Goal: Task Accomplishment & Management: Complete application form

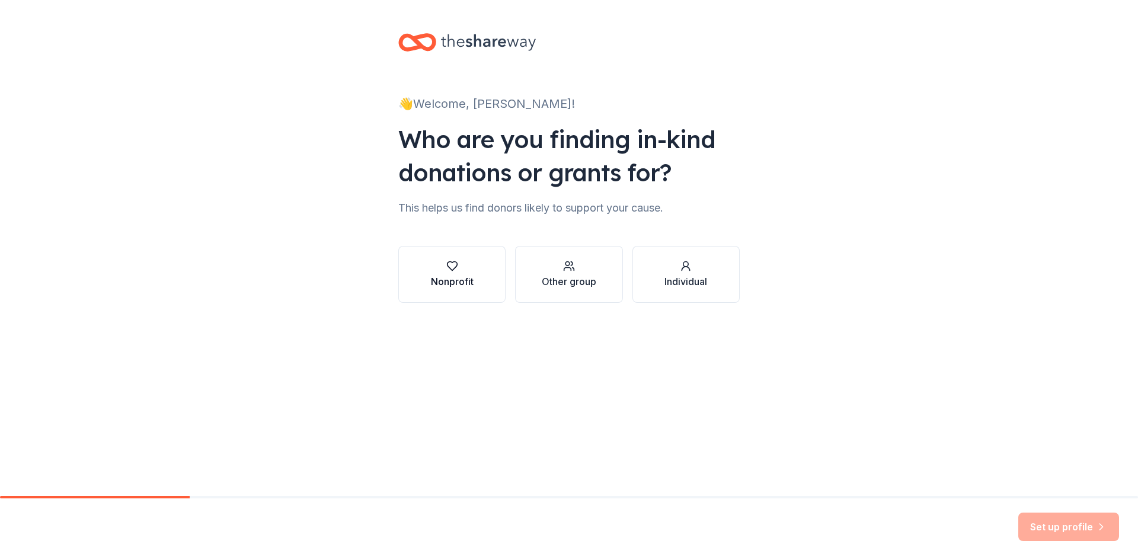
click at [457, 276] on div "Nonprofit" at bounding box center [452, 281] width 43 height 14
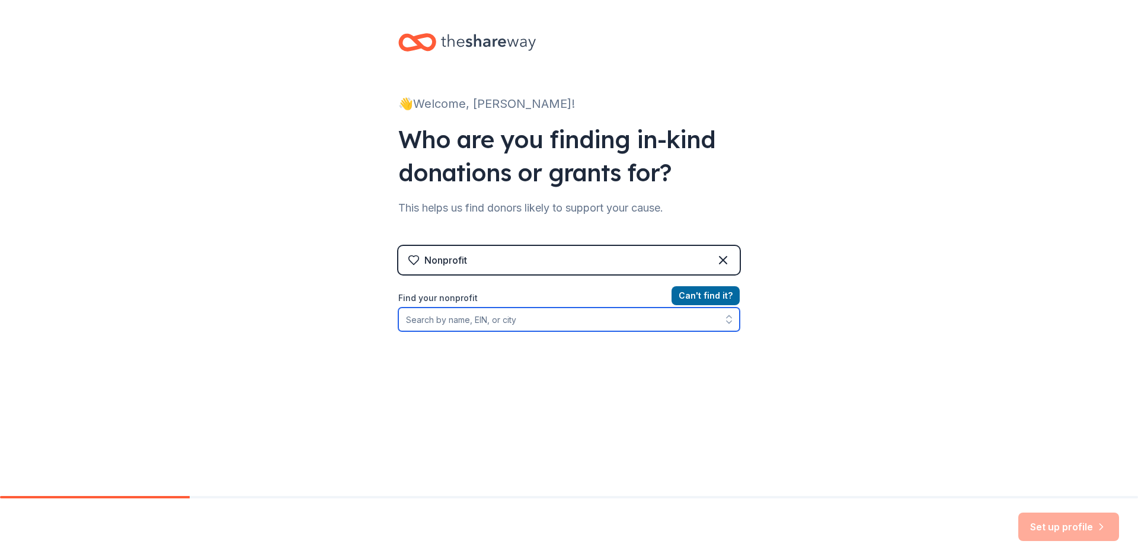
click at [479, 323] on input "Find your nonprofit" at bounding box center [568, 320] width 341 height 24
type input "[GEOGRAPHIC_DATA][DEMOGRAPHIC_DATA]"
click at [661, 318] on input "[GEOGRAPHIC_DATA][DEMOGRAPHIC_DATA]" at bounding box center [568, 320] width 341 height 24
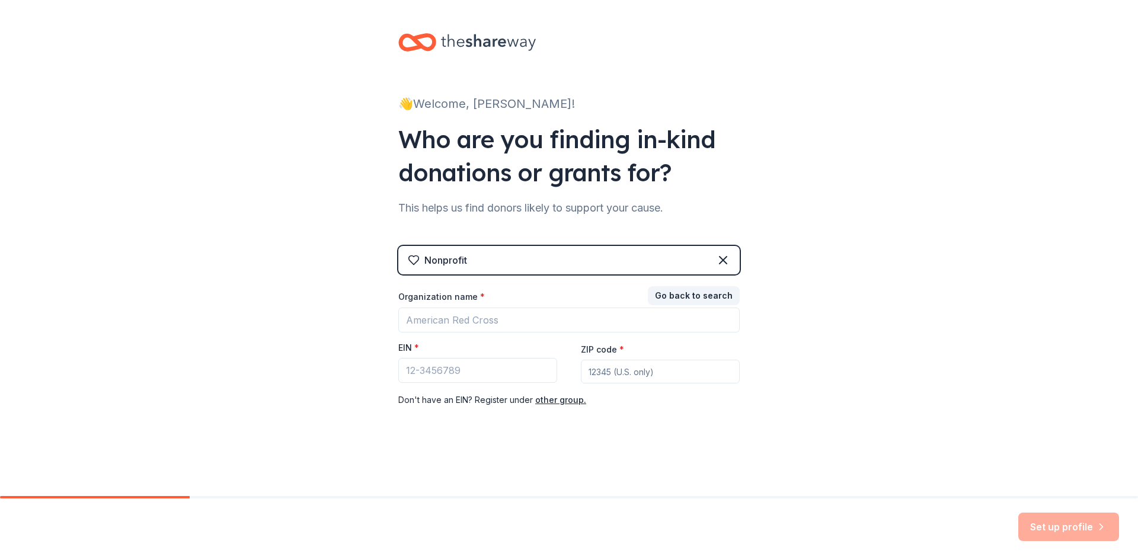
click at [574, 356] on div "Go back to search Organization name * EIN * ZIP code * Don ' t have an EIN? Reg…" at bounding box center [568, 348] width 341 height 119
click at [473, 324] on input "Organization name *" at bounding box center [568, 320] width 341 height 25
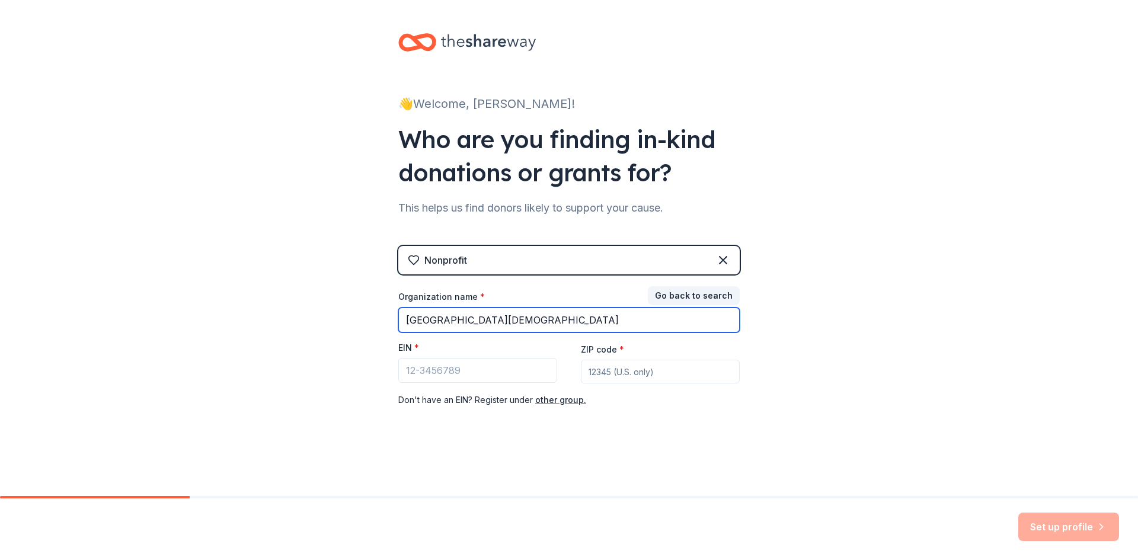
type input "[GEOGRAPHIC_DATA][DEMOGRAPHIC_DATA]"
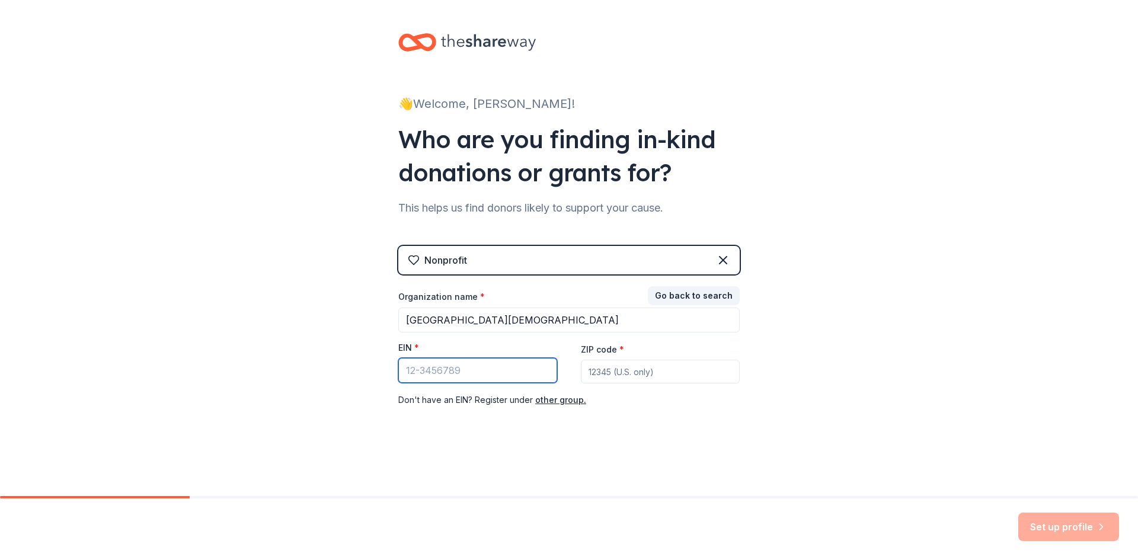
click at [477, 367] on input "EIN *" at bounding box center [477, 370] width 159 height 25
paste input "77-0480593"
type input "77-0480593"
click at [618, 370] on input "ZIP code *" at bounding box center [660, 372] width 159 height 24
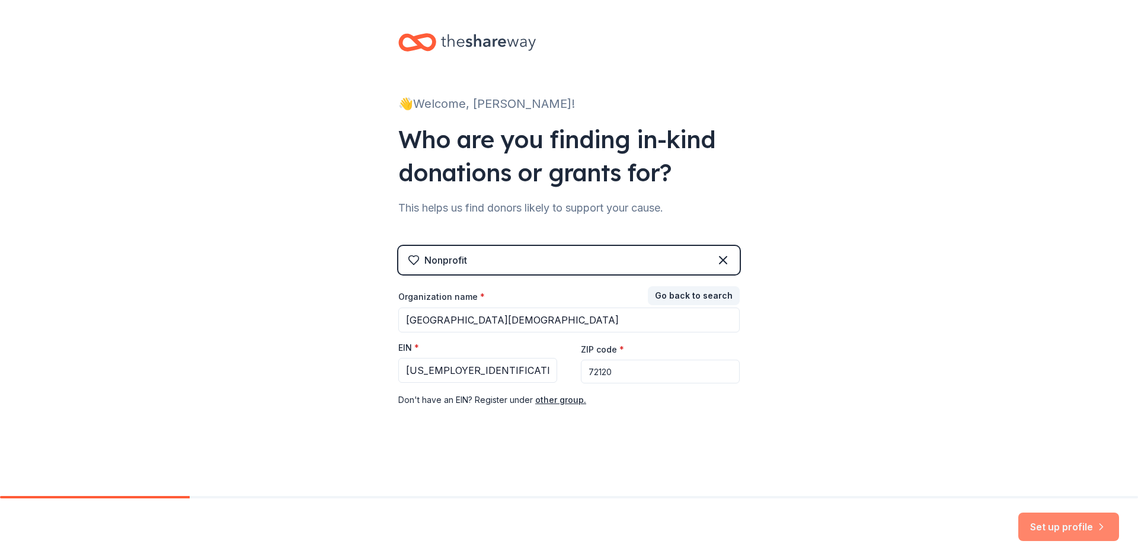
type input "72120"
click at [1058, 525] on button "Set up profile" at bounding box center [1068, 527] width 101 height 28
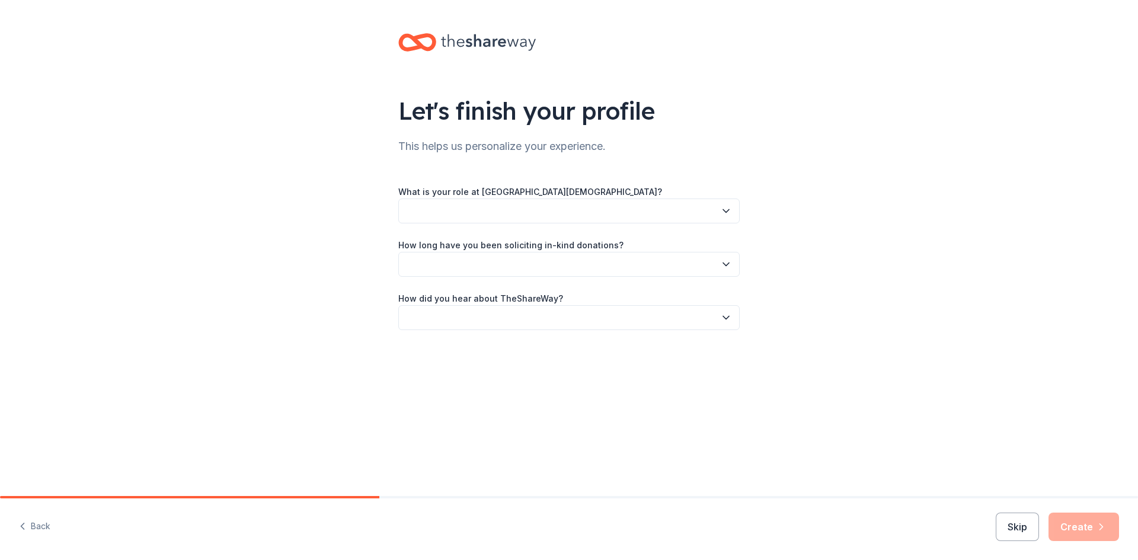
click at [673, 214] on button "button" at bounding box center [568, 211] width 341 height 25
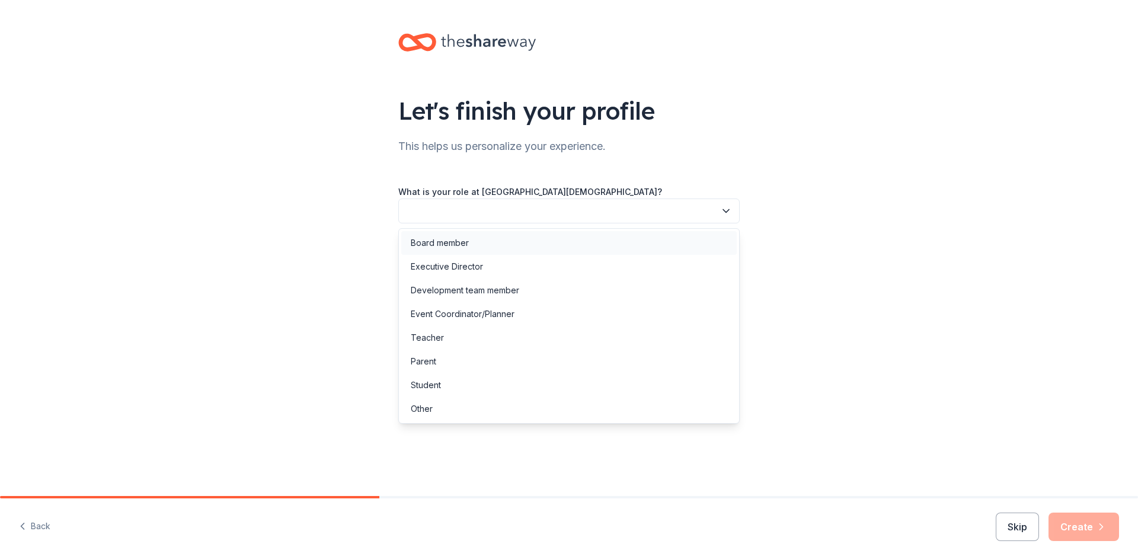
click at [500, 244] on div "Board member" at bounding box center [568, 243] width 335 height 24
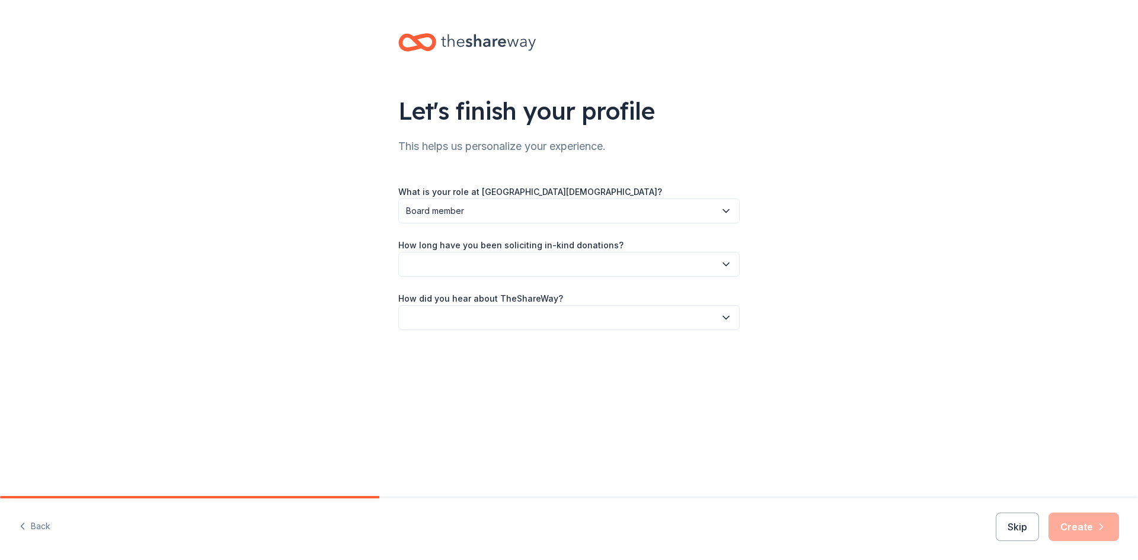
click at [532, 266] on button "button" at bounding box center [568, 264] width 341 height 25
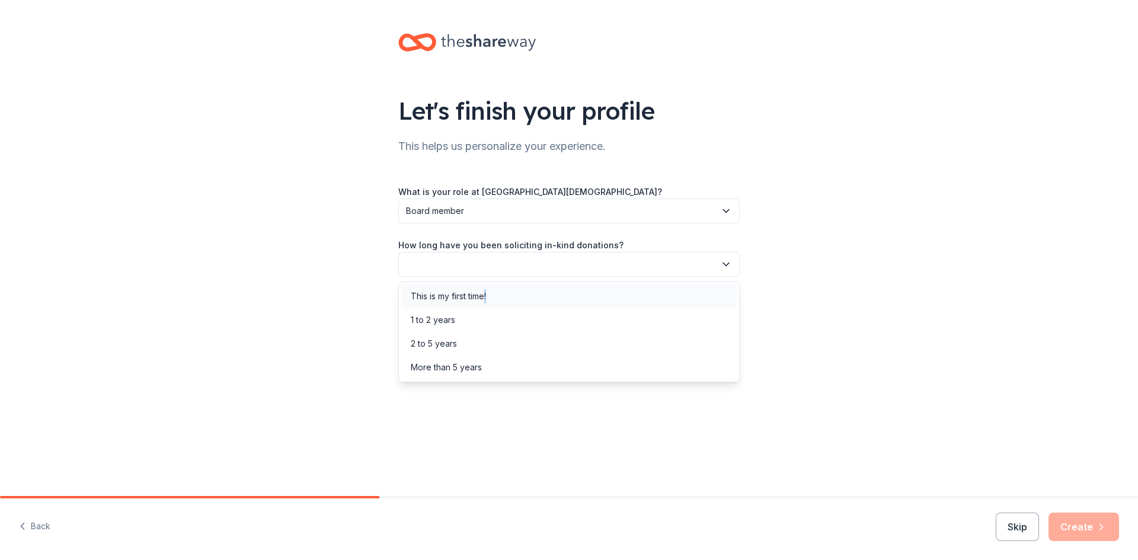
click at [486, 297] on div "This is my first time!" at bounding box center [448, 296] width 75 height 14
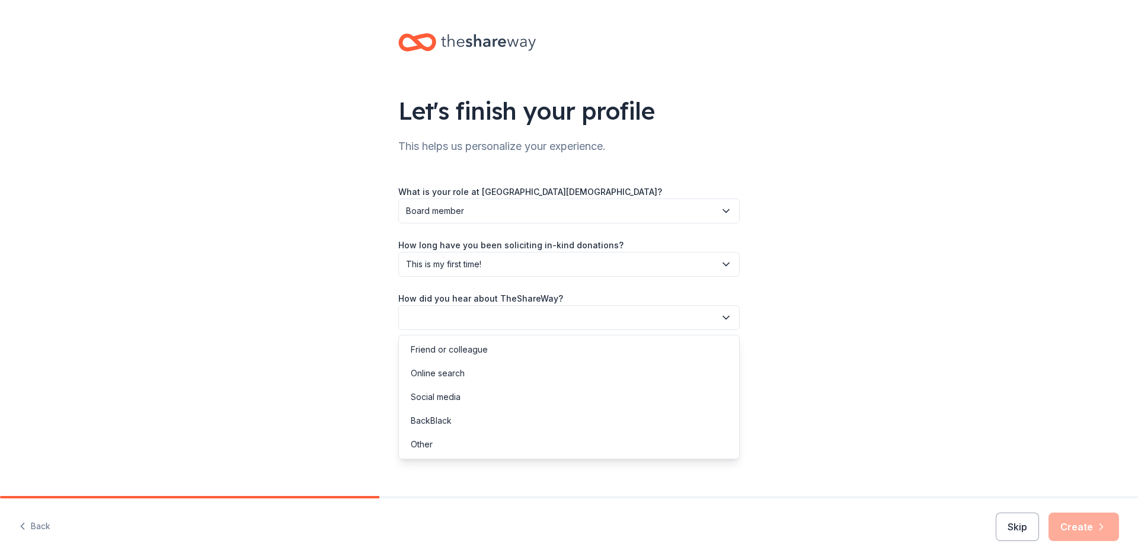
click at [486, 316] on button "button" at bounding box center [568, 317] width 341 height 25
click at [469, 353] on div "Friend or colleague" at bounding box center [449, 349] width 77 height 14
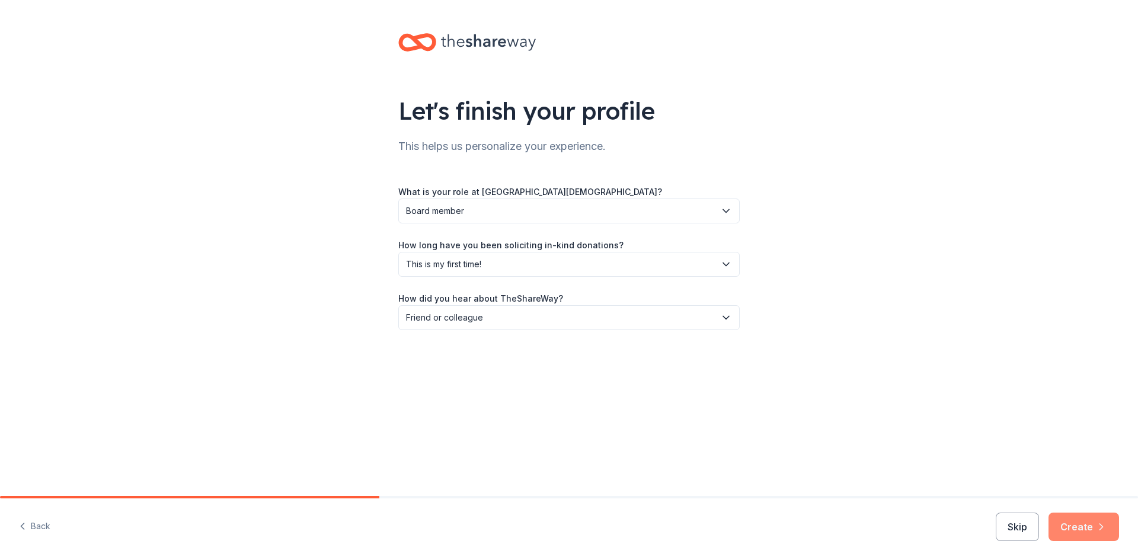
click at [1086, 532] on button "Create" at bounding box center [1083, 527] width 71 height 28
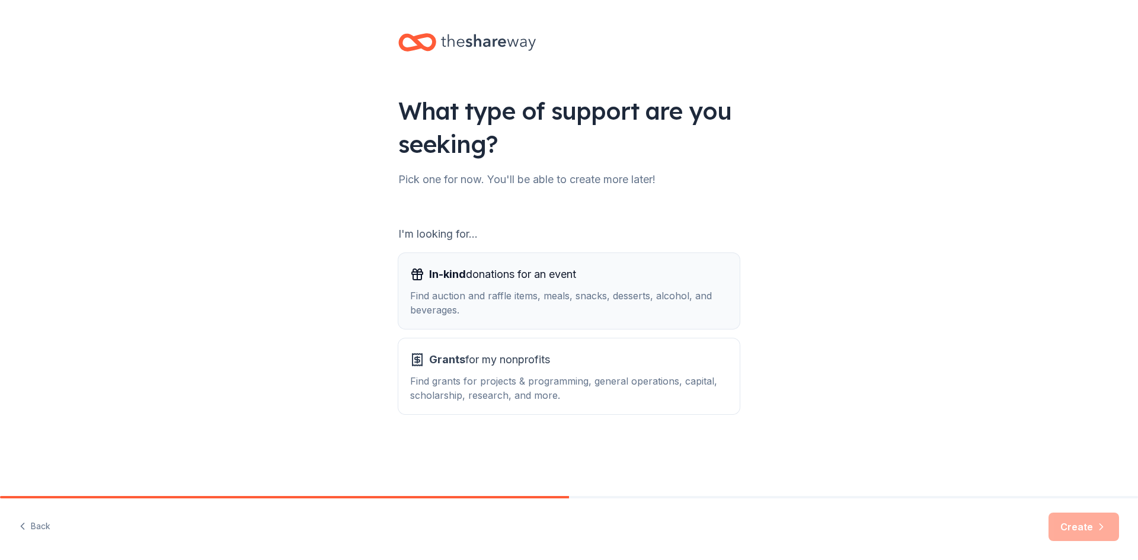
click at [565, 300] on div "Find auction and raffle items, meals, snacks, desserts, alcohol, and beverages." at bounding box center [569, 303] width 318 height 28
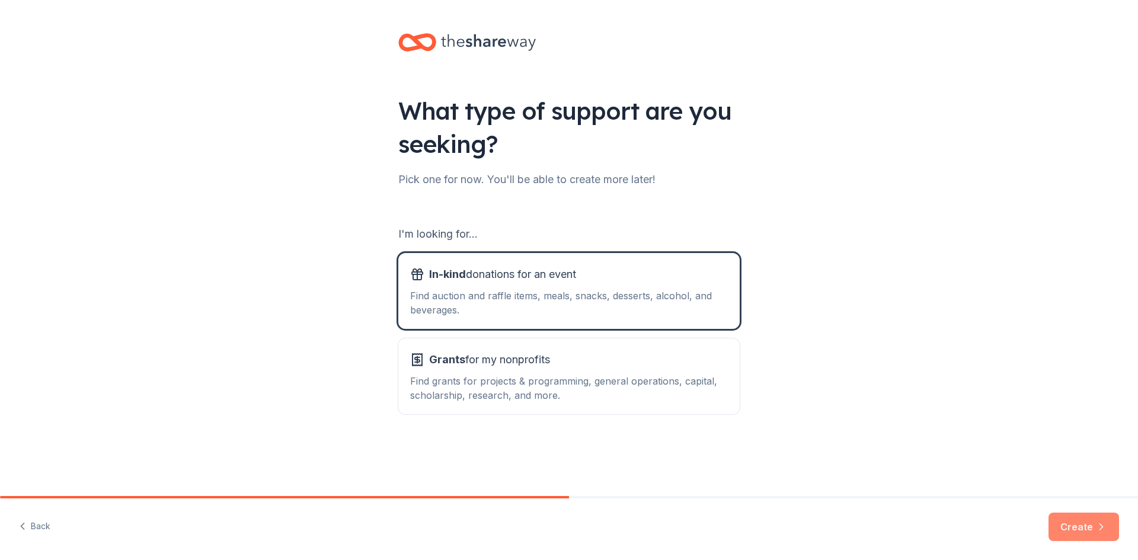
click at [1064, 532] on button "Create" at bounding box center [1083, 527] width 71 height 28
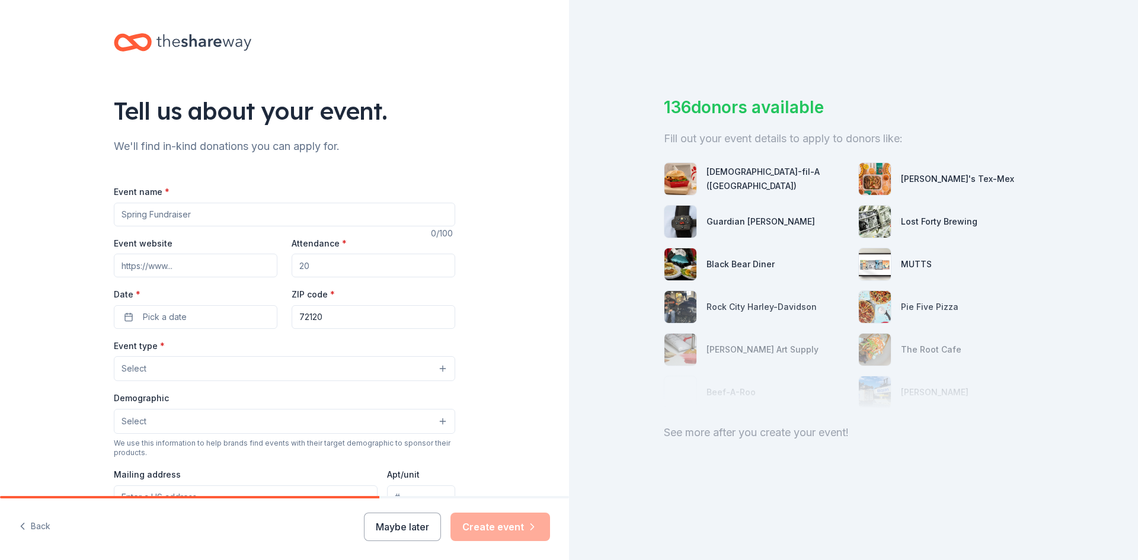
click at [230, 217] on input "Event name *" at bounding box center [284, 215] width 341 height 24
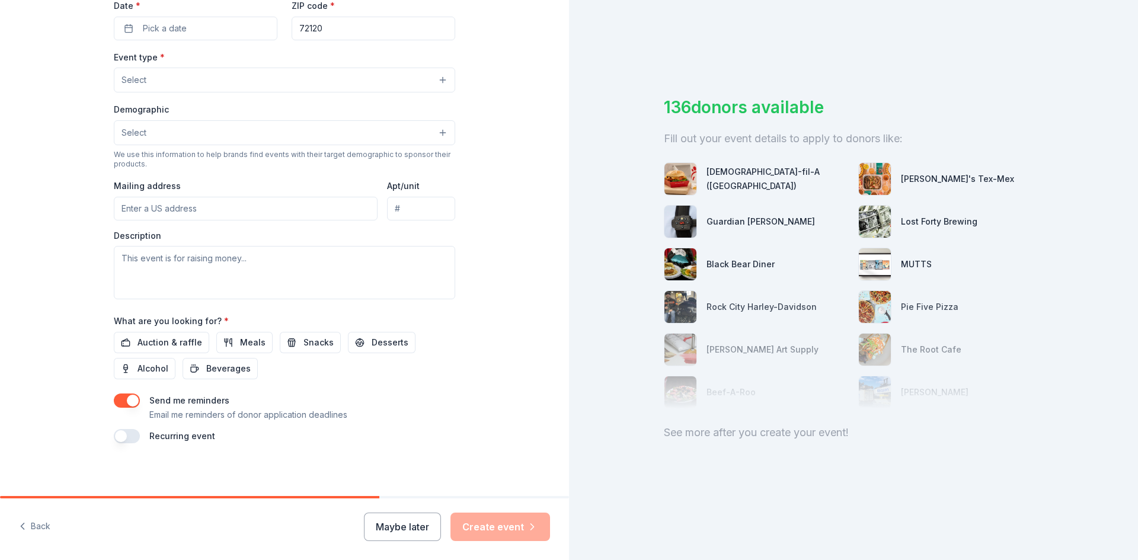
scroll to position [293, 0]
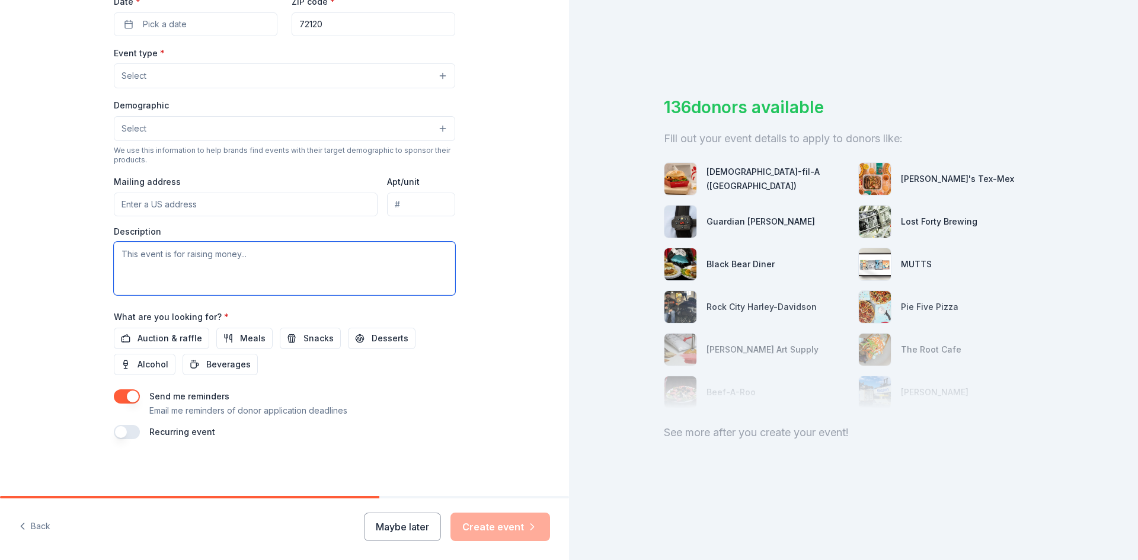
click at [143, 260] on textarea at bounding box center [284, 268] width 341 height 53
paste textarea "Join us for the Inaugural SHCC Car Show on October 18, 2025, from 9:00 AM to 3:…"
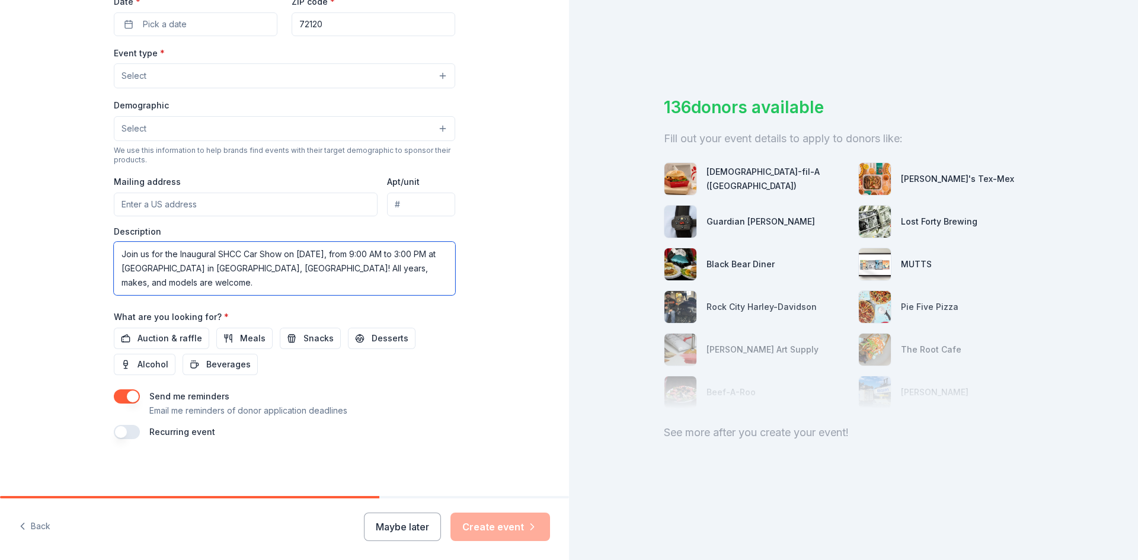
scroll to position [150, 0]
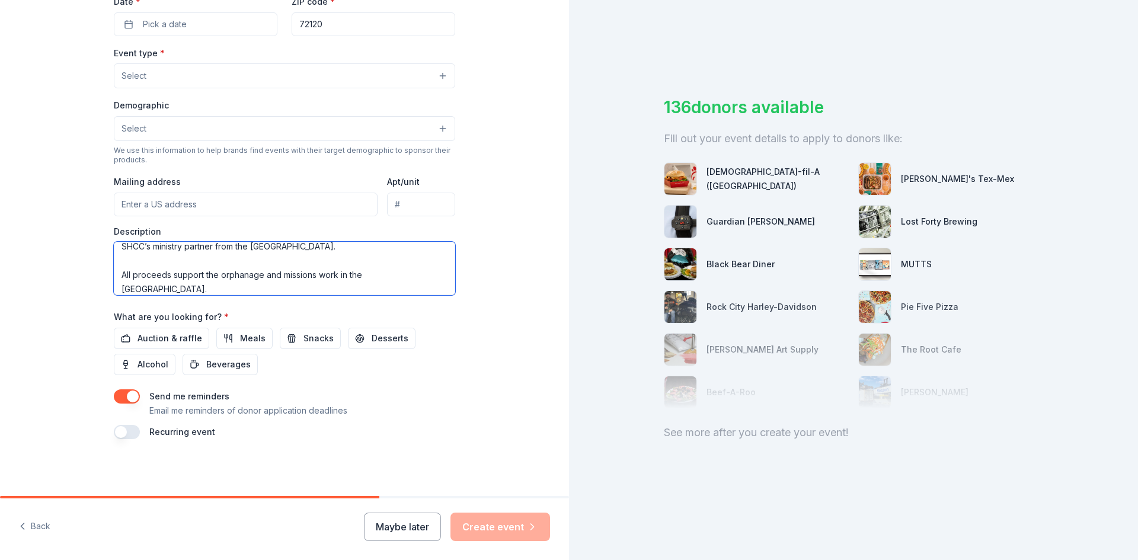
click at [119, 264] on textarea "Join us for the Inaugural SHCC Car Show on October 18, 2025, from 9:00 AM to 3:…" at bounding box center [284, 268] width 341 height 53
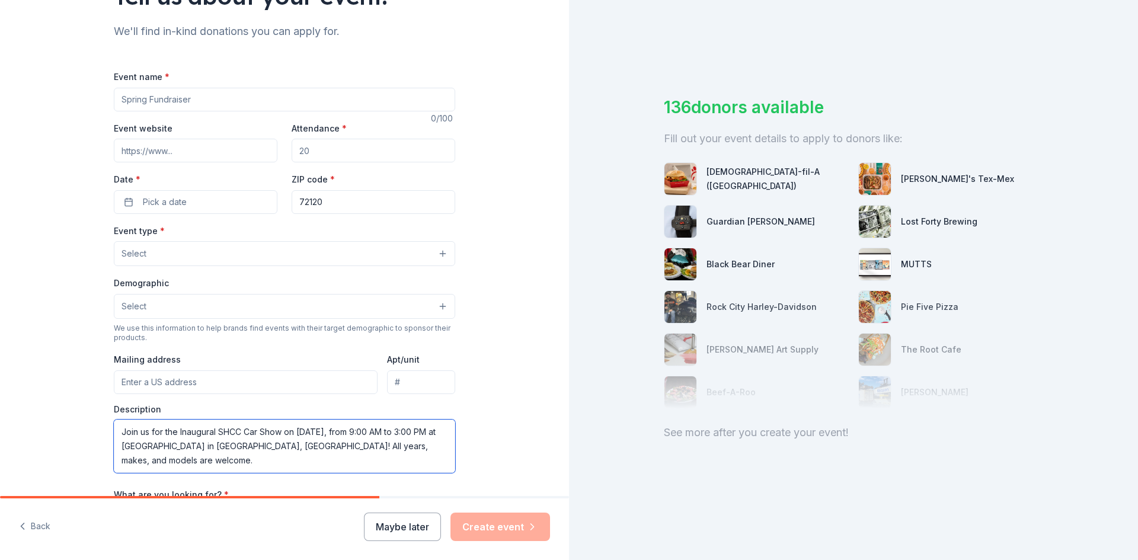
scroll to position [56, 0]
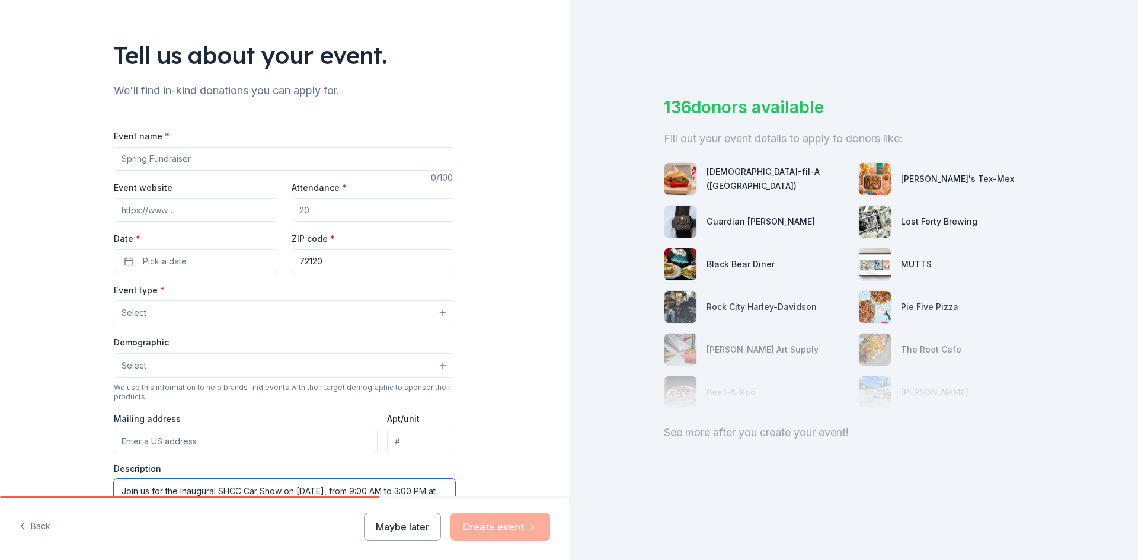
type textarea "Join us for the Inaugural SHCC Car Show on October 18, 2025, from 9:00 AM to 3:…"
click at [178, 169] on input "Event name *" at bounding box center [284, 159] width 341 height 24
type input "SHCC Car Show"
click at [167, 217] on input "Event website" at bounding box center [196, 210] width 164 height 24
click at [161, 201] on input "Event website" at bounding box center [196, 210] width 164 height 24
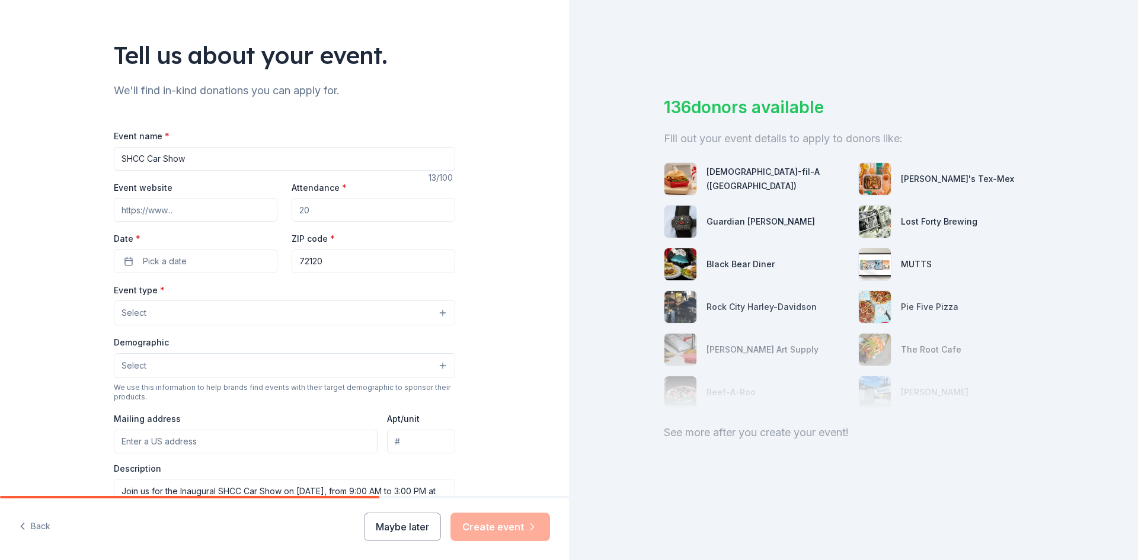
click at [161, 211] on input "Event website" at bounding box center [196, 210] width 164 height 24
paste input "https://sylvanhills.churchcenter.com/calendar/event/191277681"
type input "[URL][DOMAIN_NAME]"
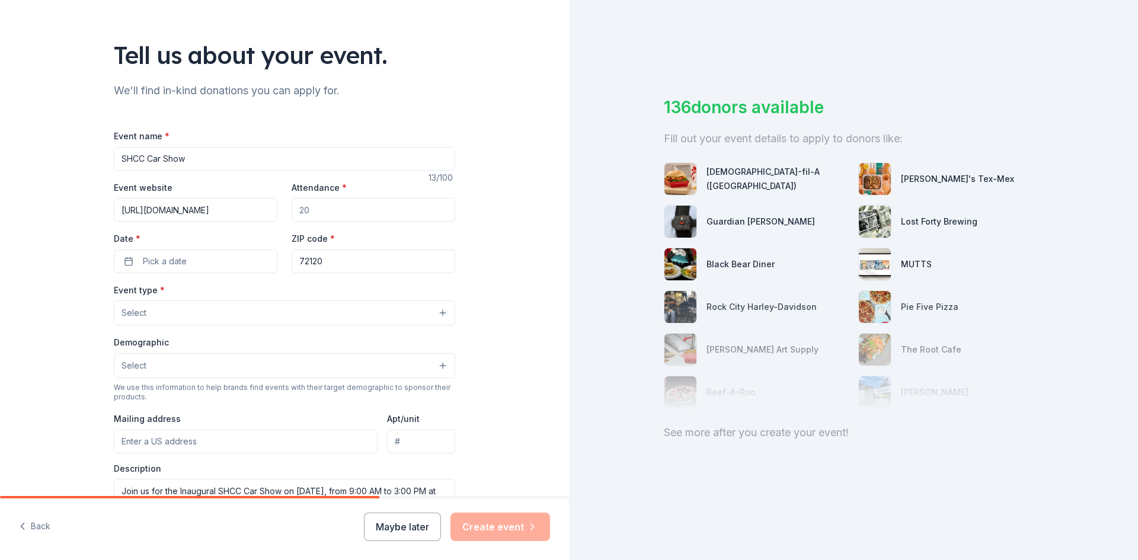
click at [334, 212] on input "Attendance *" at bounding box center [374, 210] width 164 height 24
type input "50"
click at [188, 265] on button "Pick a date" at bounding box center [196, 261] width 164 height 24
click at [260, 294] on button "Go to next month" at bounding box center [255, 292] width 17 height 17
click at [256, 394] on button "18" at bounding box center [255, 389] width 21 height 21
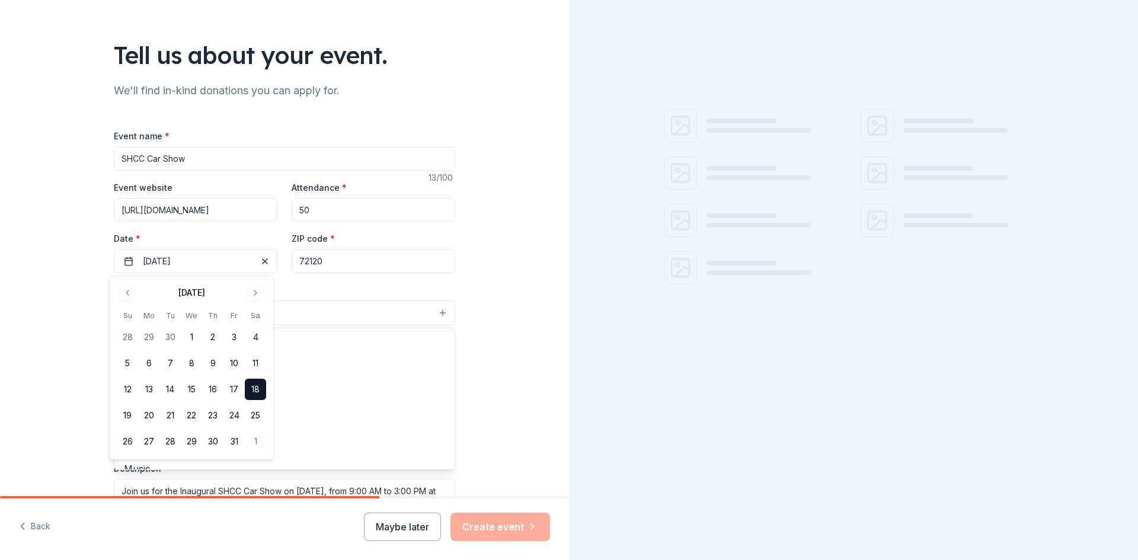
click at [383, 301] on button "Select" at bounding box center [284, 312] width 341 height 25
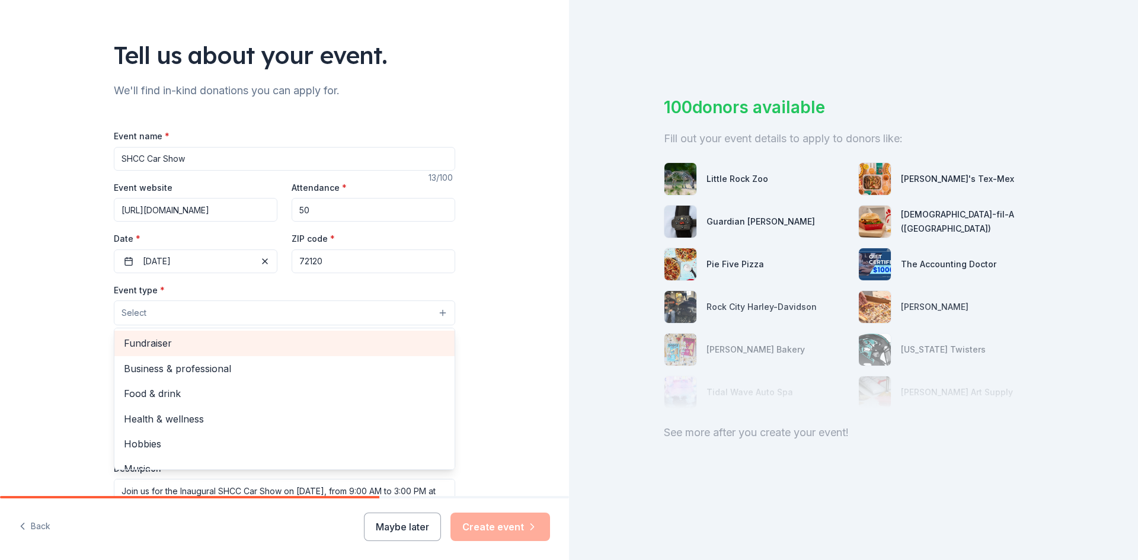
click at [167, 347] on span "Fundraiser" at bounding box center [284, 342] width 321 height 15
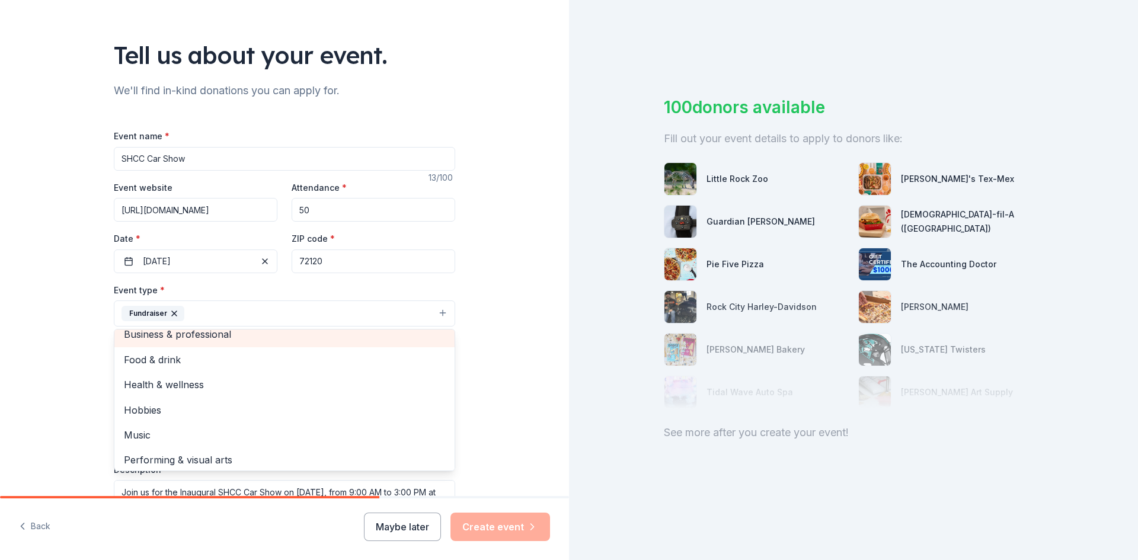
scroll to position [14, 0]
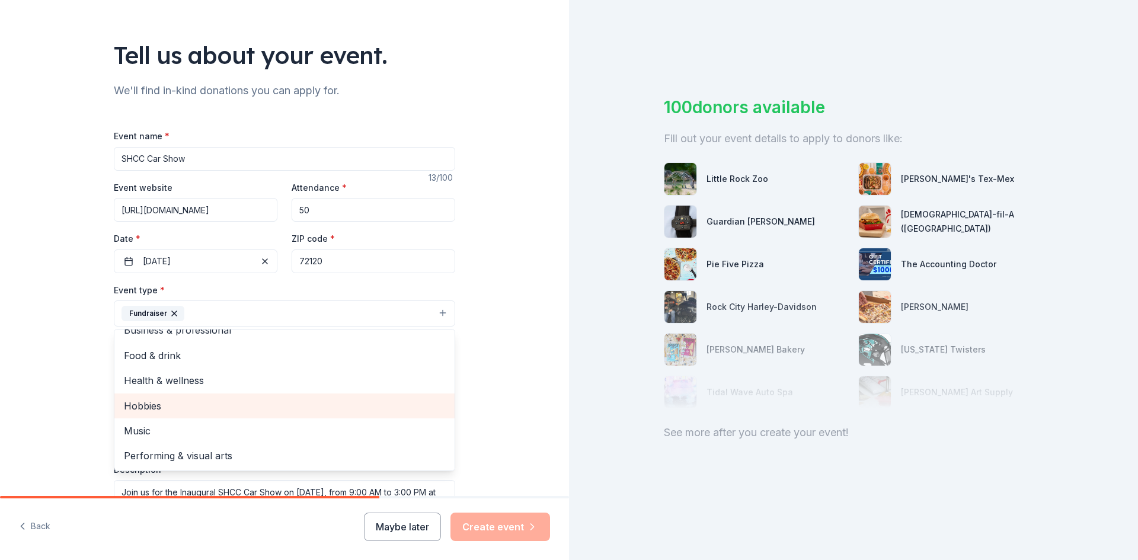
click at [148, 408] on span "Hobbies" at bounding box center [284, 405] width 321 height 15
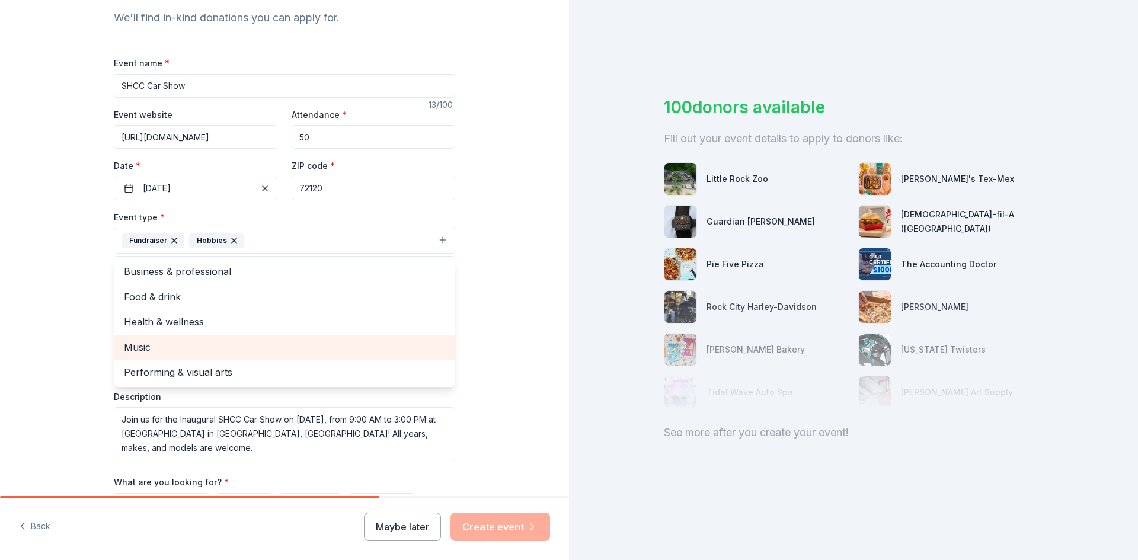
scroll to position [174, 0]
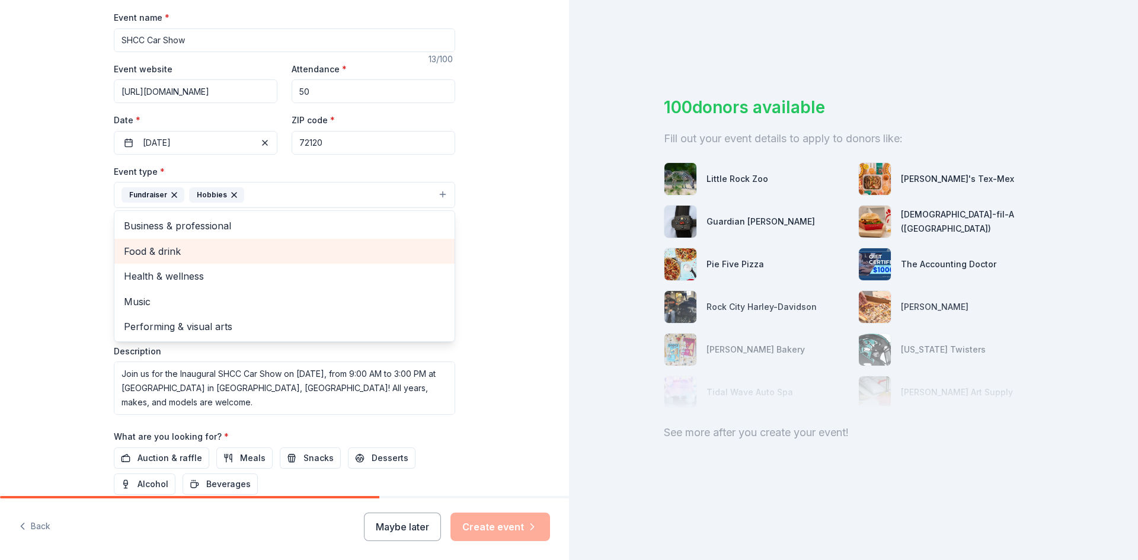
click at [158, 249] on span "Food & drink" at bounding box center [284, 251] width 321 height 15
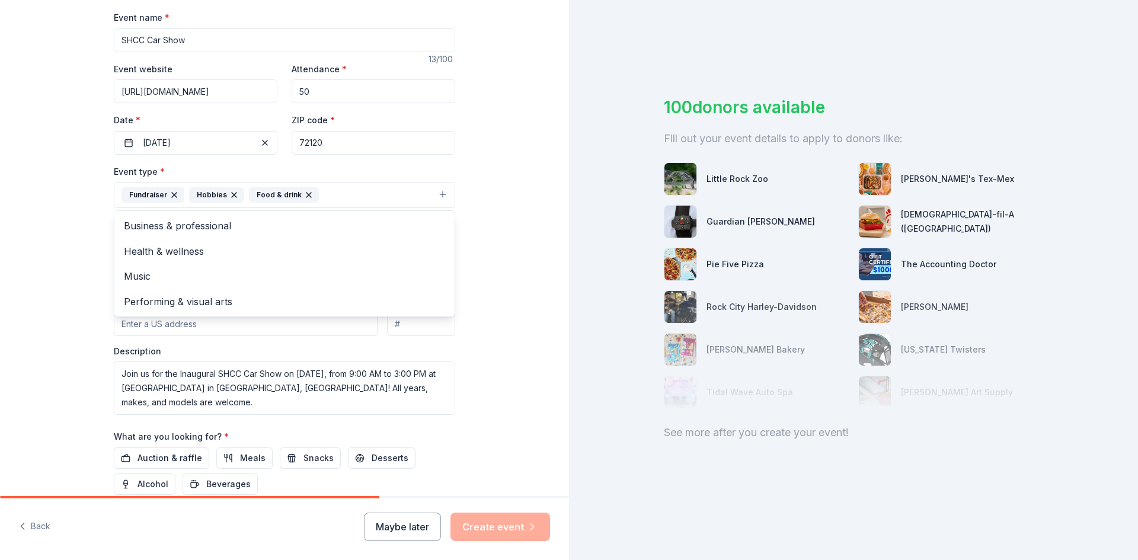
click at [87, 273] on div "Tell us about your event. We'll find in-kind donations you can apply for. Event…" at bounding box center [284, 221] width 569 height 790
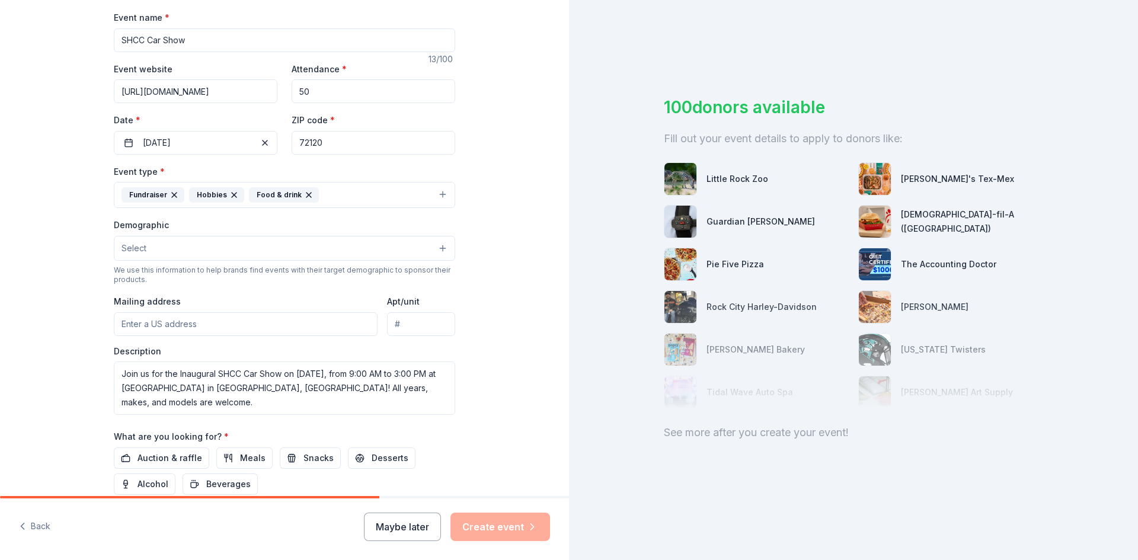
click at [202, 251] on button "Select" at bounding box center [284, 248] width 341 height 25
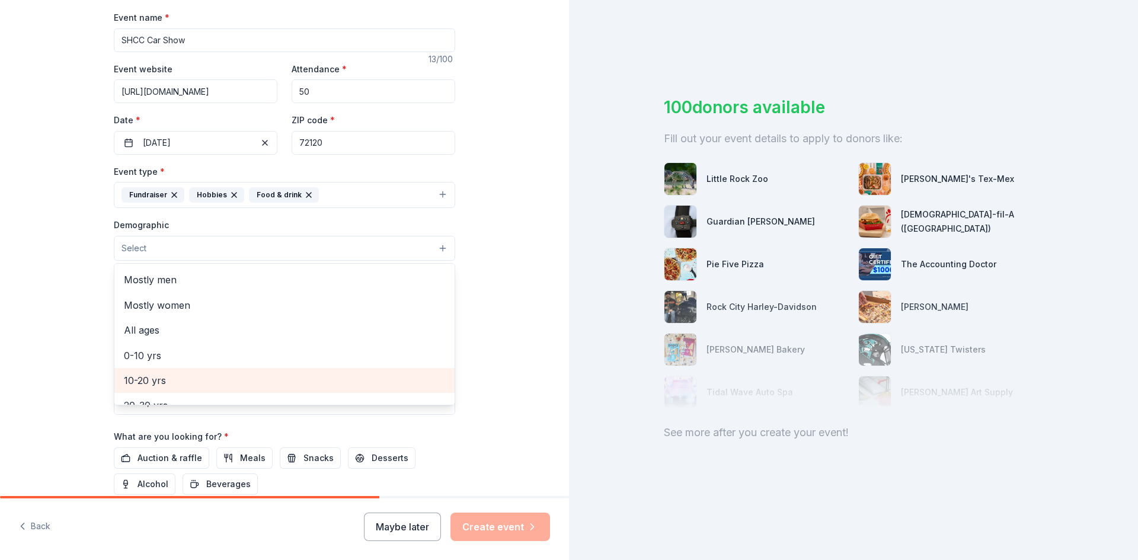
scroll to position [0, 0]
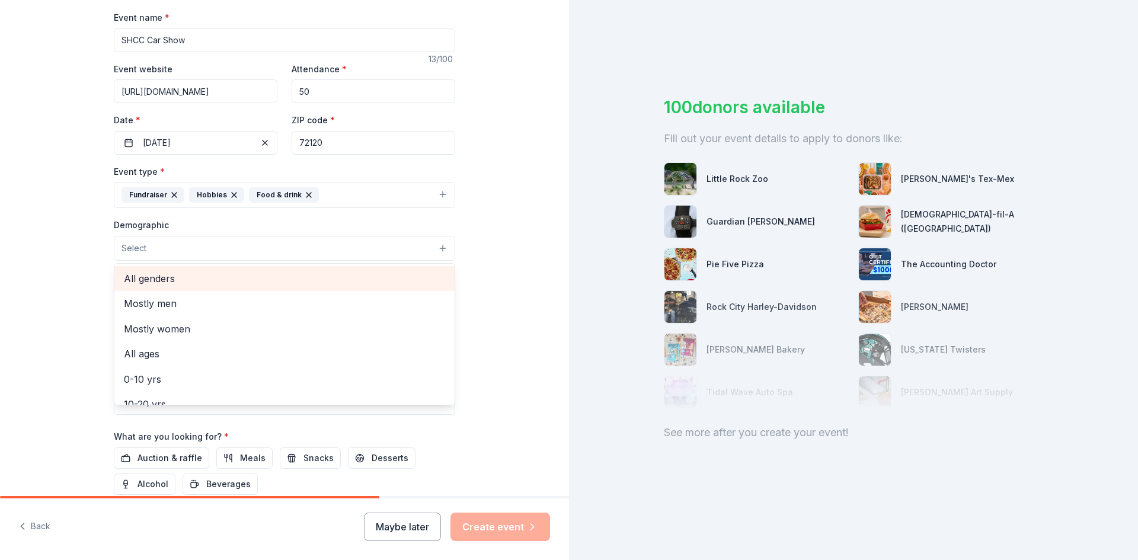
click at [162, 281] on span "All genders" at bounding box center [284, 278] width 321 height 15
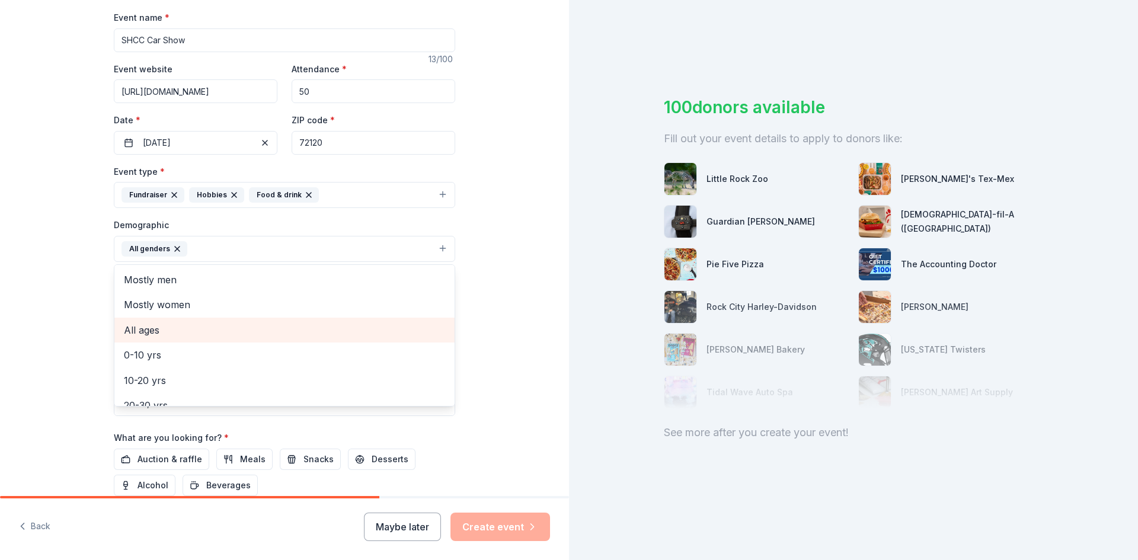
click at [157, 331] on span "All ages" at bounding box center [284, 329] width 321 height 15
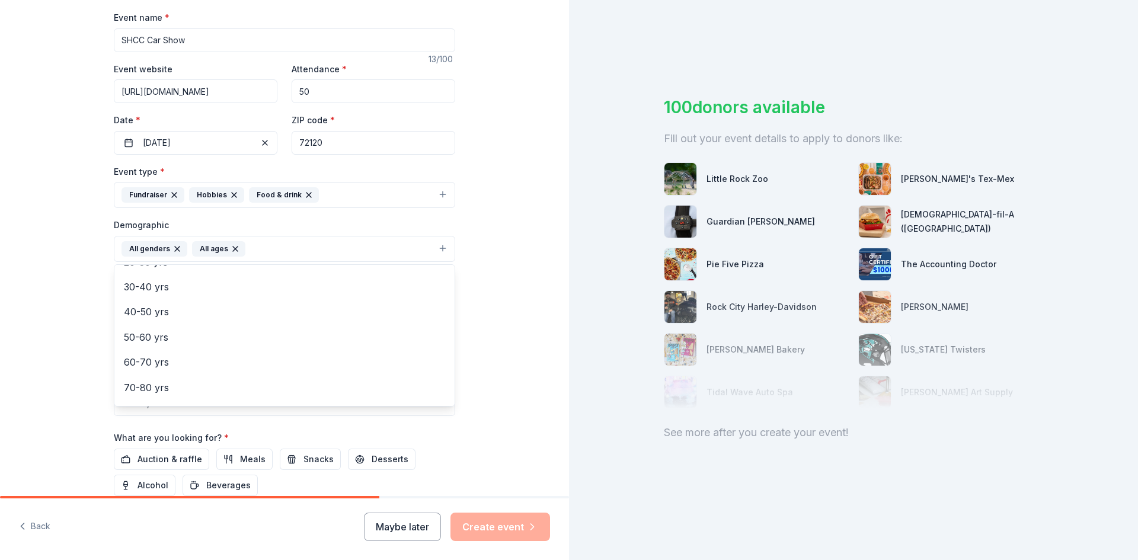
scroll to position [140, 0]
click at [85, 322] on div "Tell us about your event. We'll find in-kind donations you can apply for. Event…" at bounding box center [284, 221] width 569 height 791
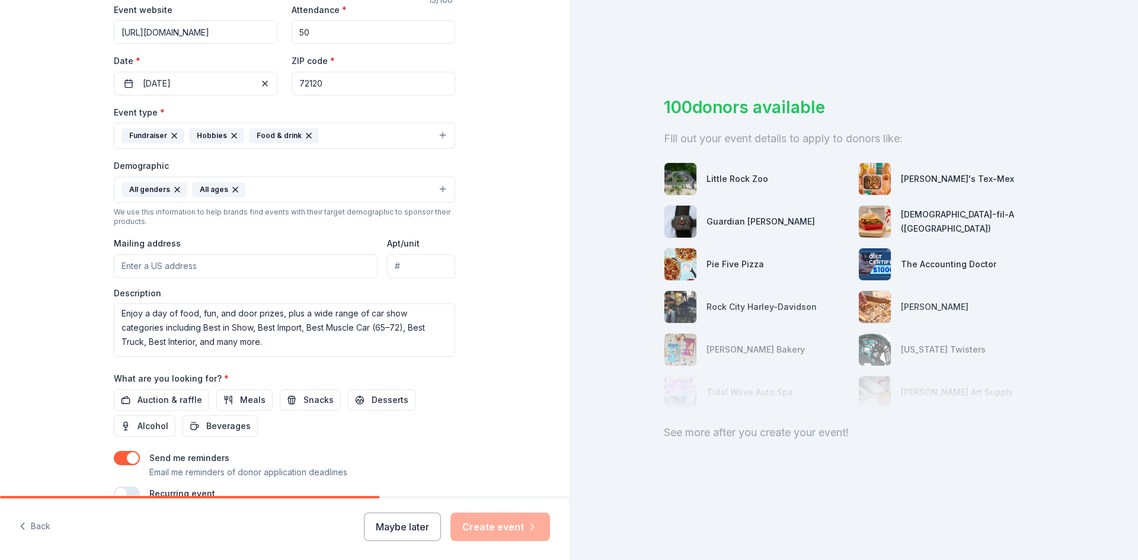
scroll to position [293, 0]
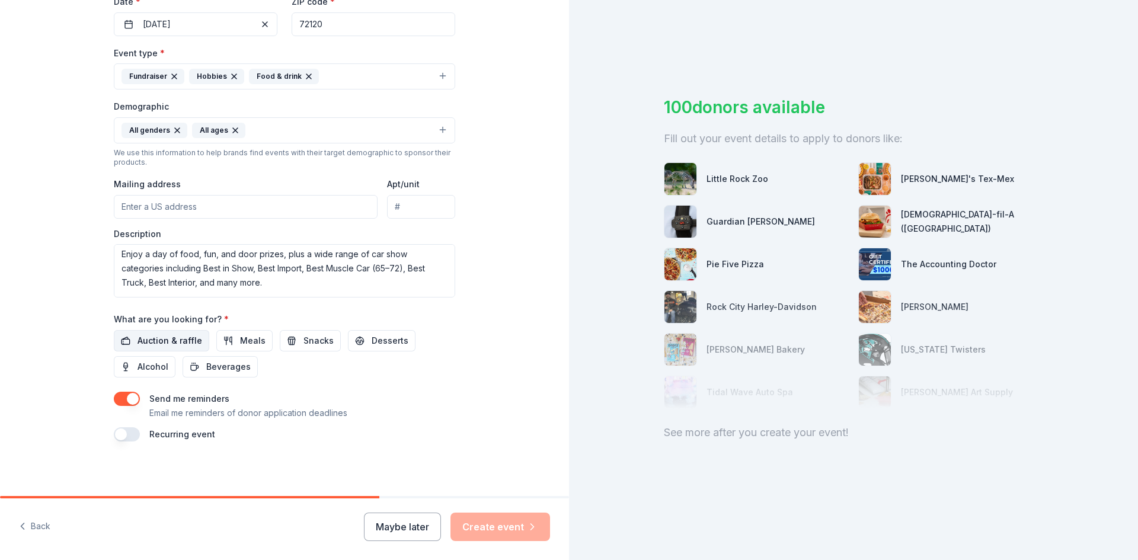
click at [169, 341] on span "Auction & raffle" at bounding box center [169, 341] width 65 height 14
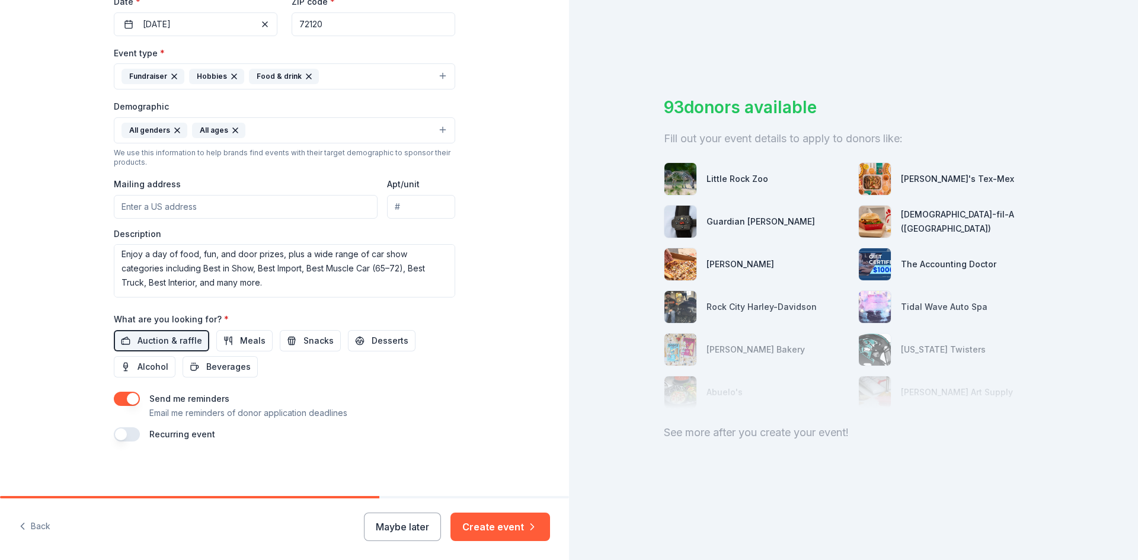
click at [181, 208] on input "Mailing address" at bounding box center [246, 207] width 264 height 24
paste input "Sylvan Hills Community Church 8019 Hwy 107 Sherwood, AR 72120"
type input "8019 Arkansas 107, Sherwood, AR, 72120"
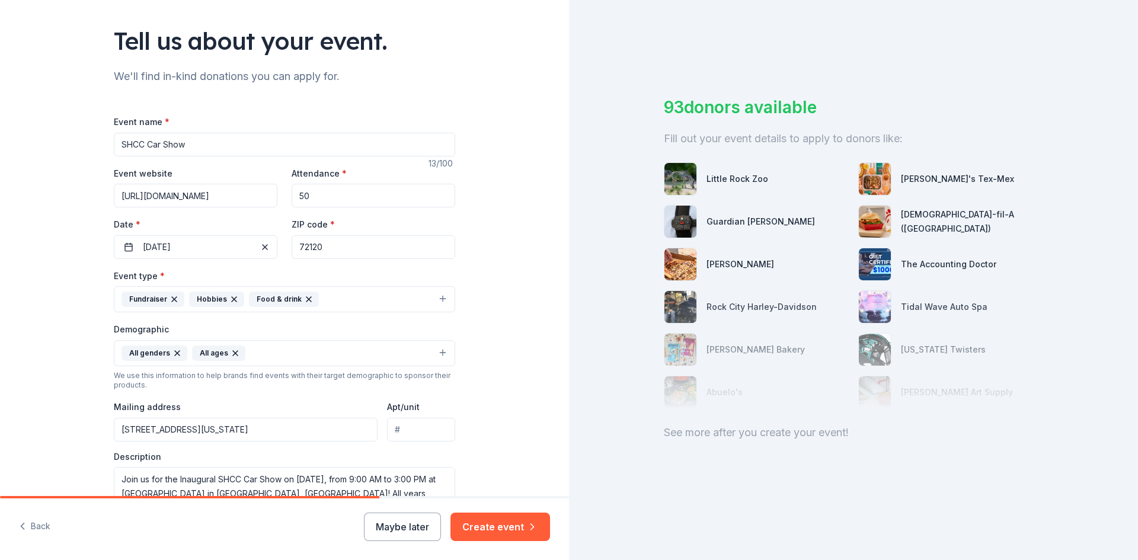
scroll to position [58, 0]
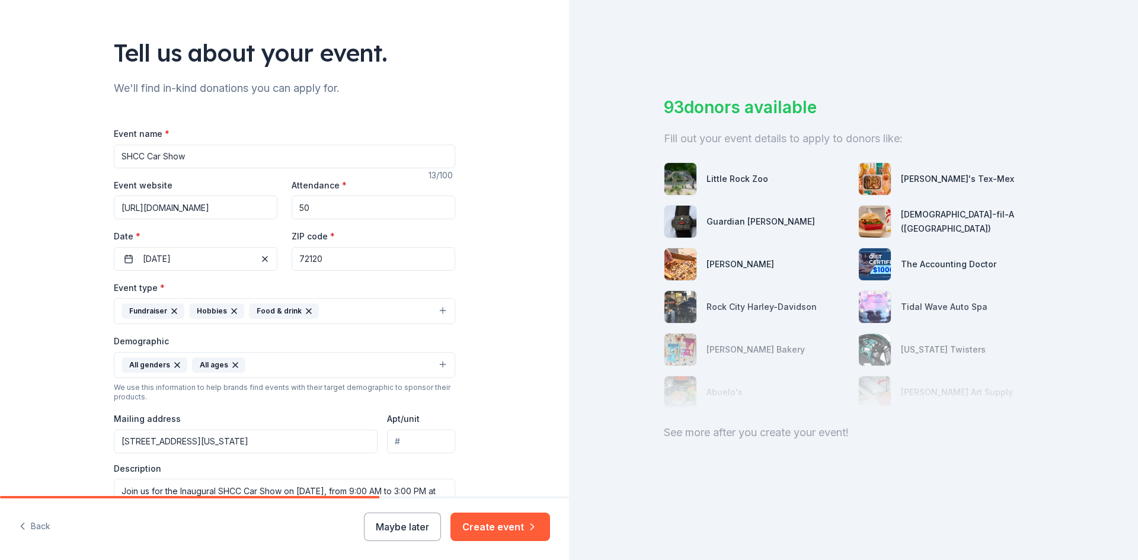
click at [200, 154] on input "SHCC Car Show" at bounding box center [284, 157] width 341 height 24
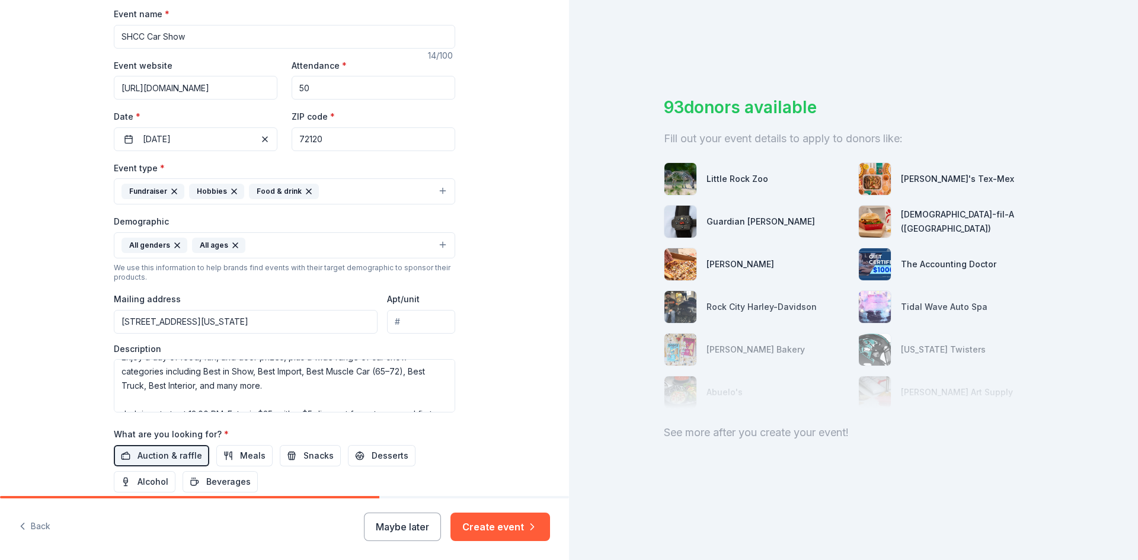
scroll to position [97, 0]
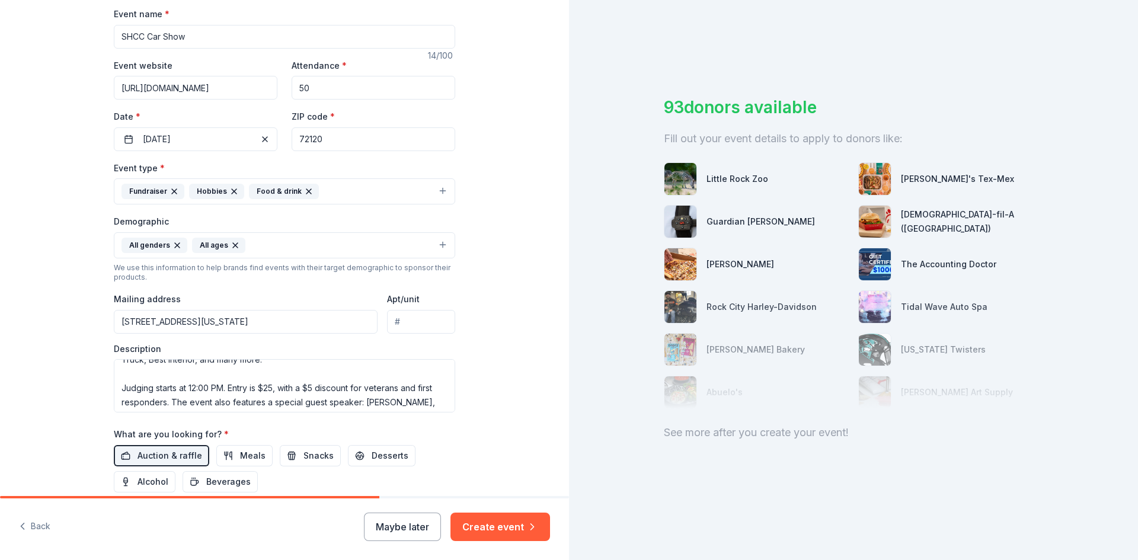
type input "SHCC Car Show"
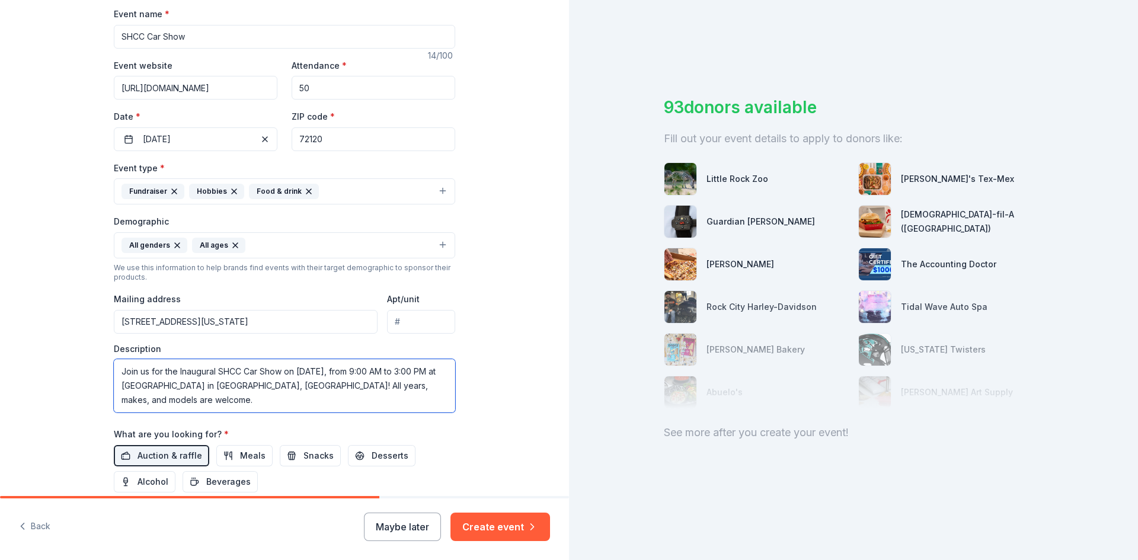
drag, startPoint x: 115, startPoint y: 386, endPoint x: 116, endPoint y: 364, distance: 21.9
click at [116, 364] on textarea "Join us for the Inaugural SHCC Car Show on October 18, 2025, from 9:00 AM to 3:…" at bounding box center [284, 385] width 341 height 53
drag, startPoint x: 167, startPoint y: 391, endPoint x: 104, endPoint y: 364, distance: 68.2
click at [104, 364] on div "Tell us about your event. We'll find in-kind donations you can apply for. Event…" at bounding box center [284, 217] width 379 height 791
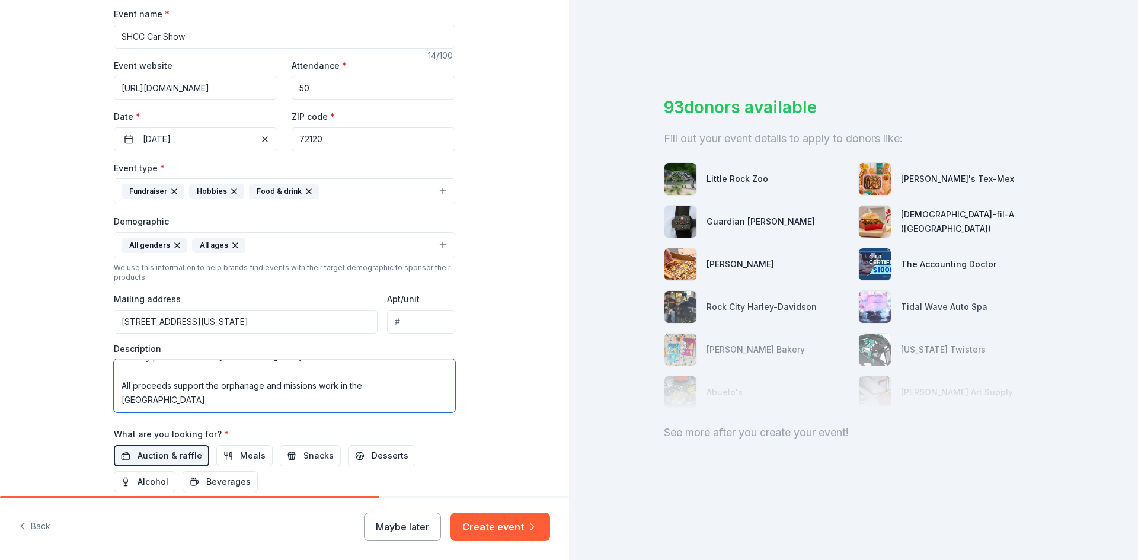
click at [114, 386] on textarea "The event also features a special guest speaker: Wilfred Brunache, SHCC’s minis…" at bounding box center [284, 385] width 341 height 53
click at [168, 396] on textarea "The event also features a special guest speaker: Wilfred Brunache, SHCC’s minis…" at bounding box center [284, 385] width 341 height 53
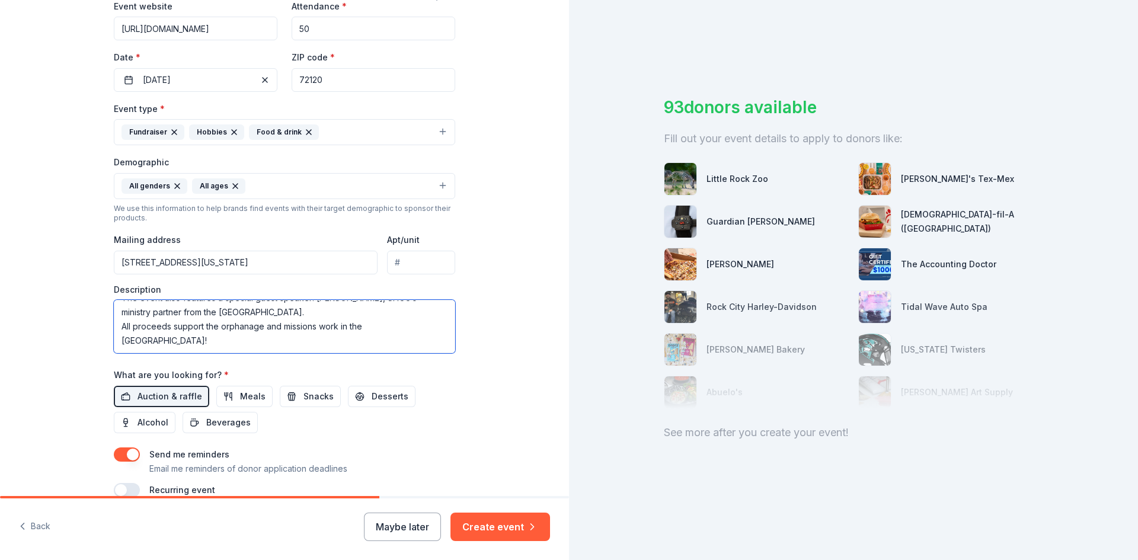
scroll to position [28, 0]
drag, startPoint x: 247, startPoint y: 341, endPoint x: 245, endPoint y: 350, distance: 9.2
click at [247, 340] on textarea "The event also features a special guest speaker: Wilfred Brunache, SHCC’s minis…" at bounding box center [284, 326] width 341 height 53
click at [243, 343] on textarea "The event also features a special guest speaker: Wilfred Brunache, SHCC’s minis…" at bounding box center [284, 326] width 341 height 53
type textarea "The event also features a special guest speaker: Wilfred Brunache, SHCC’s minis…"
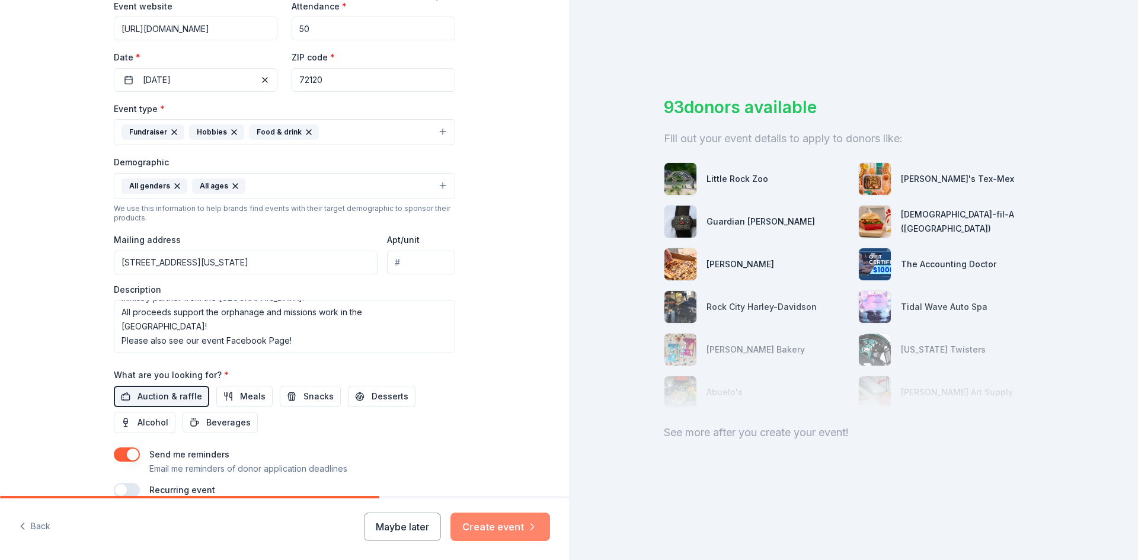
click at [495, 530] on button "Create event" at bounding box center [500, 527] width 100 height 28
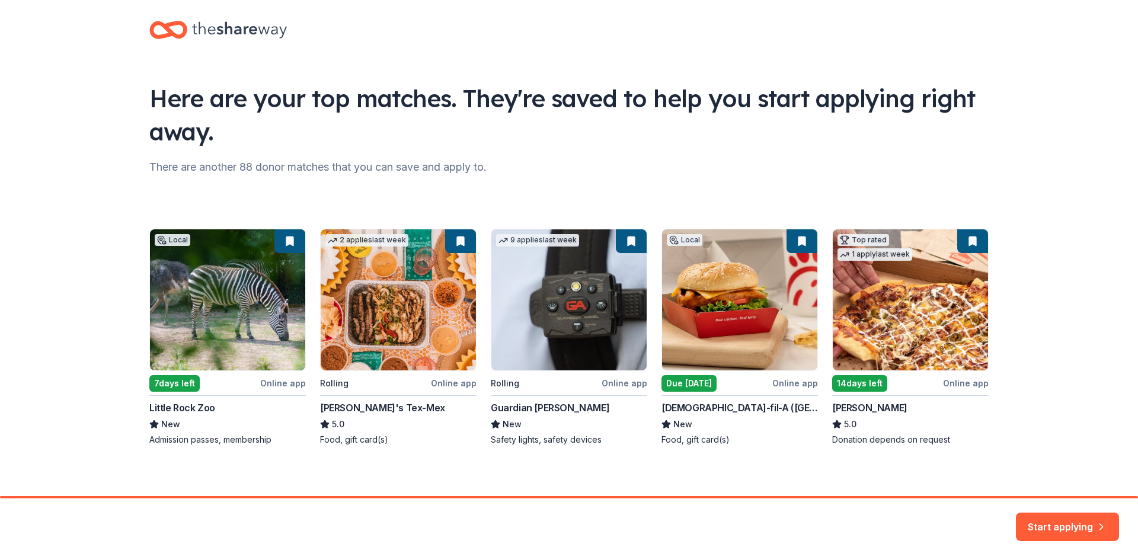
scroll to position [19, 0]
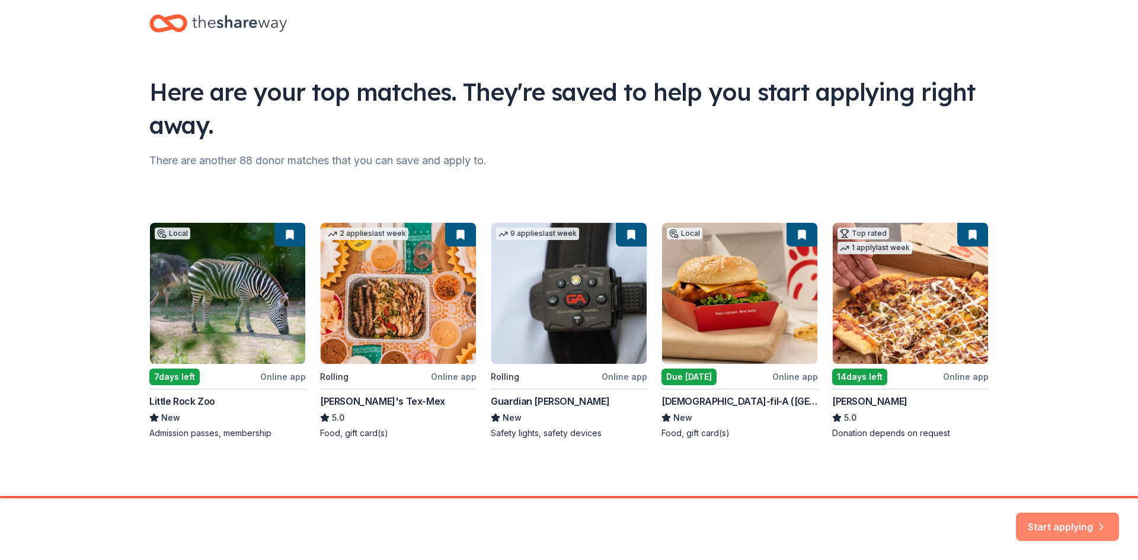
click at [1067, 519] on button "Start applying" at bounding box center [1067, 519] width 103 height 28
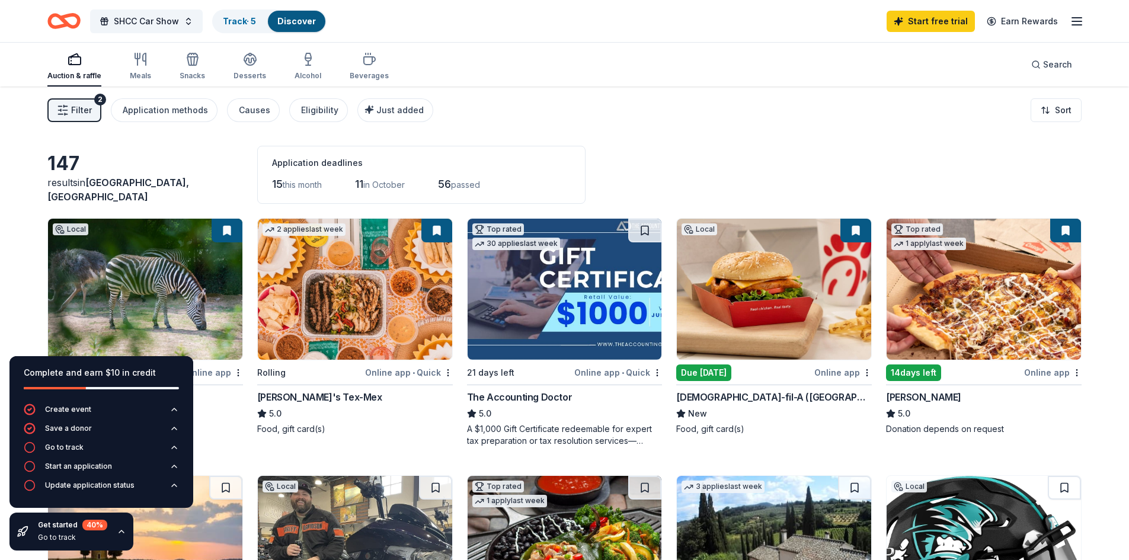
click at [71, 110] on span "Filter" at bounding box center [81, 110] width 21 height 14
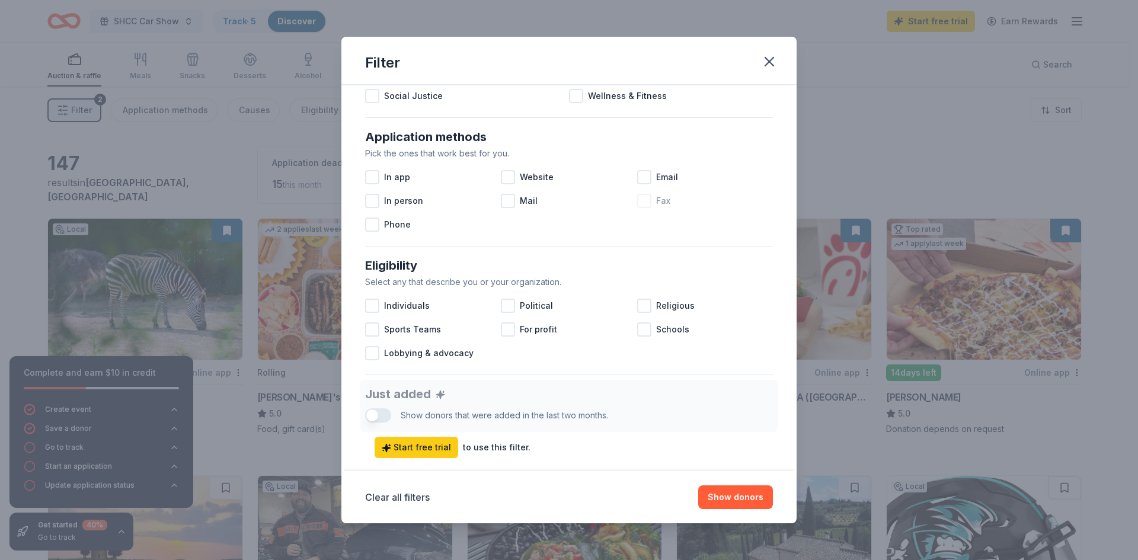
scroll to position [178, 0]
click at [638, 303] on div at bounding box center [644, 304] width 14 height 14
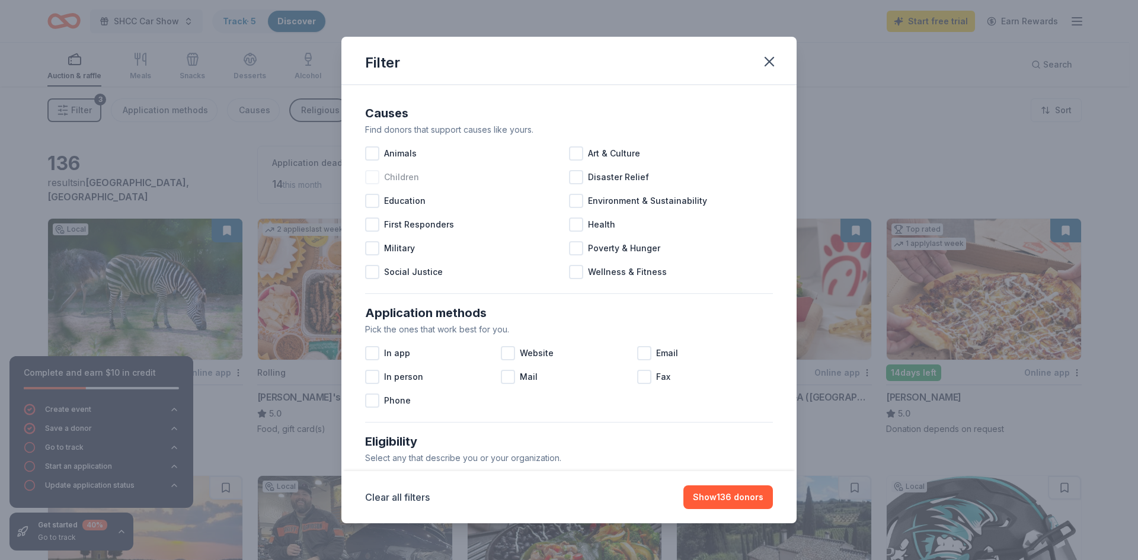
click at [367, 177] on div at bounding box center [372, 177] width 14 height 14
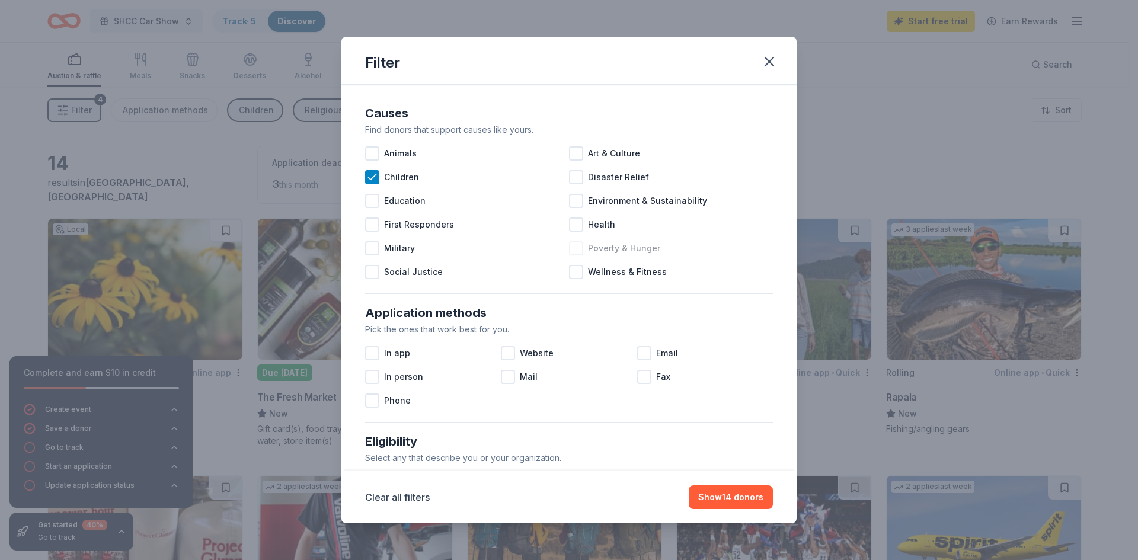
click at [575, 248] on div at bounding box center [576, 248] width 14 height 14
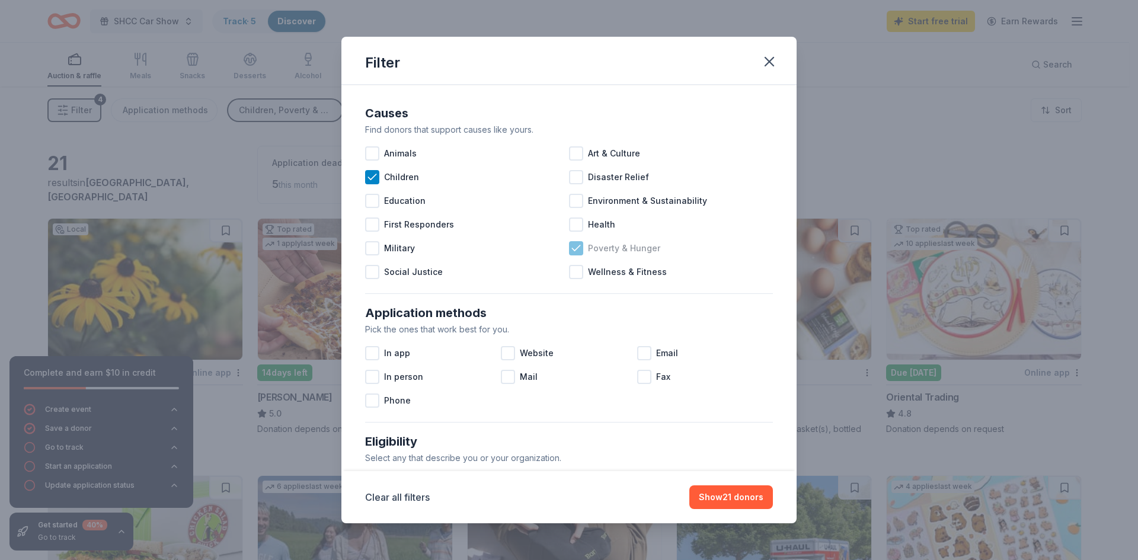
click at [575, 248] on icon at bounding box center [576, 248] width 12 height 12
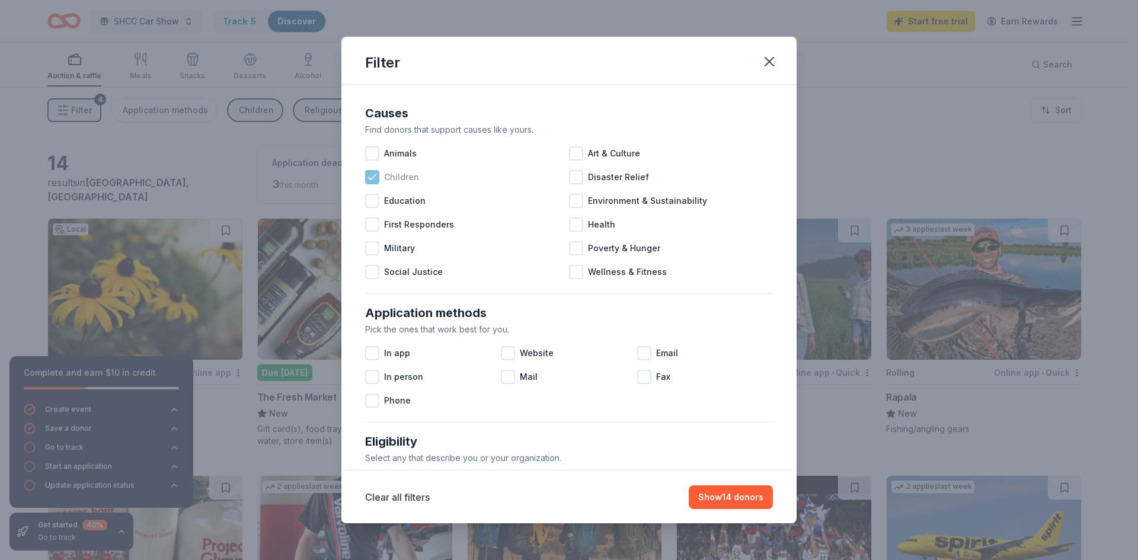
click at [376, 183] on div at bounding box center [372, 177] width 14 height 14
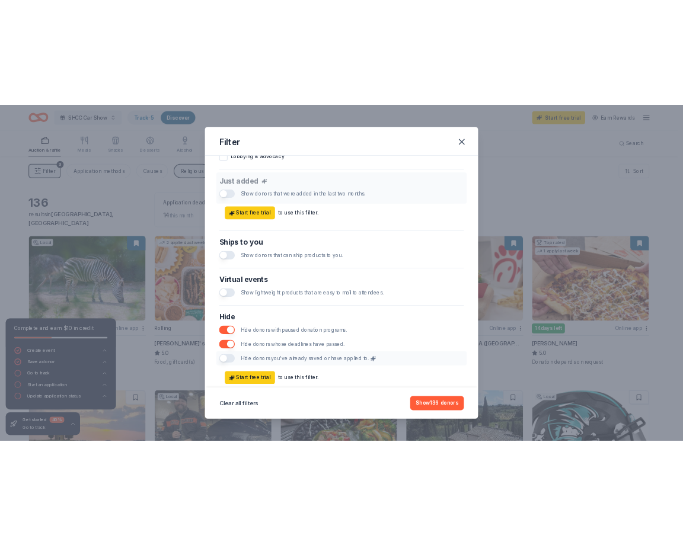
scroll to position [475, 0]
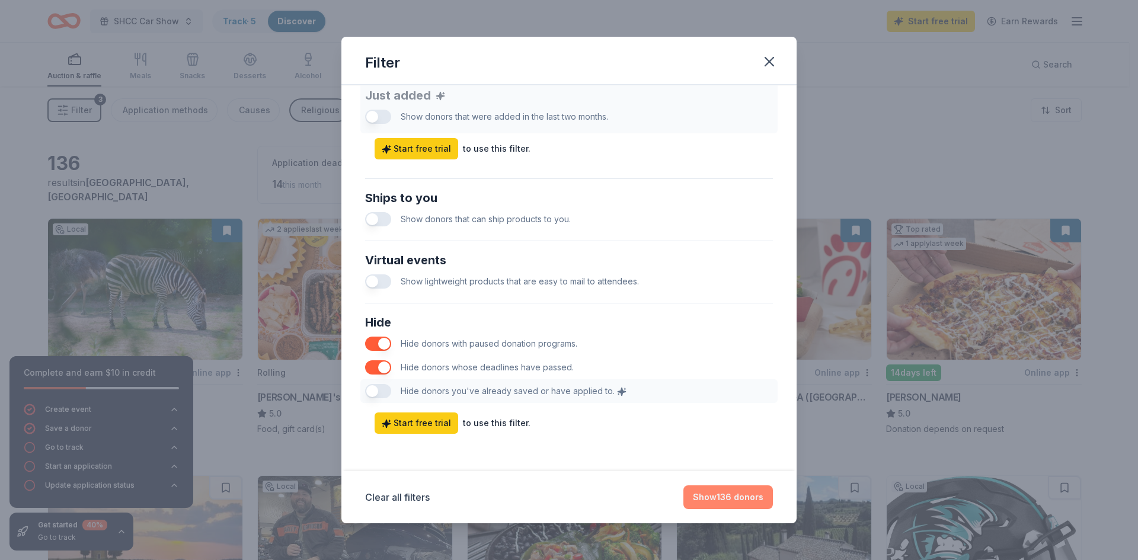
click at [715, 494] on button "Show 136 donors" at bounding box center [727, 497] width 89 height 24
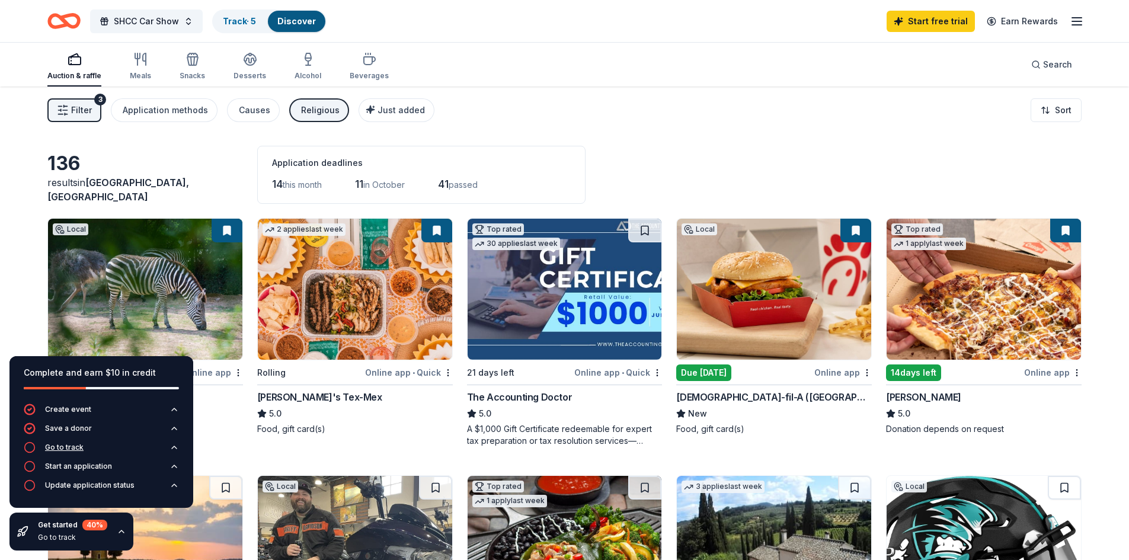
click at [175, 447] on icon "button" at bounding box center [174, 447] width 5 height 2
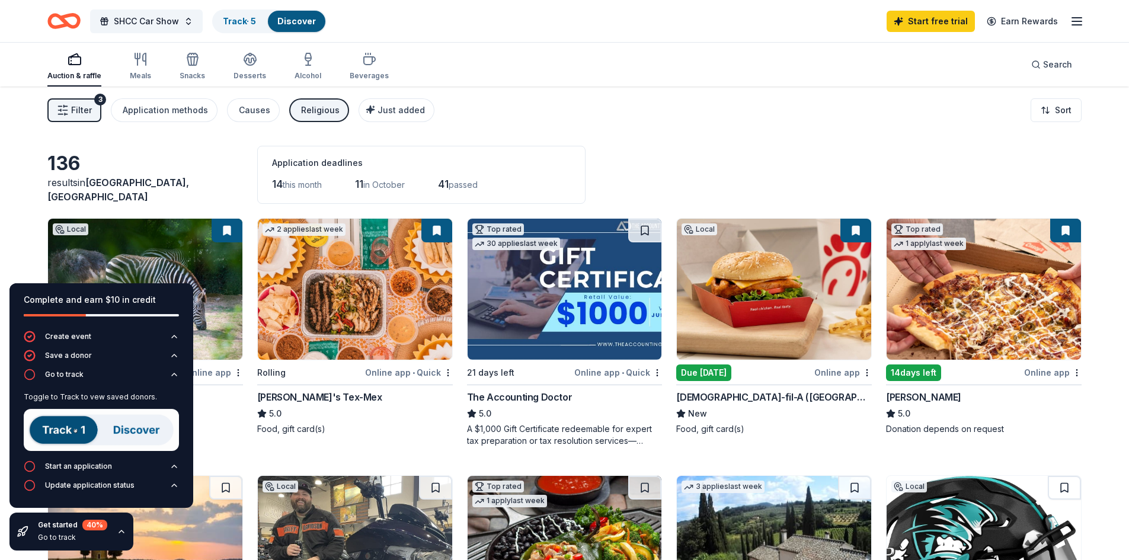
click at [79, 539] on div "Go to track" at bounding box center [72, 537] width 69 height 9
click at [52, 529] on div "Get started 40 %" at bounding box center [72, 525] width 69 height 11
click at [119, 530] on icon "button" at bounding box center [121, 531] width 9 height 9
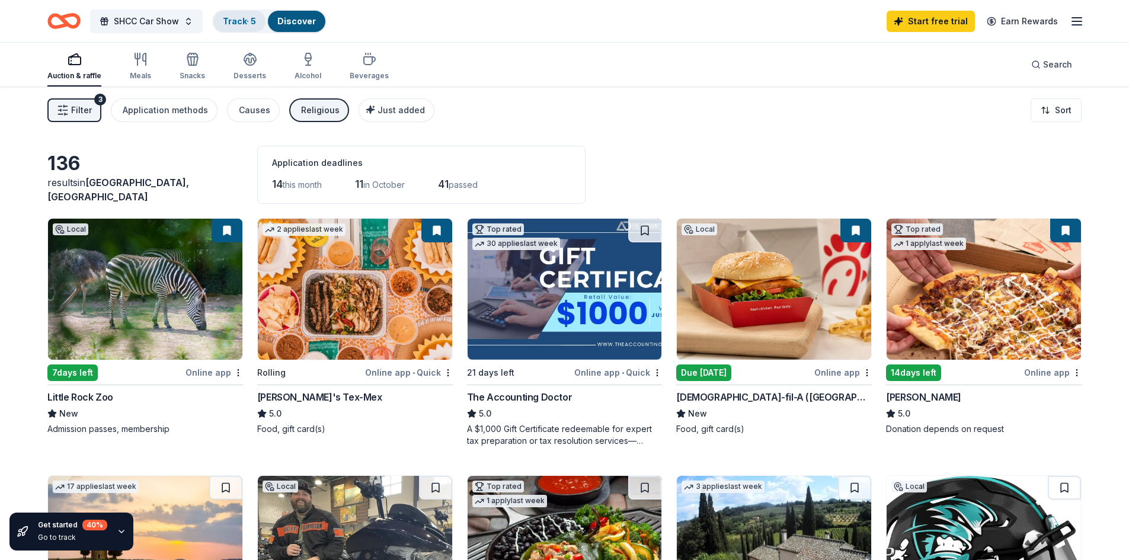
click at [237, 25] on link "Track · 5" at bounding box center [239, 21] width 33 height 10
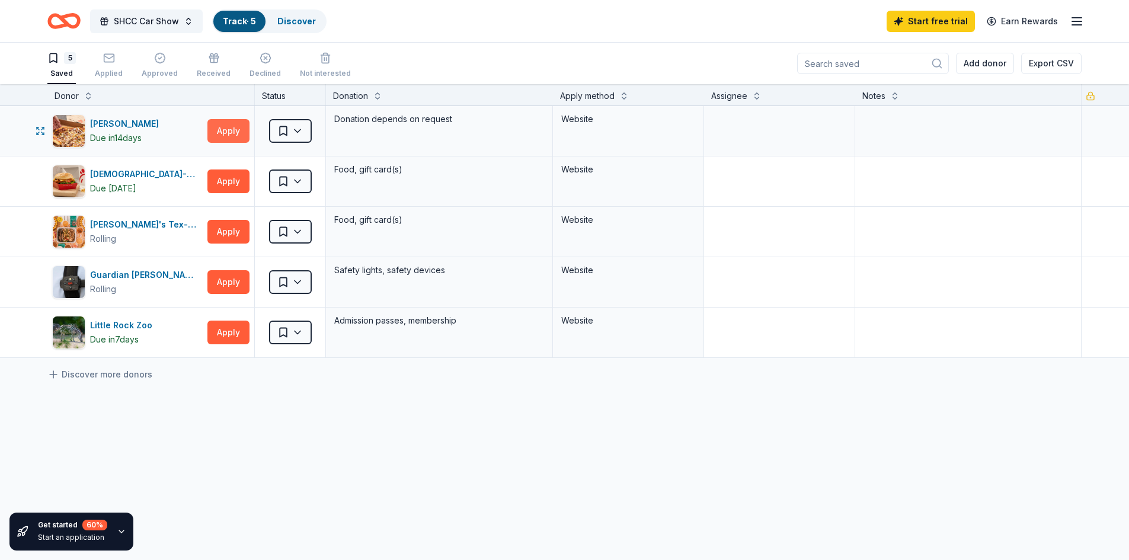
click at [226, 132] on button "Apply" at bounding box center [228, 131] width 42 height 24
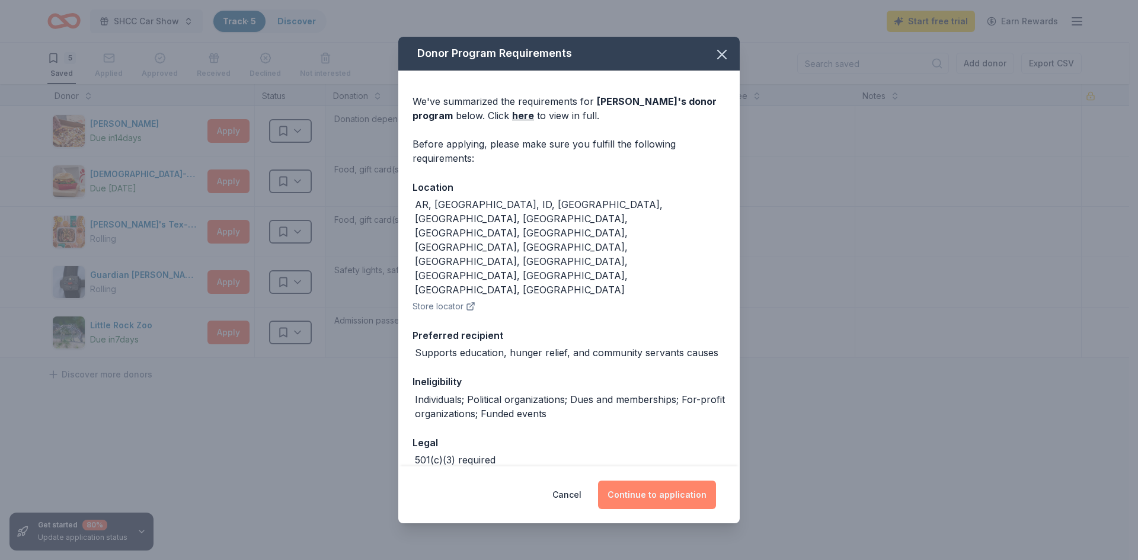
click at [646, 488] on button "Continue to application" at bounding box center [657, 495] width 118 height 28
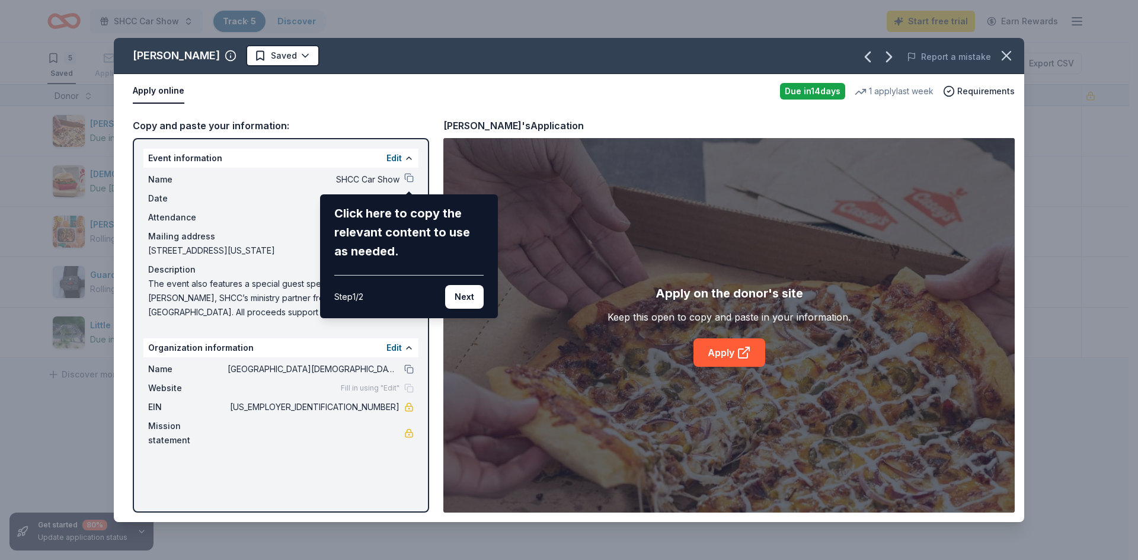
click at [409, 180] on div "Casey's Saved Report a mistake Apply online Due in 14 days 1 apply last week Re…" at bounding box center [569, 280] width 910 height 484
click at [465, 301] on button "Next" at bounding box center [464, 297] width 39 height 24
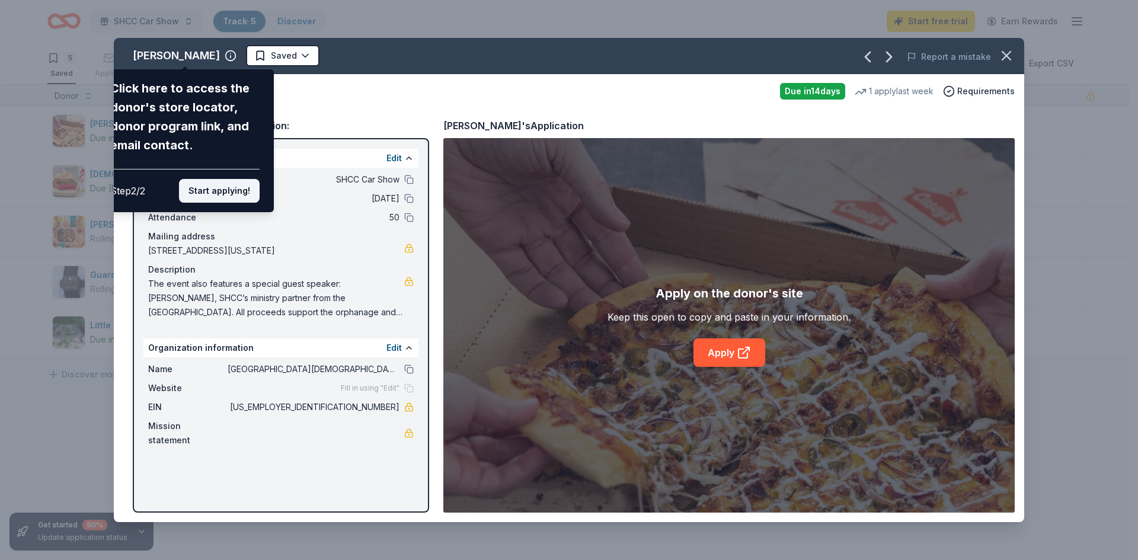
click at [208, 190] on button "Start applying!" at bounding box center [219, 191] width 81 height 24
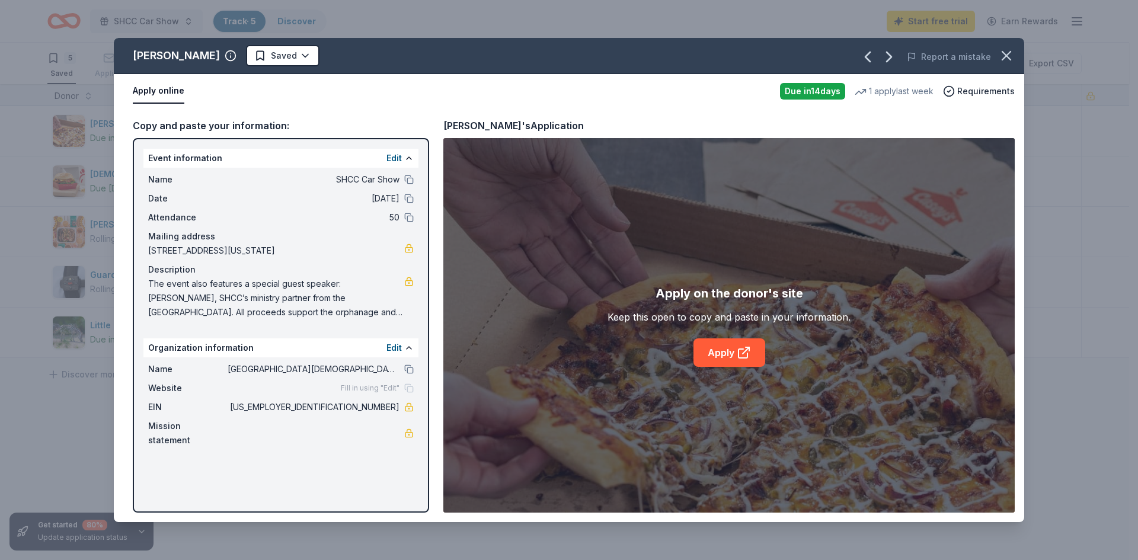
click at [408, 157] on div "Casey's Saved Report a mistake Apply online Due in 14 days 1 apply last week Re…" at bounding box center [569, 280] width 910 height 484
click at [399, 153] on div "Casey's Saved Report a mistake Apply online Due in 14 days 1 apply last week Re…" at bounding box center [569, 280] width 910 height 484
click at [408, 178] on div "Casey's Saved Report a mistake Apply online Due in 14 days 1 apply last week Re…" at bounding box center [569, 280] width 910 height 484
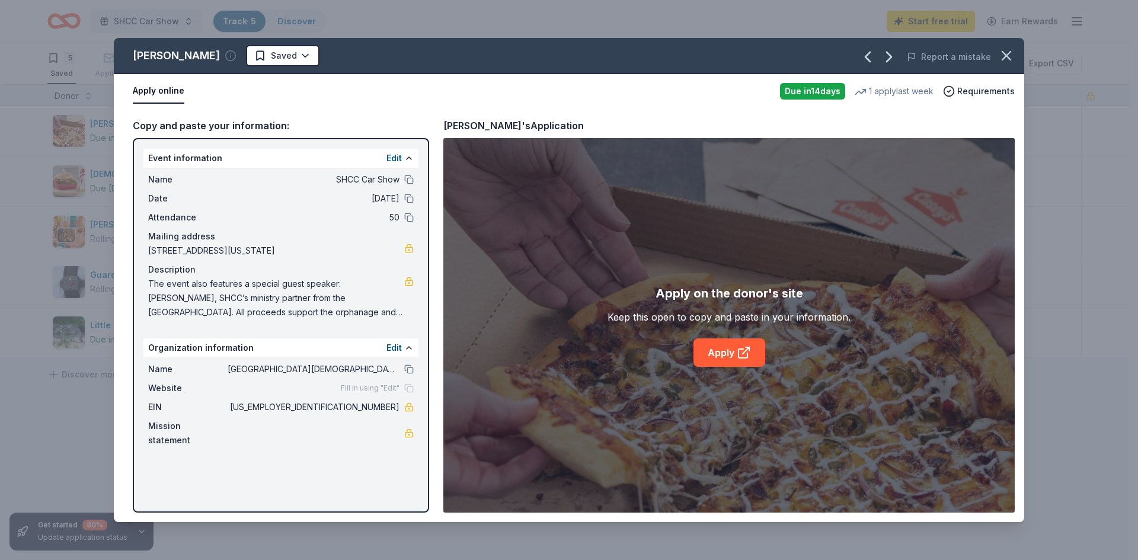
click at [225, 59] on icon "button" at bounding box center [231, 56] width 12 height 12
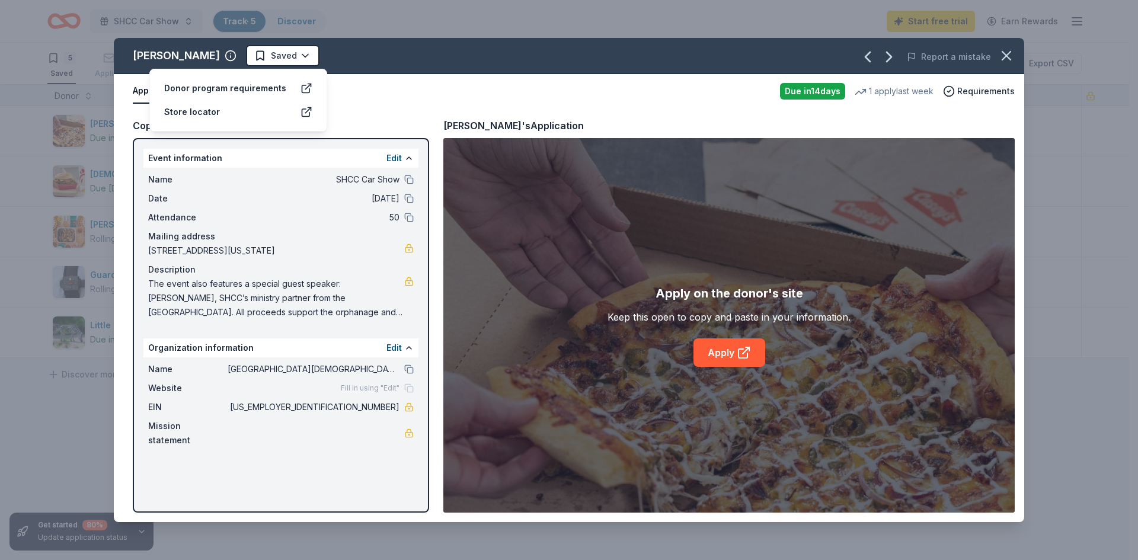
click at [191, 93] on div "Donor program requirements" at bounding box center [225, 88] width 122 height 14
click at [737, 360] on link "Apply" at bounding box center [729, 352] width 72 height 28
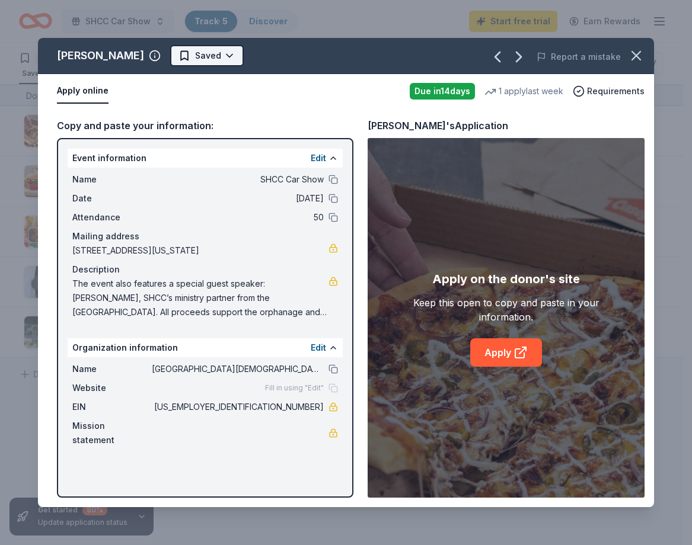
click at [172, 54] on html "SHCC Car Show Track · 5 Discover Start free trial Earn Rewards 5 Saved Applied …" at bounding box center [346, 272] width 692 height 545
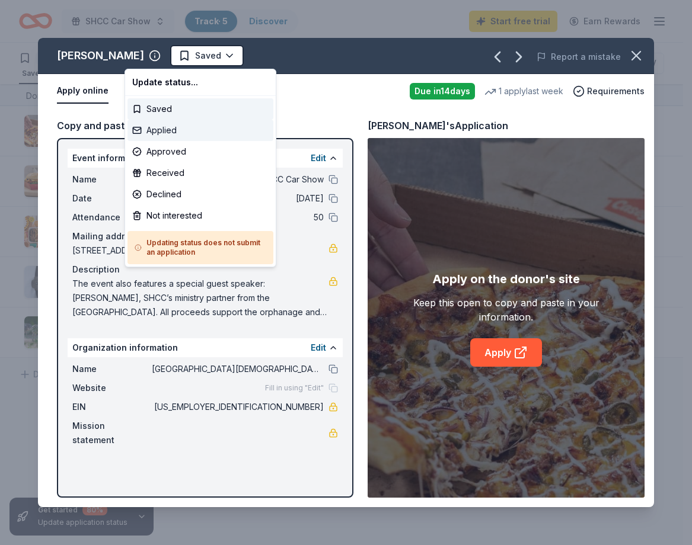
click at [156, 129] on div "Applied" at bounding box center [200, 130] width 146 height 21
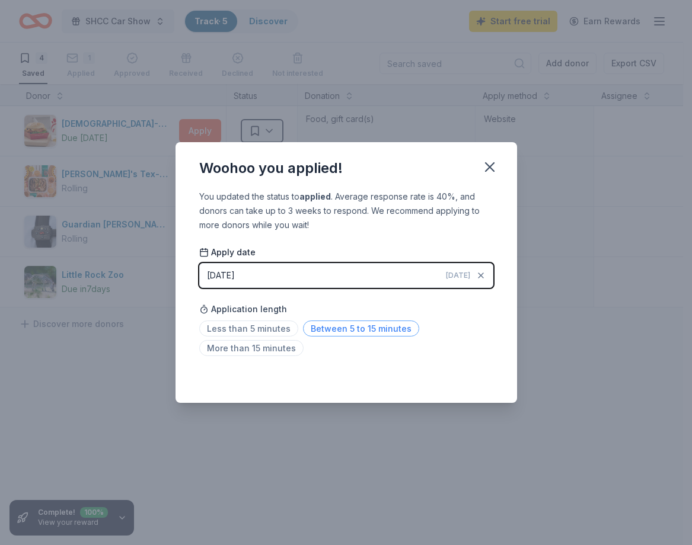
click at [347, 326] on span "Between 5 to 15 minutes" at bounding box center [361, 329] width 116 height 16
click at [488, 167] on icon "button" at bounding box center [489, 167] width 8 height 8
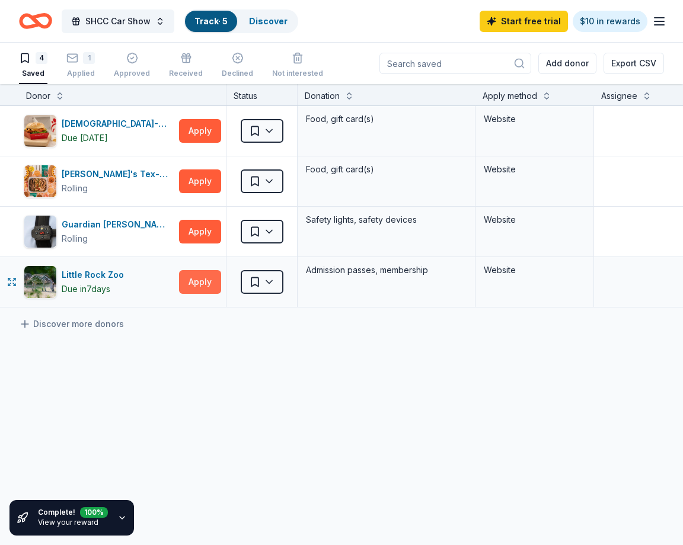
click at [186, 277] on button "Apply" at bounding box center [200, 282] width 42 height 24
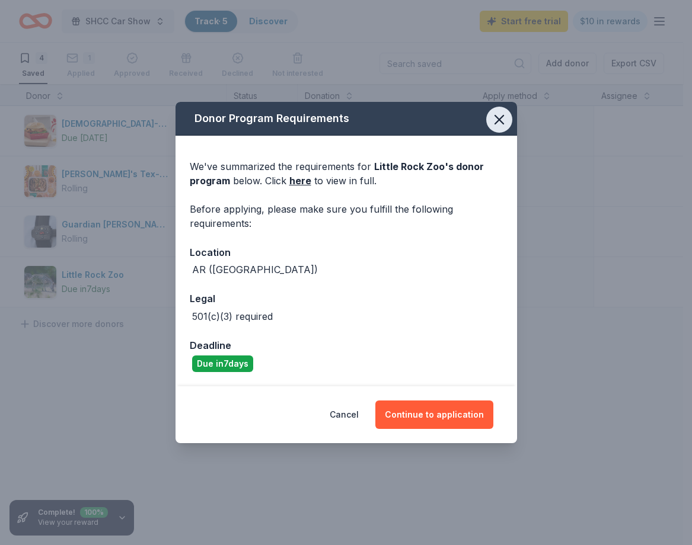
click at [498, 122] on icon "button" at bounding box center [499, 119] width 17 height 17
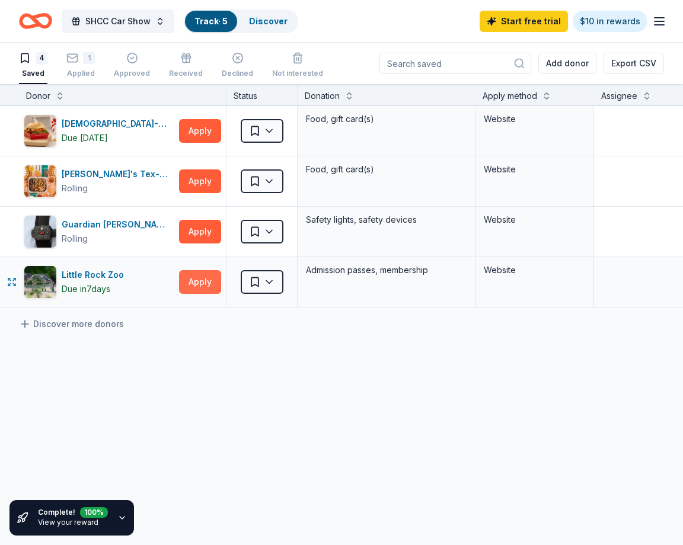
click at [203, 277] on button "Apply" at bounding box center [200, 282] width 42 height 24
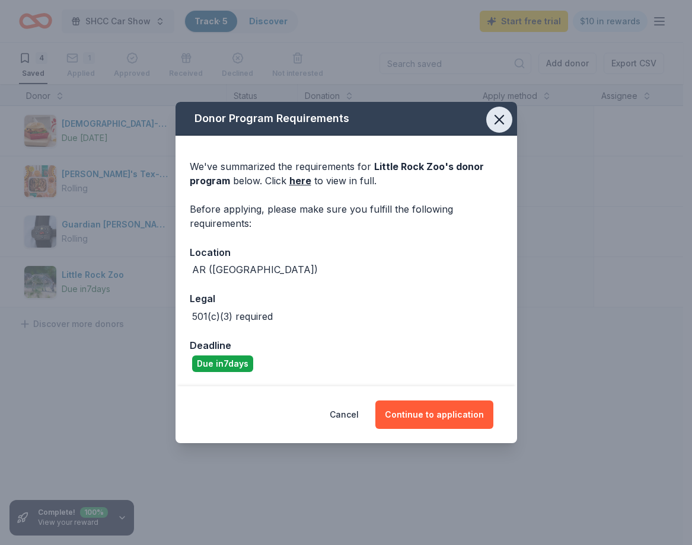
click at [497, 117] on icon "button" at bounding box center [499, 120] width 8 height 8
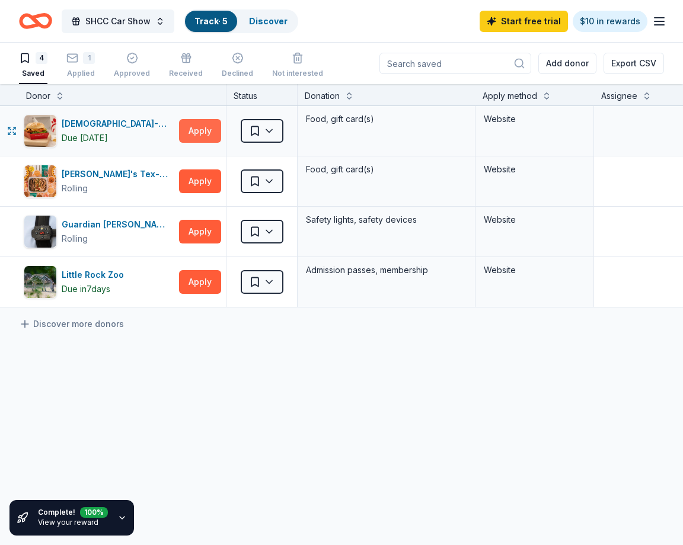
click at [195, 129] on button "Apply" at bounding box center [200, 131] width 42 height 24
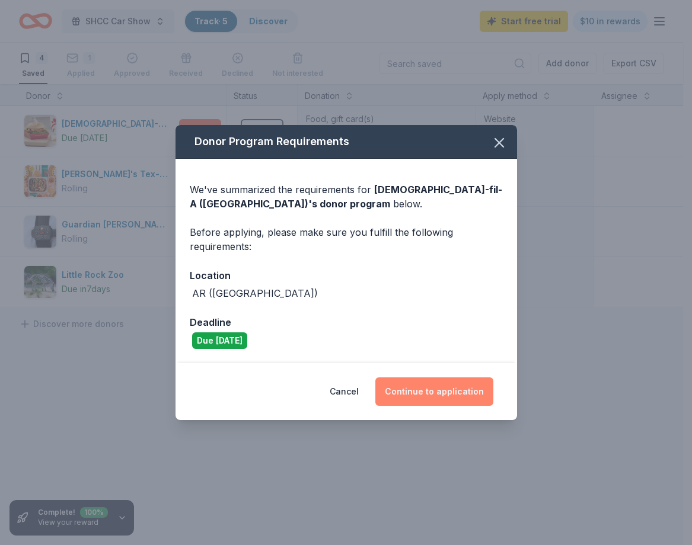
click at [432, 398] on button "Continue to application" at bounding box center [434, 391] width 118 height 28
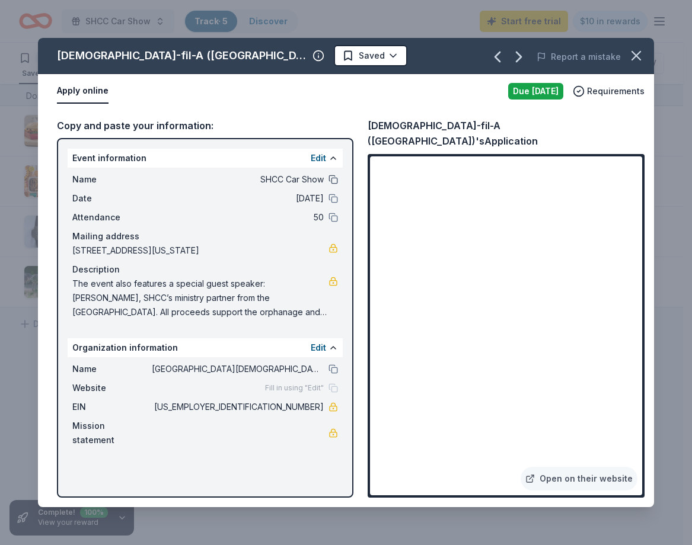
click at [336, 178] on button at bounding box center [332, 179] width 9 height 9
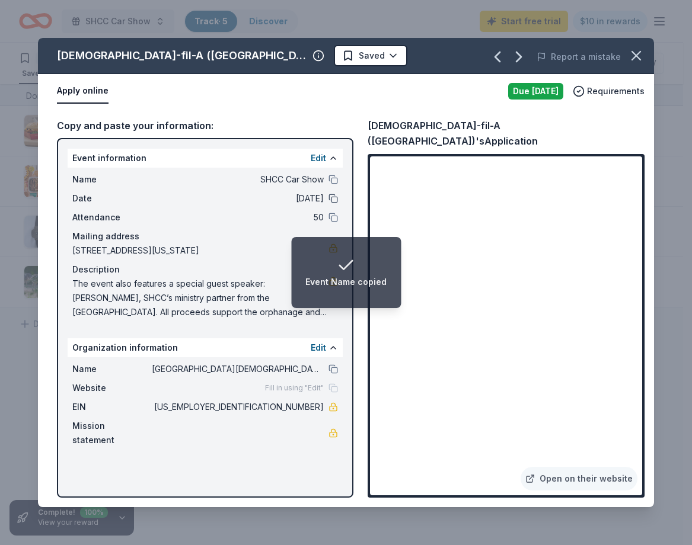
click at [331, 199] on button at bounding box center [332, 198] width 9 height 9
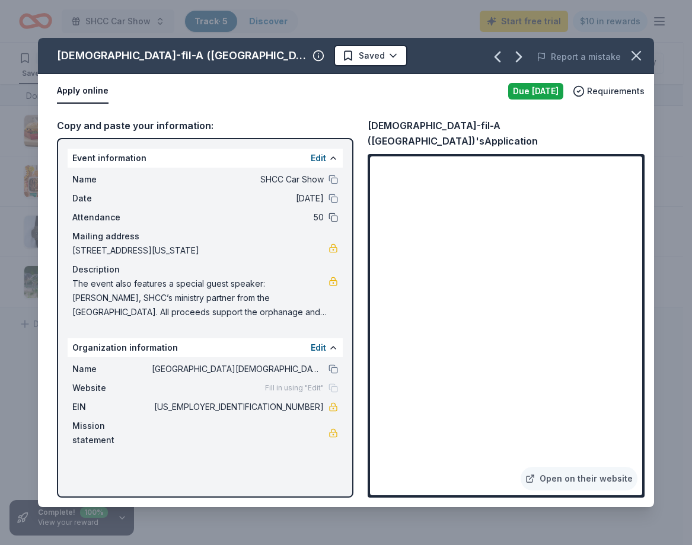
click at [332, 217] on button at bounding box center [332, 217] width 9 height 9
click at [627, 59] on button "button" at bounding box center [636, 56] width 26 height 26
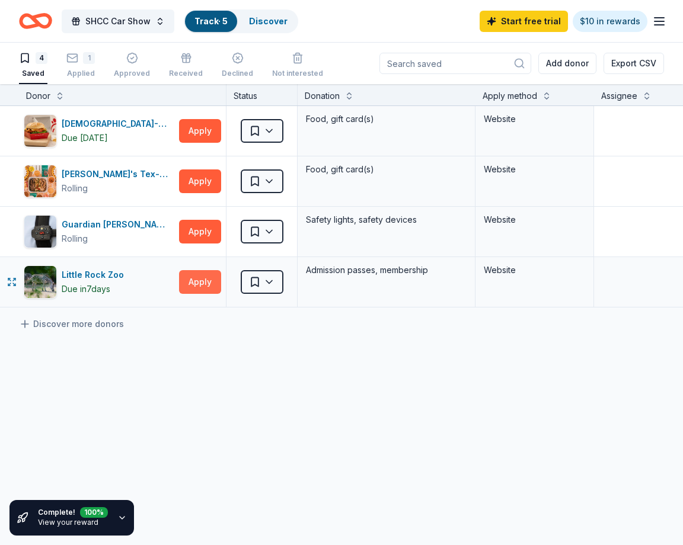
click at [199, 280] on button "Apply" at bounding box center [200, 282] width 42 height 24
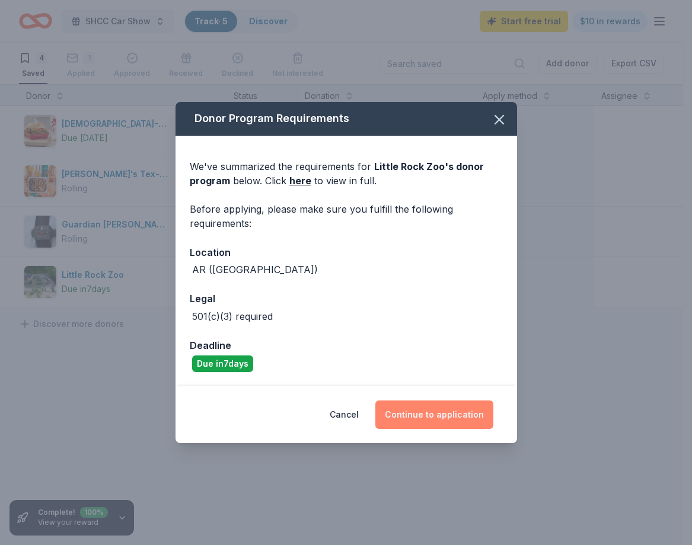
click at [438, 408] on button "Continue to application" at bounding box center [434, 415] width 118 height 28
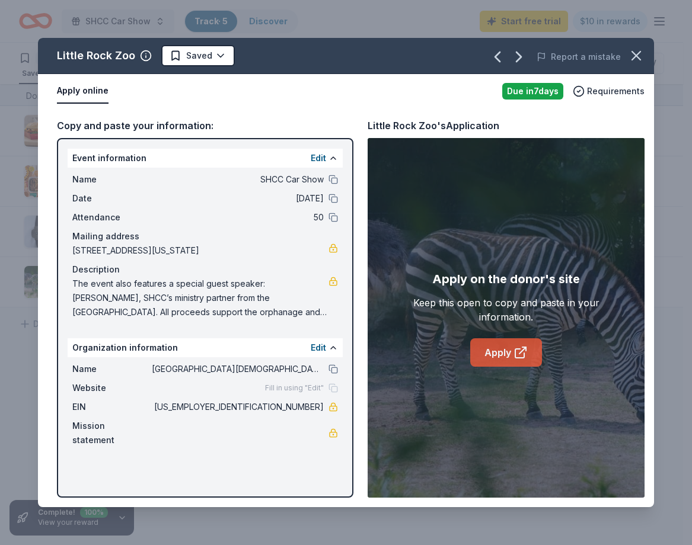
click at [500, 354] on link "Apply" at bounding box center [506, 352] width 72 height 28
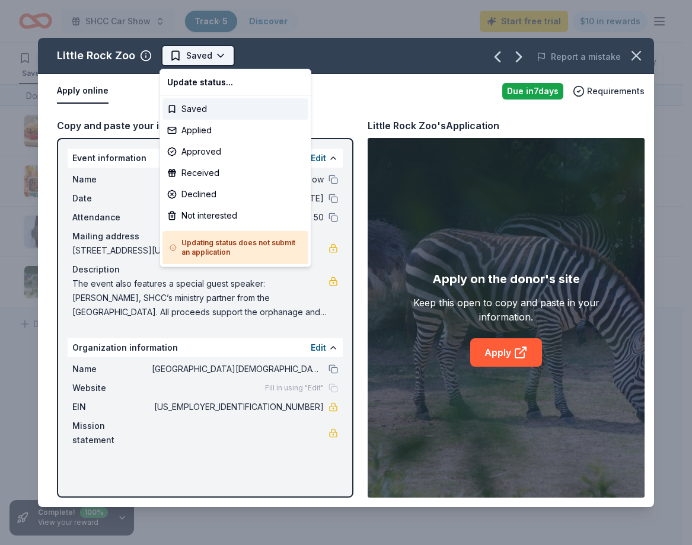
click at [210, 52] on html "SHCC Car Show Track · 5 Discover Start free trial $10 in rewards 4 Saved 1 Appl…" at bounding box center [346, 272] width 692 height 545
click at [205, 127] on div "Applied" at bounding box center [235, 130] width 146 height 21
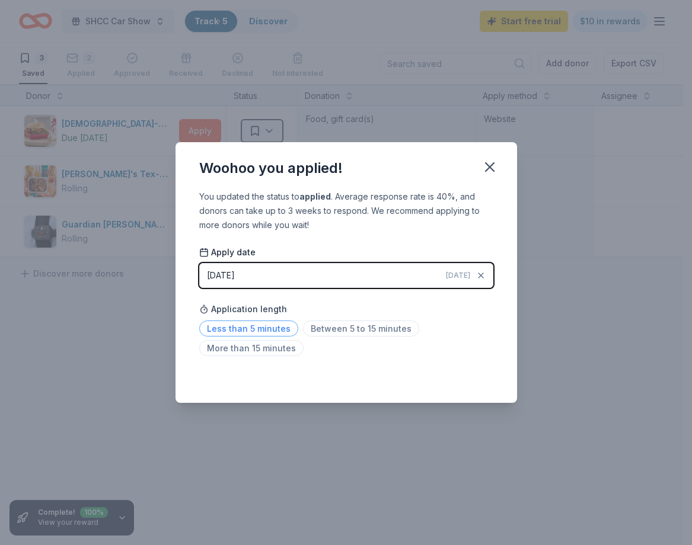
click at [248, 331] on span "Less than 5 minutes" at bounding box center [248, 329] width 99 height 16
click at [492, 171] on icon "button" at bounding box center [489, 167] width 8 height 8
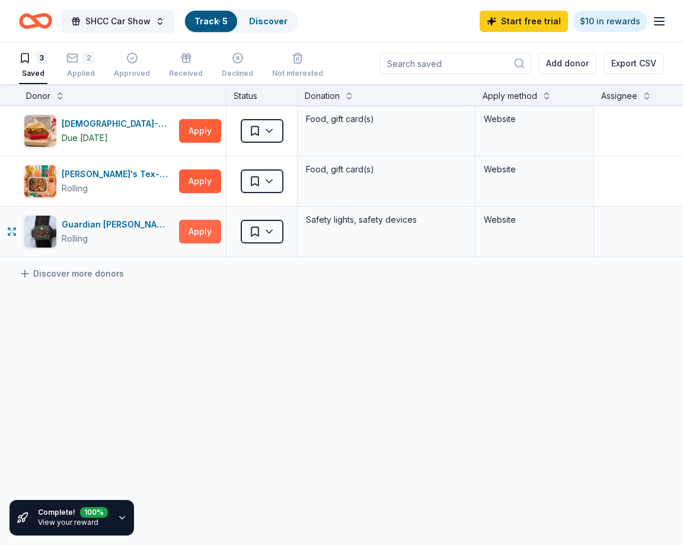
click at [198, 233] on button "Apply" at bounding box center [200, 232] width 42 height 24
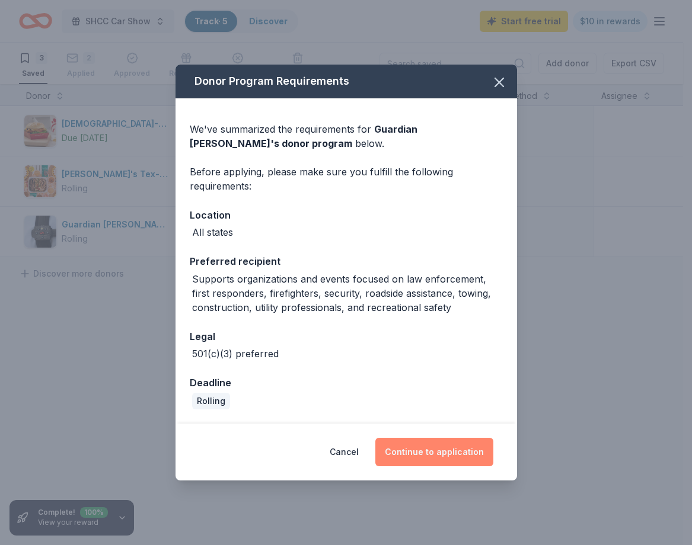
click at [462, 456] on button "Continue to application" at bounding box center [434, 452] width 118 height 28
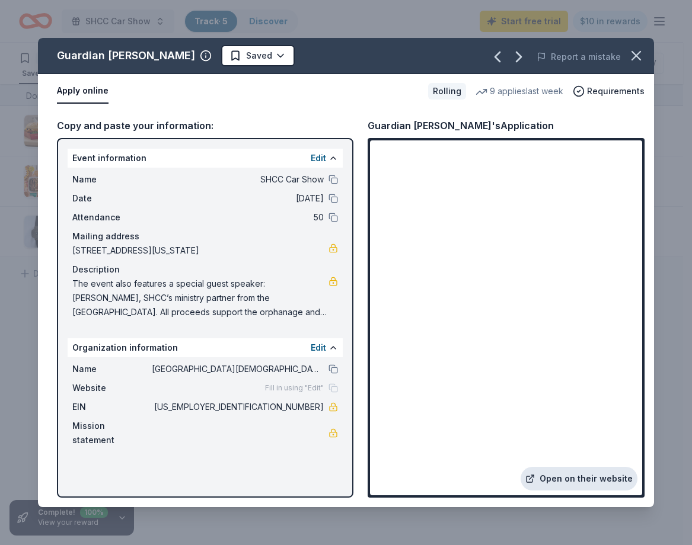
click at [584, 479] on link "Open on their website" at bounding box center [578, 479] width 117 height 24
click at [262, 55] on html "SHCC Car Show Track · 5 Discover Start free trial $10 in rewards 3 Saved 2 Appl…" at bounding box center [346, 272] width 692 height 545
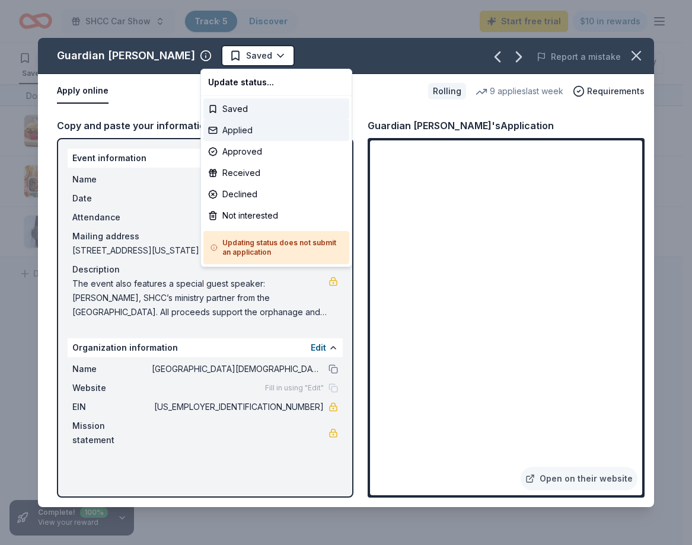
click at [255, 129] on div "Applied" at bounding box center [276, 130] width 146 height 21
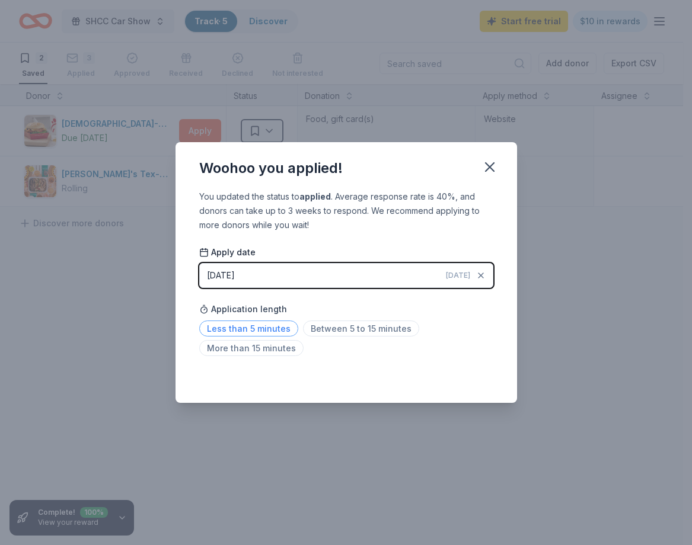
click at [248, 329] on span "Less than 5 minutes" at bounding box center [248, 329] width 99 height 16
click at [484, 168] on icon "button" at bounding box center [489, 167] width 17 height 17
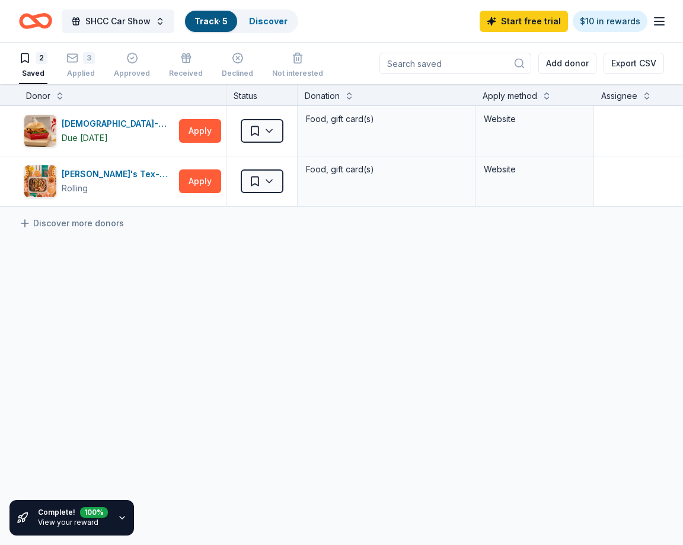
click at [120, 515] on icon "button" at bounding box center [121, 517] width 9 height 9
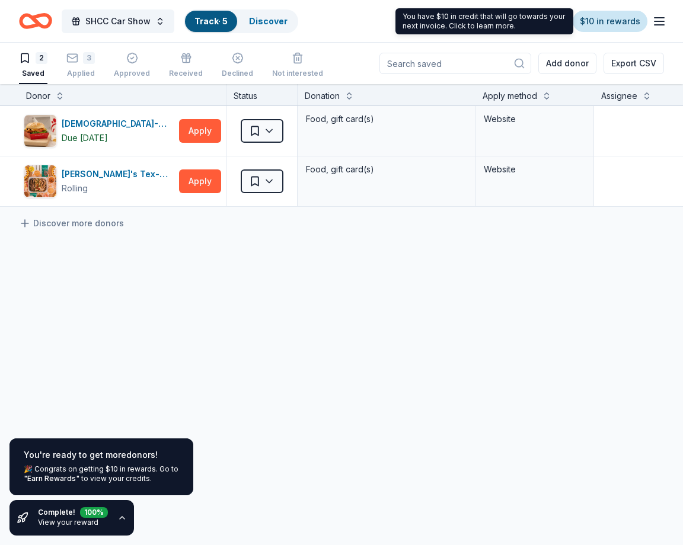
click at [625, 27] on link "$10 in rewards" at bounding box center [609, 21] width 75 height 21
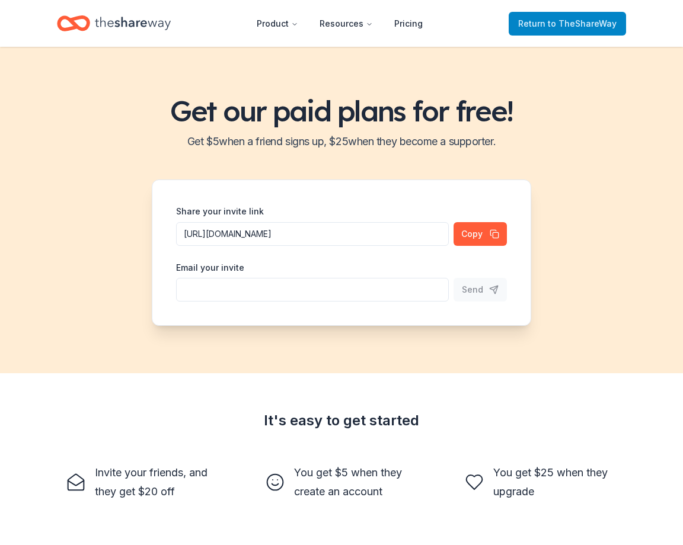
click at [574, 25] on span "to TheShareWay" at bounding box center [582, 23] width 69 height 10
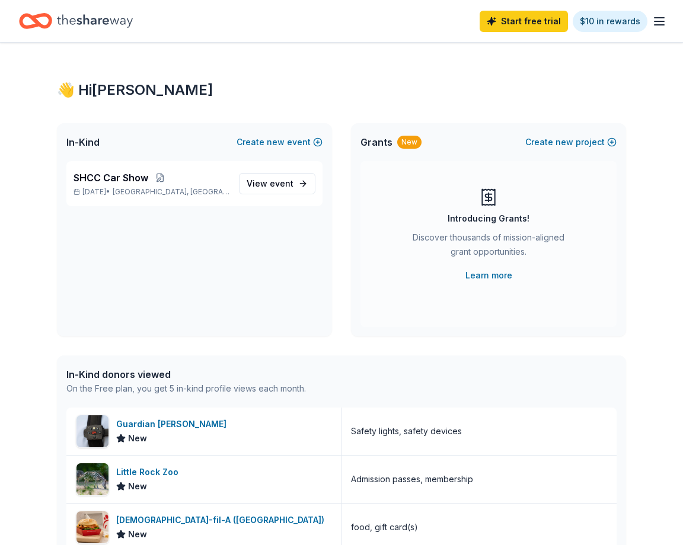
click at [654, 21] on line "button" at bounding box center [658, 21] width 9 height 0
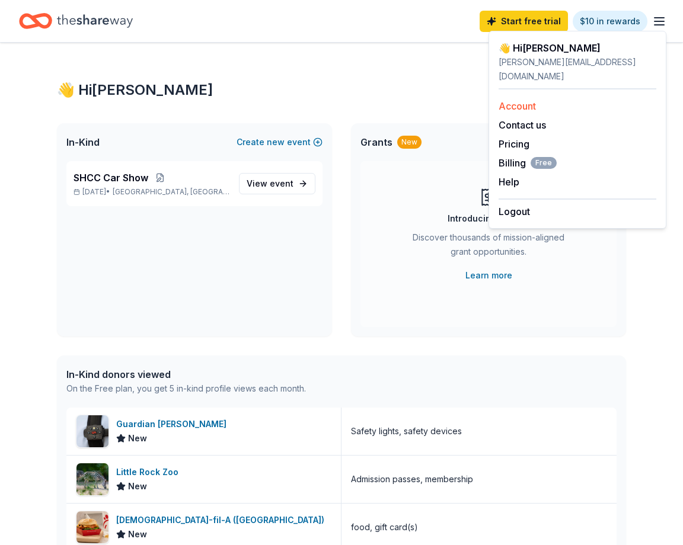
click at [526, 100] on link "Account" at bounding box center [516, 106] width 37 height 12
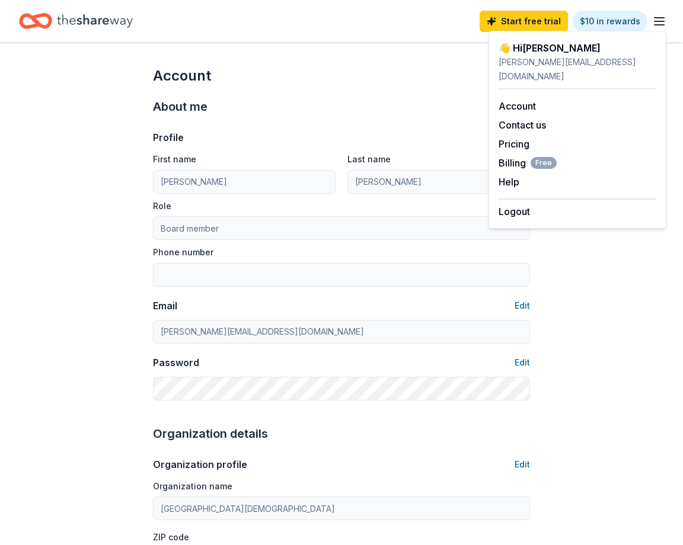
click at [453, 71] on div "Account" at bounding box center [341, 75] width 377 height 19
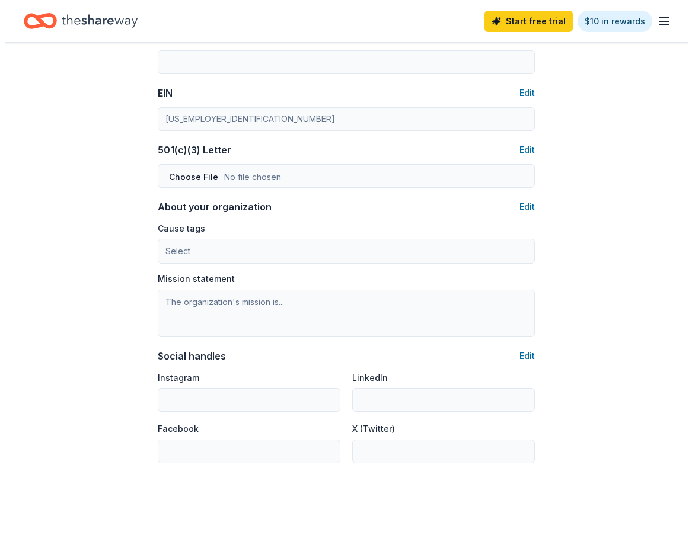
scroll to position [522, 0]
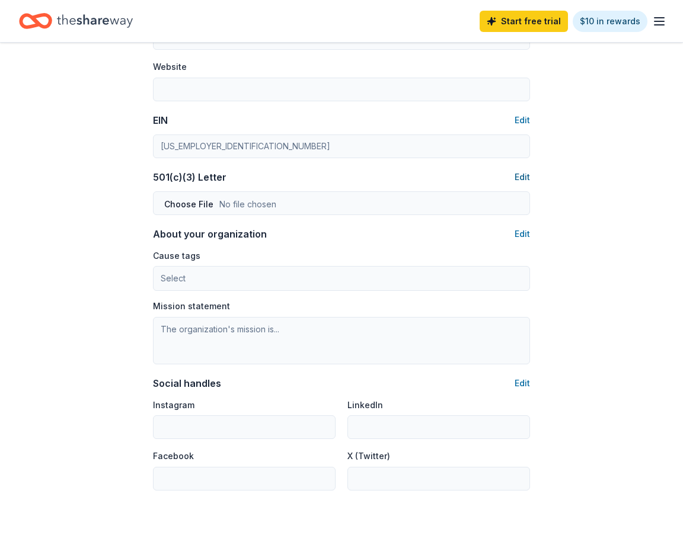
click at [524, 177] on button "Edit" at bounding box center [521, 177] width 15 height 14
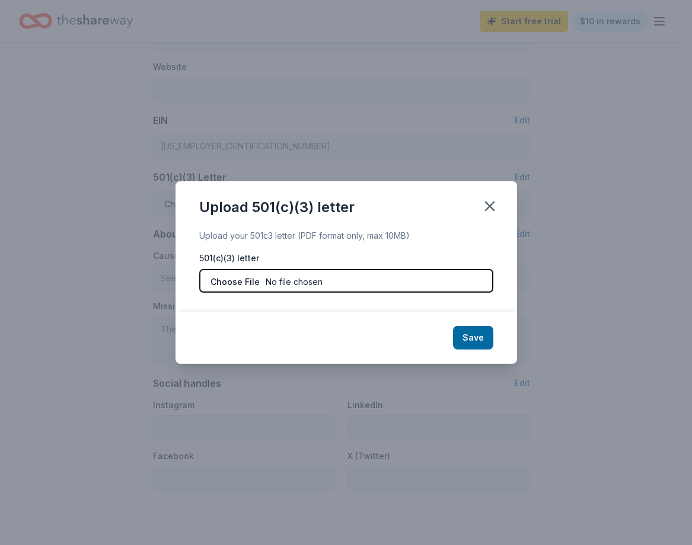
click at [213, 283] on input "file" at bounding box center [346, 281] width 294 height 24
type input "C:\fakepath\SHCC Tax exemp.pdf"
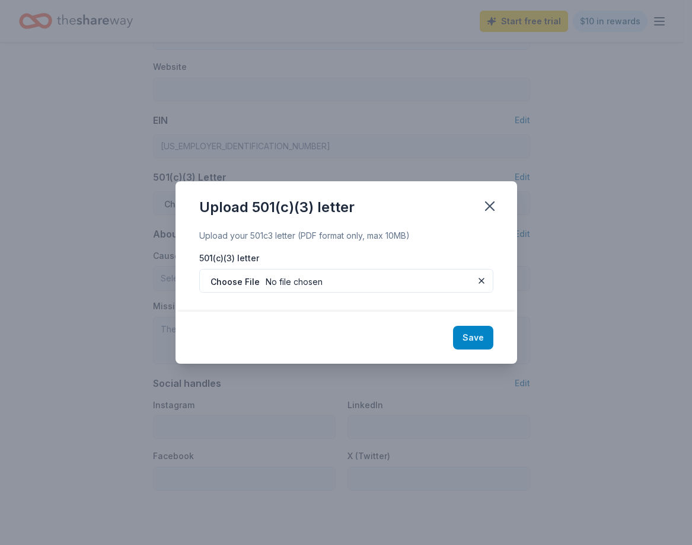
click at [473, 345] on button "Save" at bounding box center [473, 338] width 40 height 24
click at [462, 341] on div "Save" at bounding box center [345, 338] width 341 height 52
drag, startPoint x: 462, startPoint y: 341, endPoint x: 465, endPoint y: 317, distance: 24.6
click at [462, 336] on div "Save" at bounding box center [345, 338] width 341 height 52
click at [492, 202] on icon "button" at bounding box center [489, 206] width 17 height 17
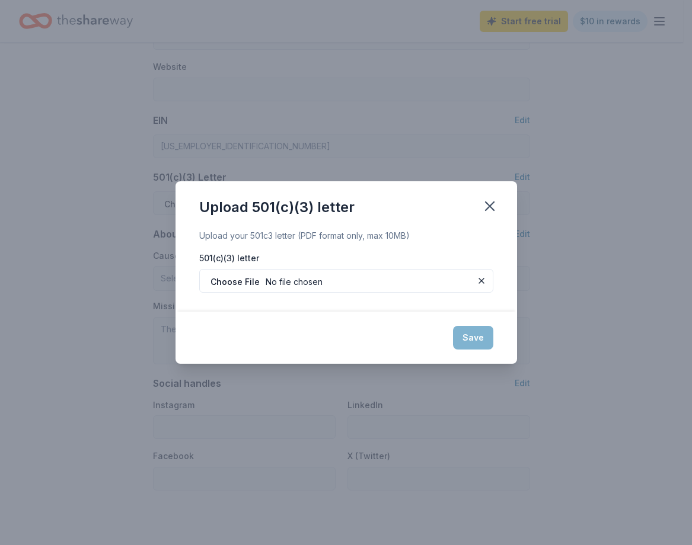
click at [500, 251] on div "Upload your 501c3 letter (PDF format only, max 10MB) 501(c)(3) letter" at bounding box center [345, 270] width 341 height 83
click at [471, 337] on div "Save" at bounding box center [345, 338] width 341 height 52
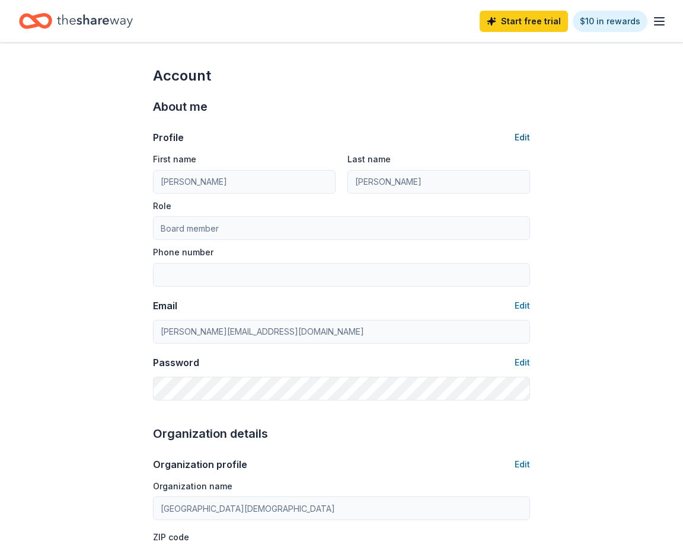
click at [520, 135] on button "Edit" at bounding box center [521, 137] width 15 height 14
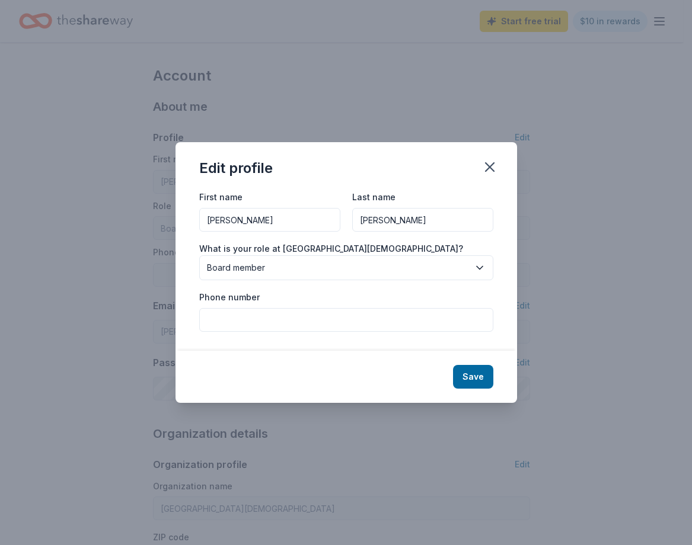
click at [268, 320] on input "Phone number" at bounding box center [346, 320] width 294 height 24
type input "3047309244"
click at [472, 377] on button "Save" at bounding box center [473, 377] width 40 height 24
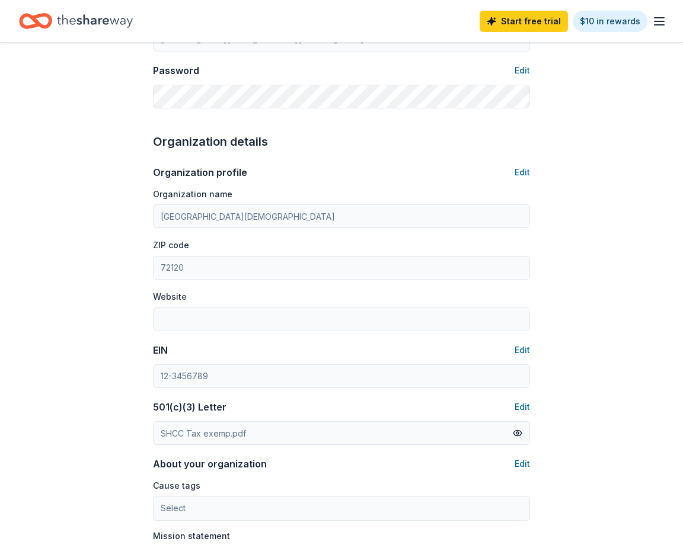
scroll to position [296, 0]
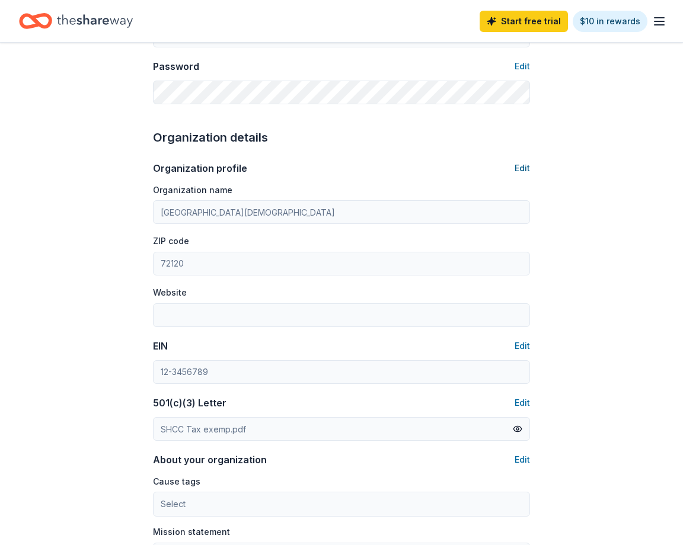
click at [521, 165] on button "Edit" at bounding box center [521, 168] width 15 height 14
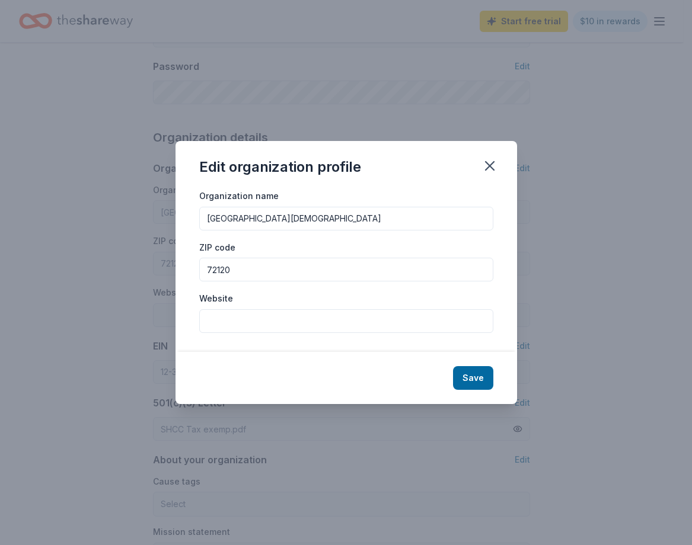
type input "3047309244"
click at [260, 315] on input "Website" at bounding box center [346, 321] width 294 height 24
paste input "https://sylvanhills.churchcenter.com/calendar/event/191277681"
type input "https://sylvanhills.churchcenter.com/calendar/event/191277681"
click at [474, 381] on button "Save" at bounding box center [473, 378] width 40 height 24
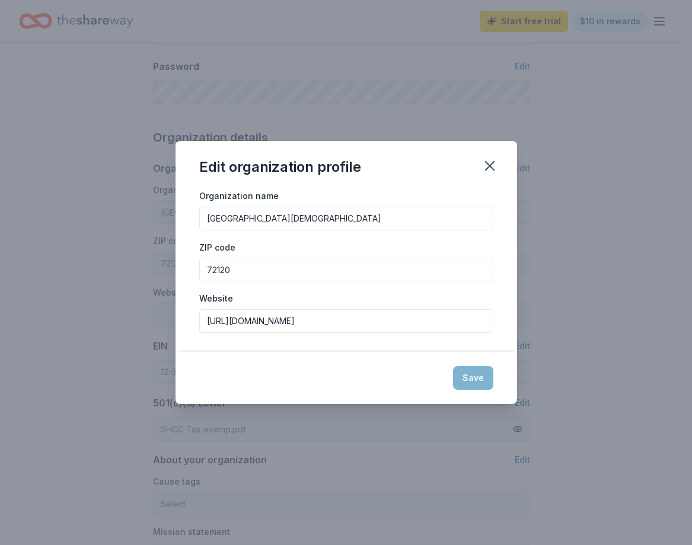
type input "https://sylvanhills.churchcenter.com/calendar/event/191277681"
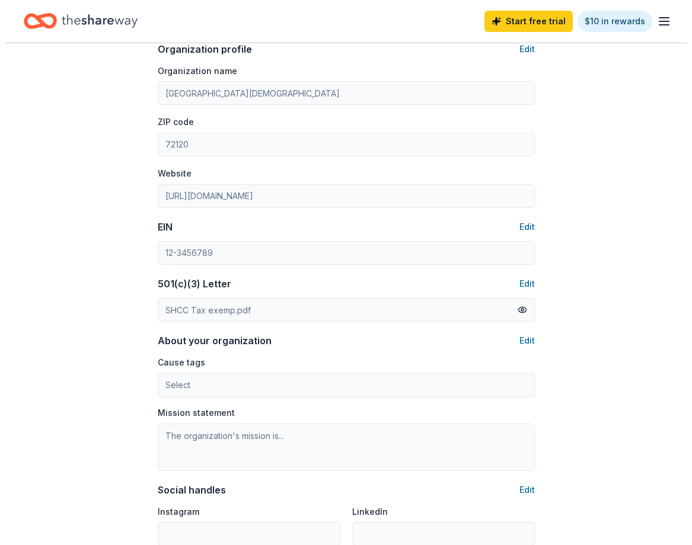
scroll to position [474, 0]
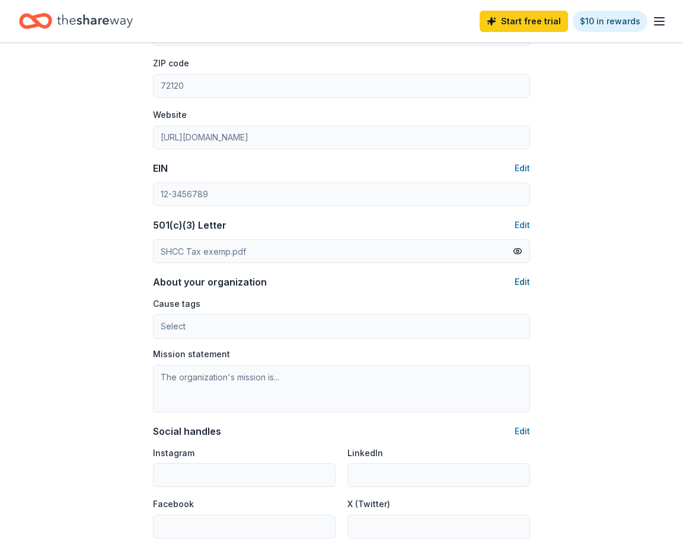
click at [518, 279] on button "Edit" at bounding box center [521, 282] width 15 height 14
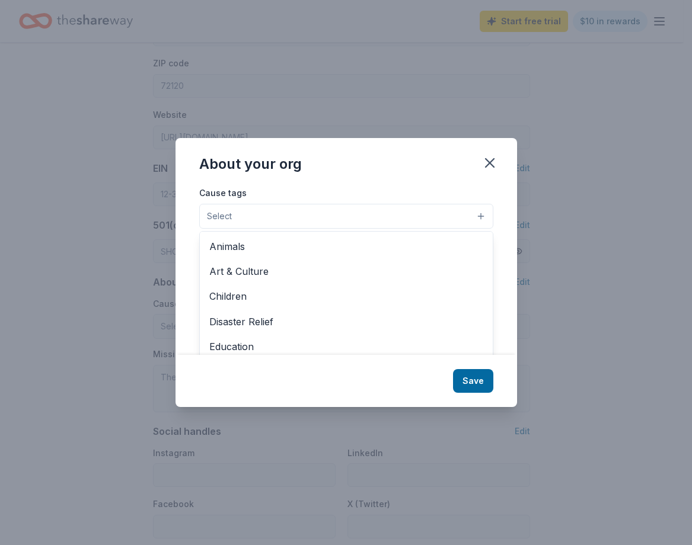
click at [271, 220] on button "Select" at bounding box center [346, 216] width 294 height 25
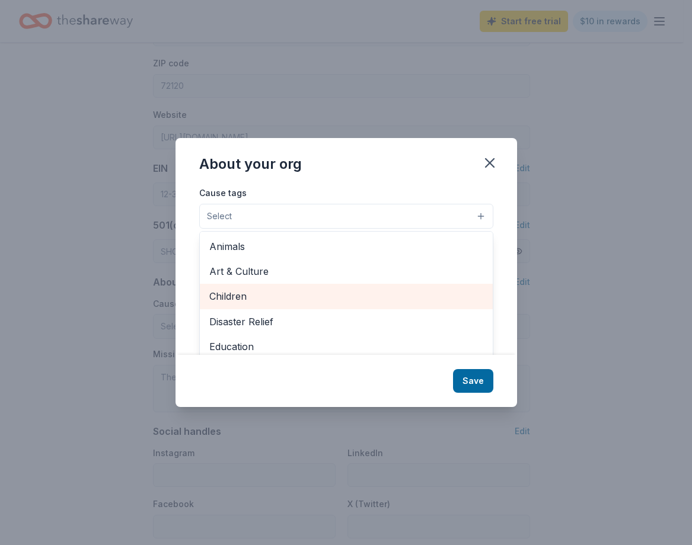
click at [235, 299] on span "Children" at bounding box center [346, 296] width 274 height 15
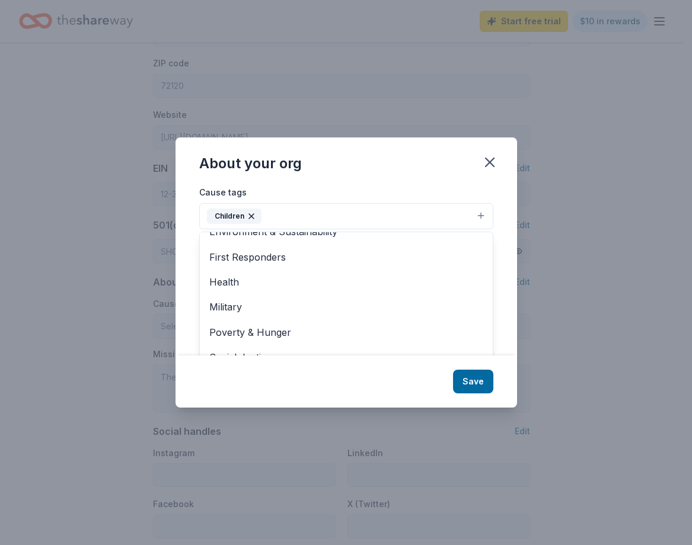
scroll to position [119, 0]
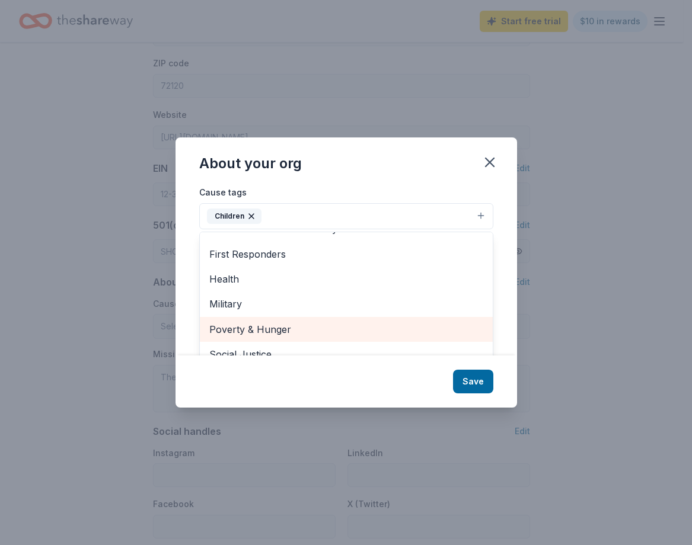
click at [277, 331] on span "Poverty & Hunger" at bounding box center [346, 329] width 274 height 15
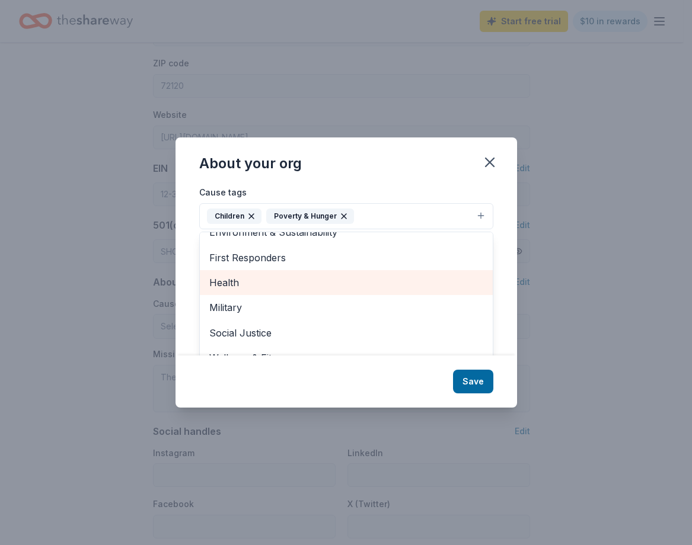
click at [239, 283] on span "Health" at bounding box center [346, 282] width 274 height 15
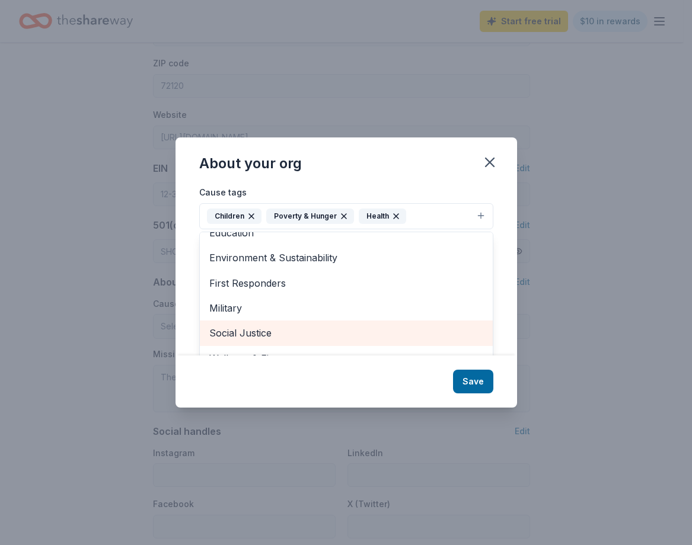
scroll to position [18, 0]
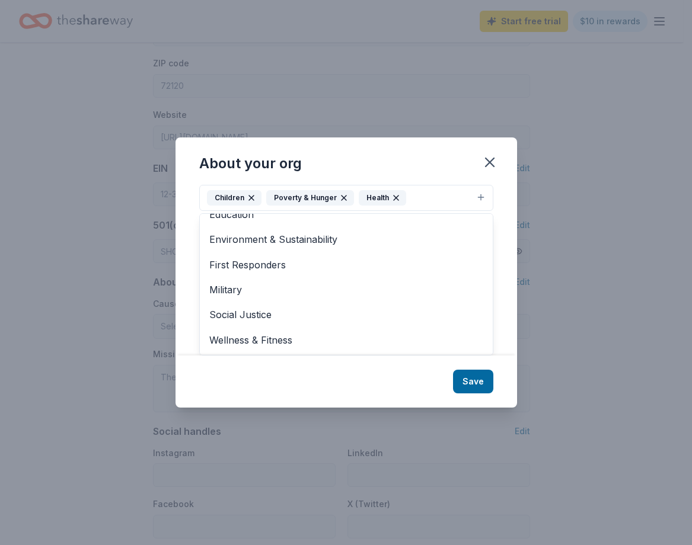
click at [478, 380] on div "About your org Cause tags Children Poverty & Hunger Health Animals Art & Cultur…" at bounding box center [345, 272] width 341 height 270
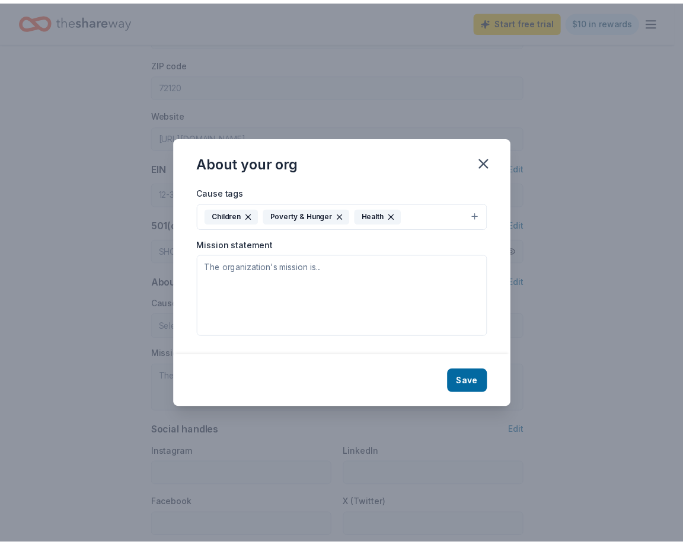
scroll to position [0, 0]
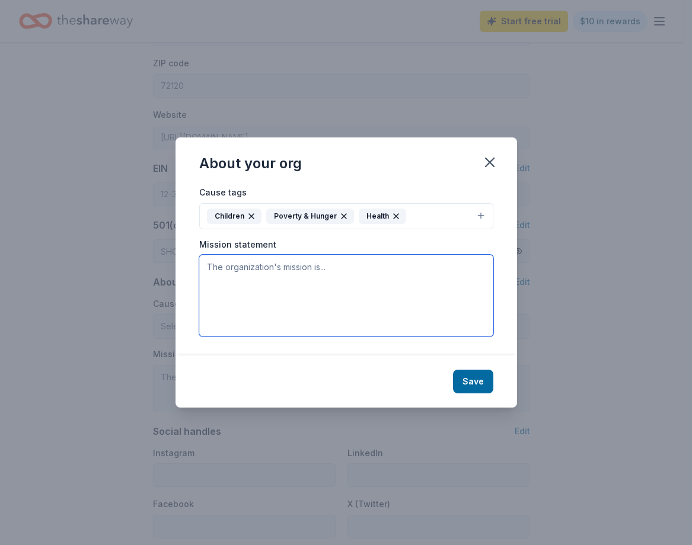
click at [296, 255] on textarea at bounding box center [346, 296] width 294 height 82
click at [372, 267] on textarea "We are raising funds to support an orphange in the Dominican Republic." at bounding box center [346, 296] width 294 height 82
click at [358, 289] on textarea "We are raising funds to support an orphanage in the Dominican Republic." at bounding box center [346, 296] width 294 height 82
type textarea "We are raising funds to support an orphanage in the Dominican Republic."
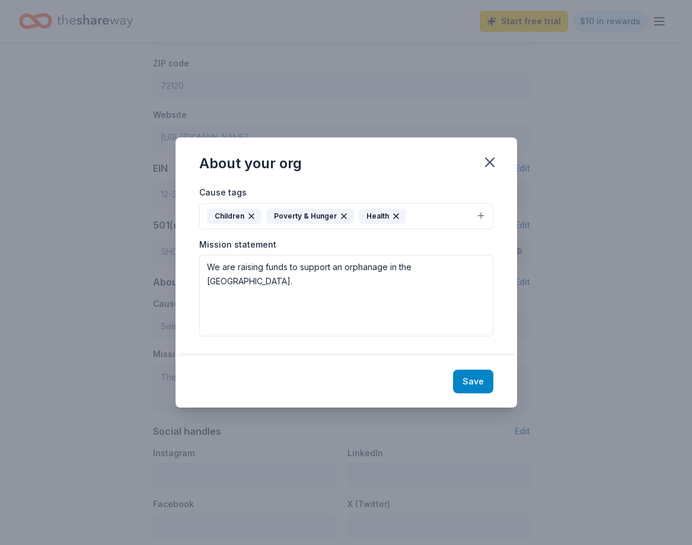
click at [477, 381] on button "Save" at bounding box center [473, 382] width 40 height 24
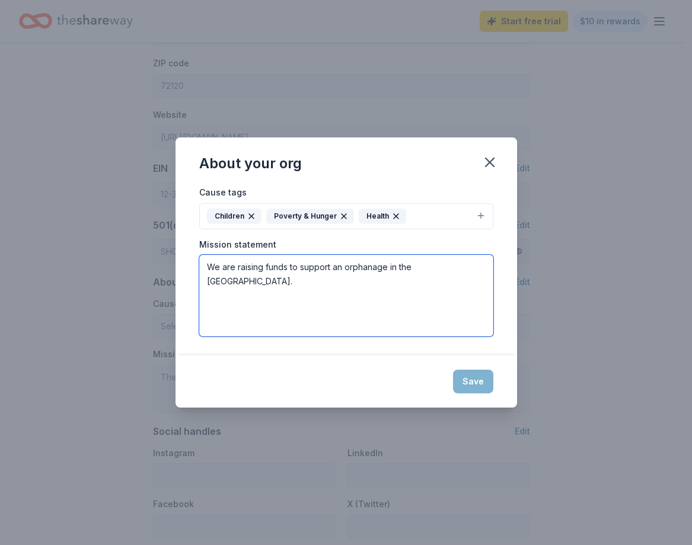
click at [358, 309] on textarea "We are raising funds to support an orphanage in the Dominican Republic." at bounding box center [346, 296] width 294 height 82
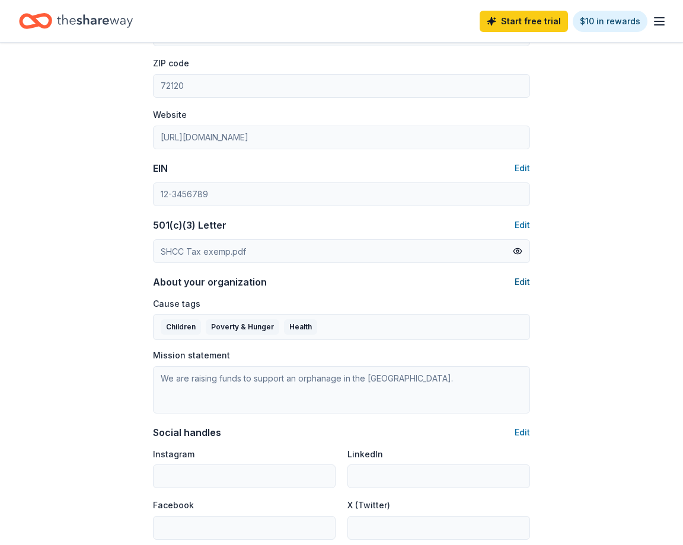
click at [517, 283] on button "Edit" at bounding box center [521, 282] width 15 height 14
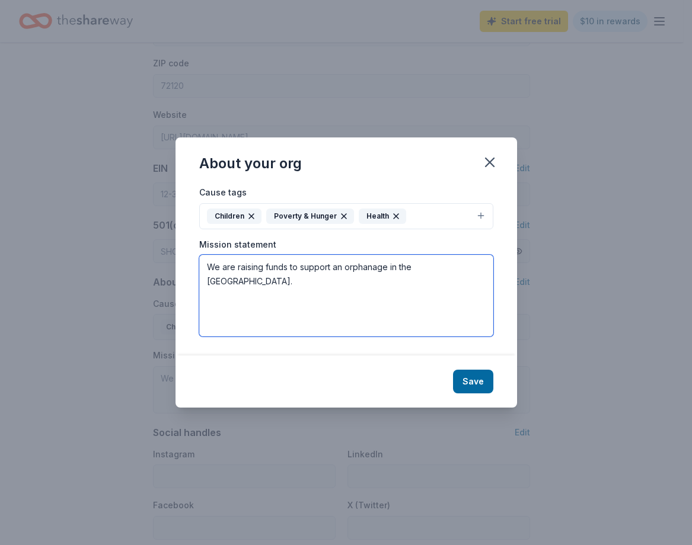
click at [299, 287] on textarea "We are raising funds to support an orphanage in the Dominican Republic." at bounding box center [346, 296] width 294 height 82
paste textarea "Funds will be used to purchase food, clothing, educational supplies, and living…"
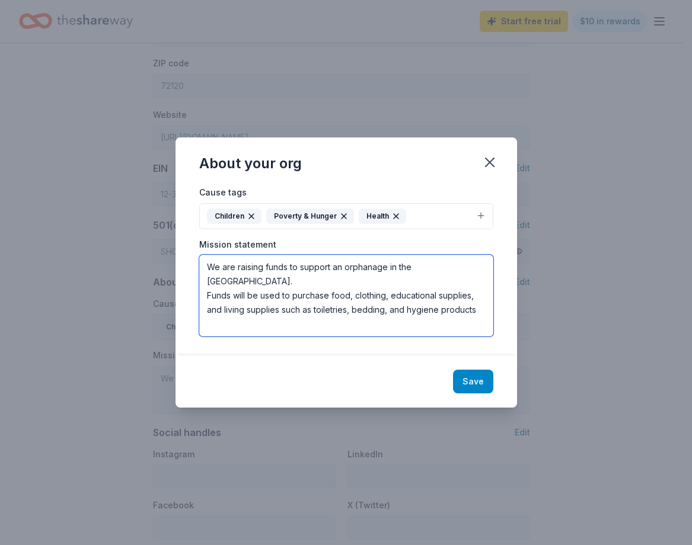
type textarea "We are raising funds to support an orphanage in the Dominican Republic. Funds w…"
click at [479, 380] on button "Save" at bounding box center [473, 382] width 40 height 24
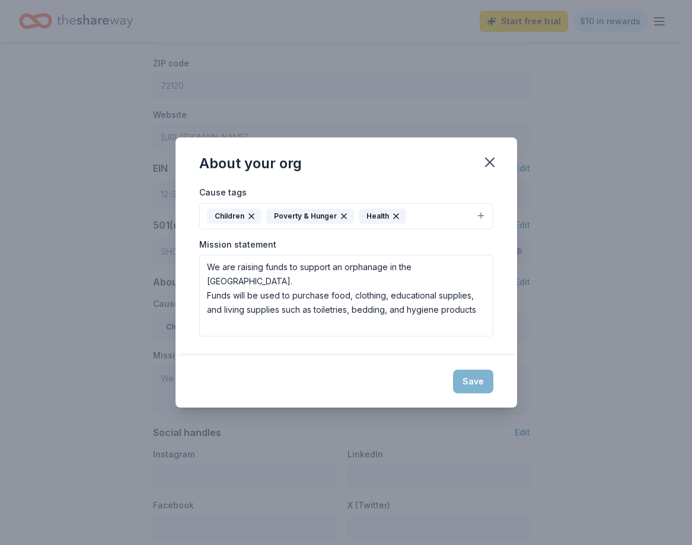
click at [478, 381] on div "Save" at bounding box center [345, 382] width 341 height 52
click at [479, 379] on div "Save" at bounding box center [345, 382] width 341 height 52
click at [489, 159] on icon "button" at bounding box center [489, 162] width 17 height 17
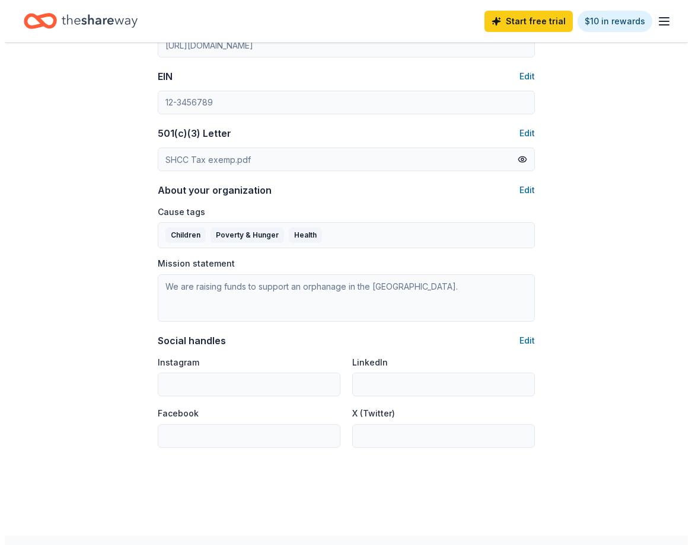
scroll to position [593, 0]
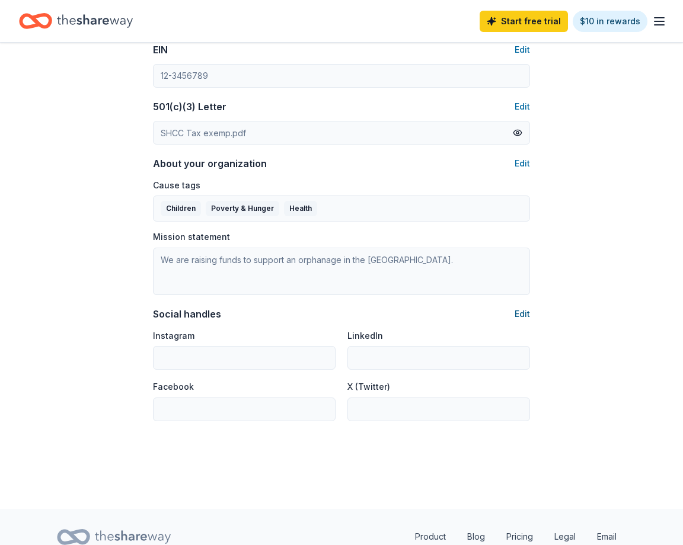
click at [518, 314] on button "Edit" at bounding box center [521, 314] width 15 height 14
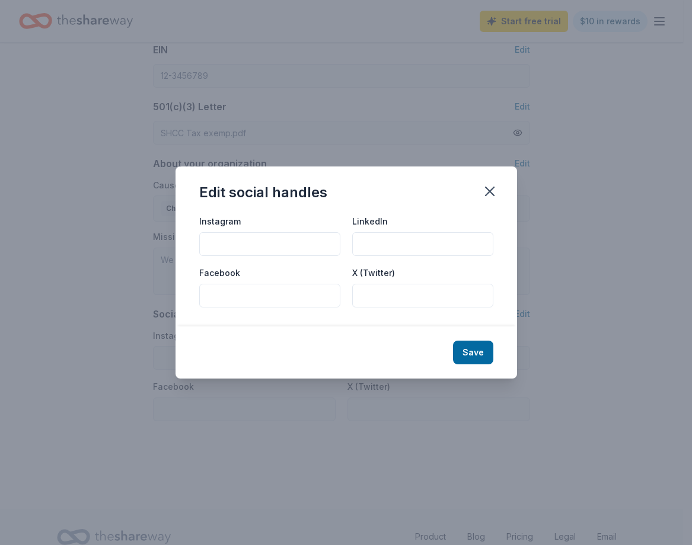
click at [273, 300] on input "Facebook" at bounding box center [269, 296] width 141 height 24
paste input "https://www.facebook.com/events/714301928061094/"
type input "https://www.facebook.com/events/714301928061094/"
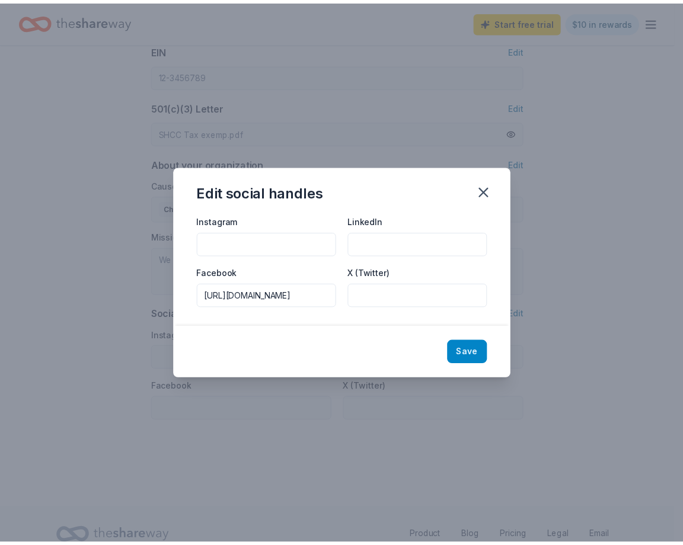
scroll to position [0, 0]
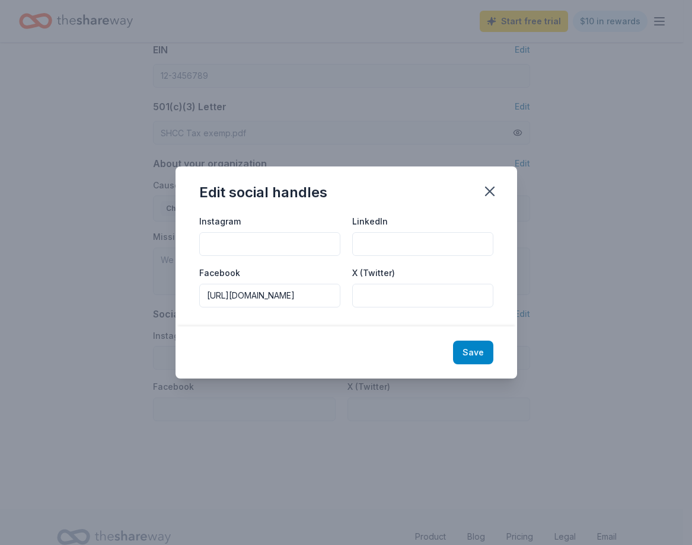
click at [473, 357] on button "Save" at bounding box center [473, 353] width 40 height 24
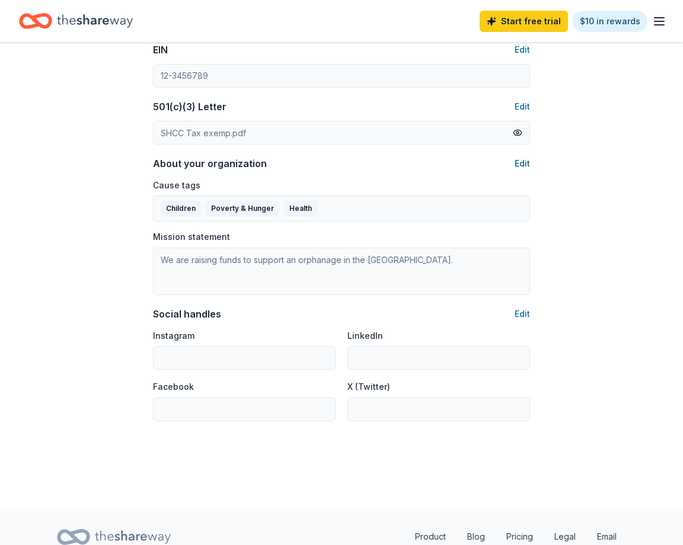
click at [520, 161] on button "Edit" at bounding box center [521, 163] width 15 height 14
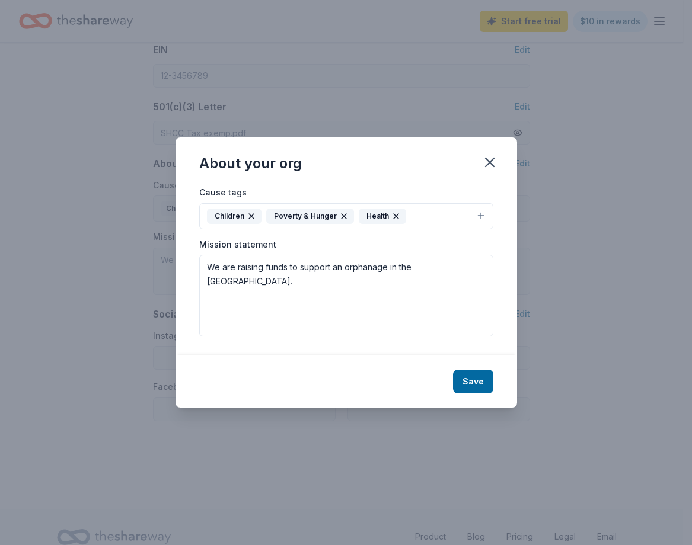
type input "https://www.facebook.com/events/714301928061094/"
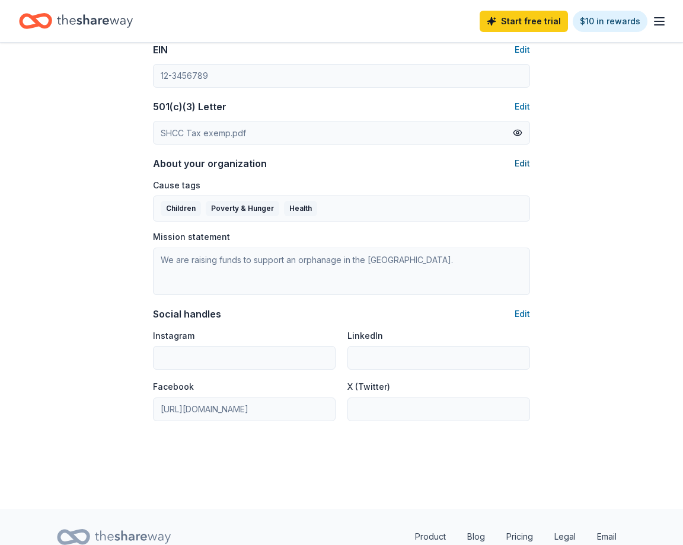
click at [524, 158] on button "Edit" at bounding box center [521, 163] width 15 height 14
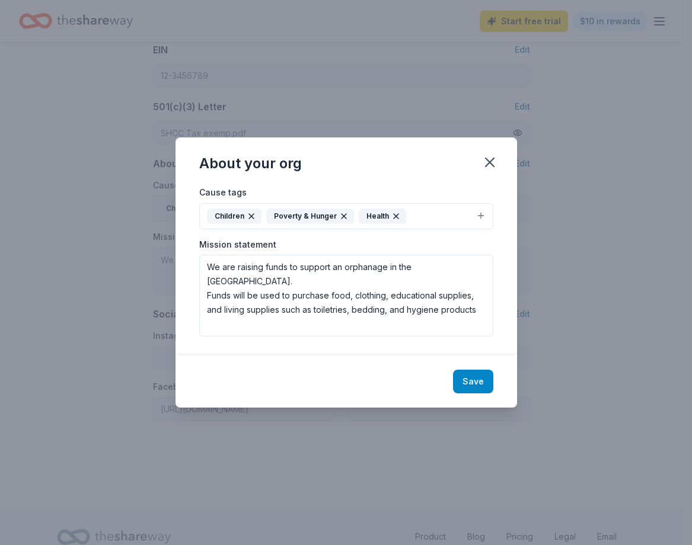
click at [466, 380] on button "Save" at bounding box center [473, 382] width 40 height 24
drag, startPoint x: 478, startPoint y: 382, endPoint x: 473, endPoint y: 376, distance: 7.7
click at [476, 381] on div "Save" at bounding box center [345, 382] width 341 height 52
click at [484, 167] on icon "button" at bounding box center [489, 162] width 17 height 17
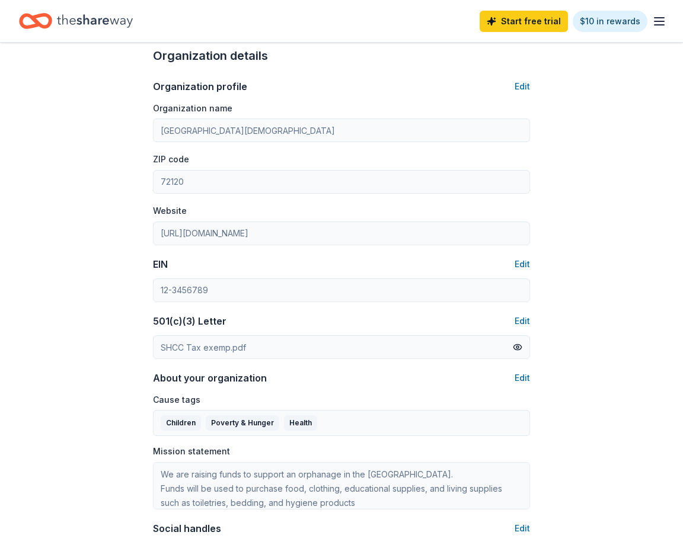
scroll to position [415, 0]
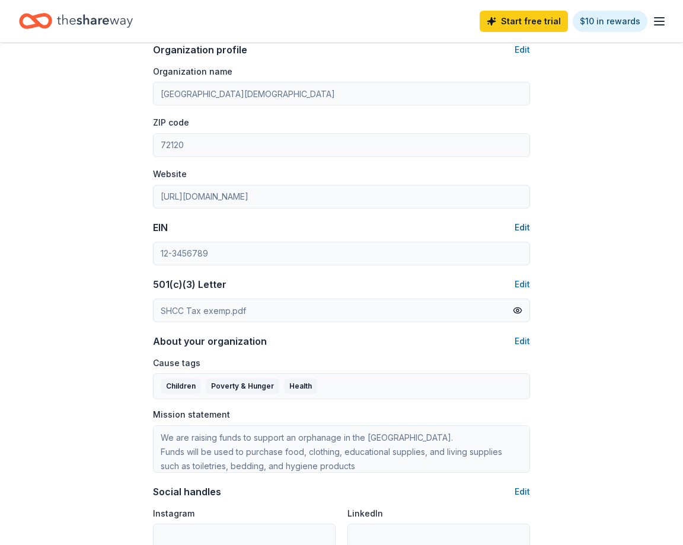
click at [523, 225] on button "Edit" at bounding box center [521, 227] width 15 height 14
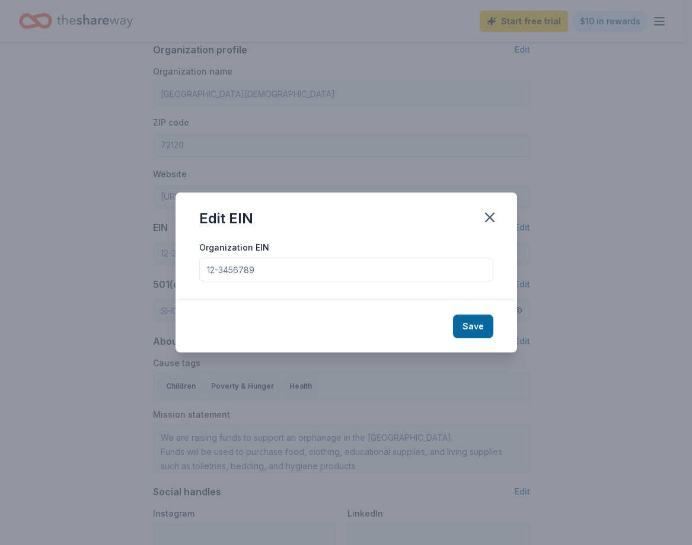
click at [341, 273] on input "Organization EIN" at bounding box center [346, 270] width 294 height 24
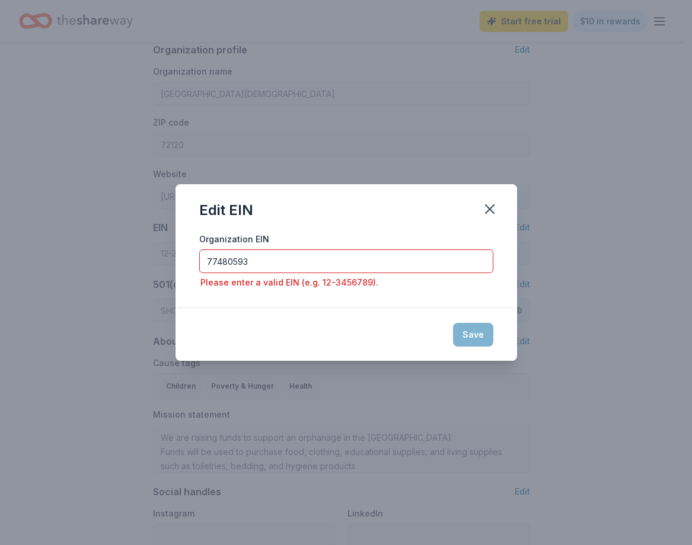
click at [469, 337] on div "Save" at bounding box center [345, 335] width 341 height 52
drag, startPoint x: 215, startPoint y: 260, endPoint x: 223, endPoint y: 276, distance: 17.8
click at [216, 261] on input "77480593" at bounding box center [346, 261] width 294 height 24
click at [372, 254] on input "77-480593" at bounding box center [346, 261] width 294 height 24
click at [463, 337] on div "Save" at bounding box center [345, 335] width 341 height 52
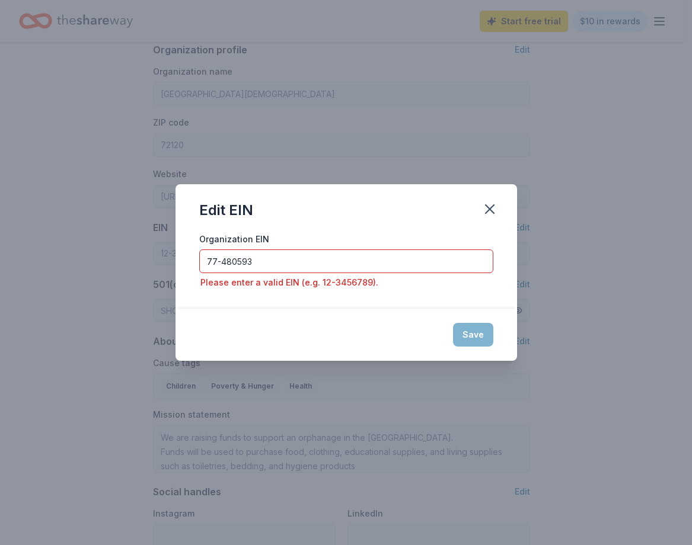
click at [466, 335] on div "Save" at bounding box center [345, 335] width 341 height 52
click at [286, 263] on input "77-480593" at bounding box center [346, 261] width 294 height 24
click at [473, 323] on div "Save" at bounding box center [345, 335] width 341 height 52
click at [473, 329] on div "Save" at bounding box center [345, 335] width 341 height 52
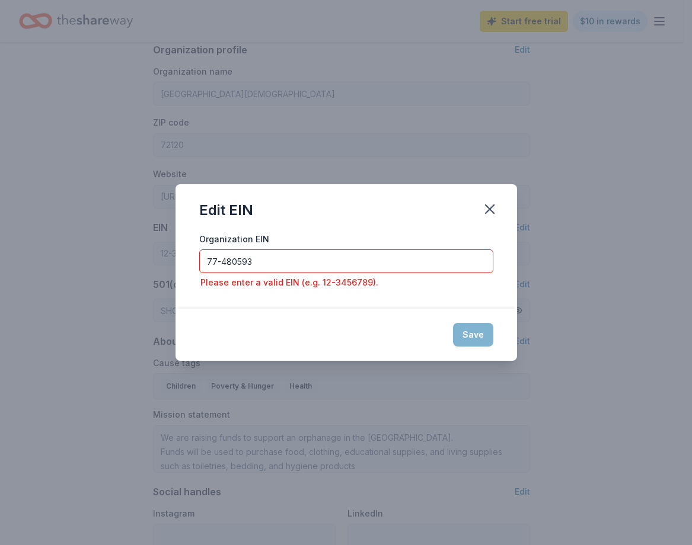
click at [289, 260] on input "77-480593" at bounding box center [346, 261] width 294 height 24
click at [221, 260] on input "77-480593" at bounding box center [346, 261] width 294 height 24
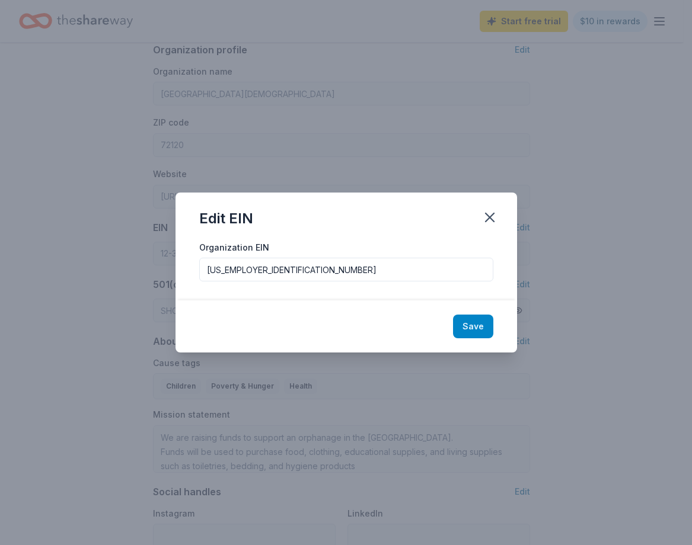
type input "77-0480593"
click at [463, 328] on button "Save" at bounding box center [473, 327] width 40 height 24
type input "77-0480593"
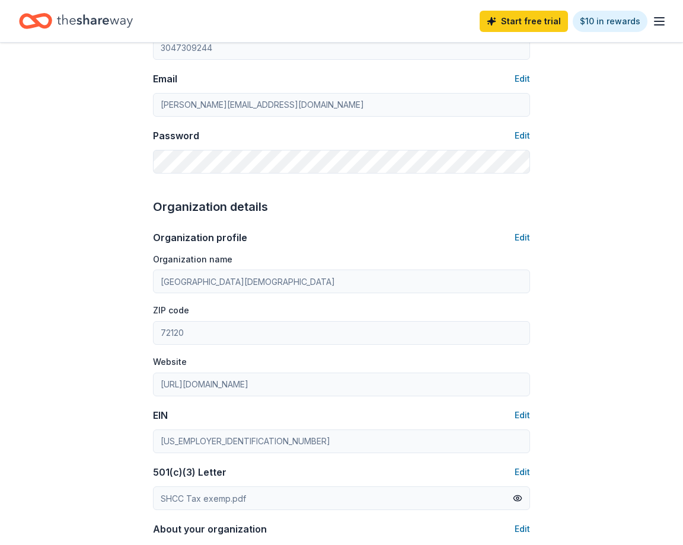
scroll to position [0, 0]
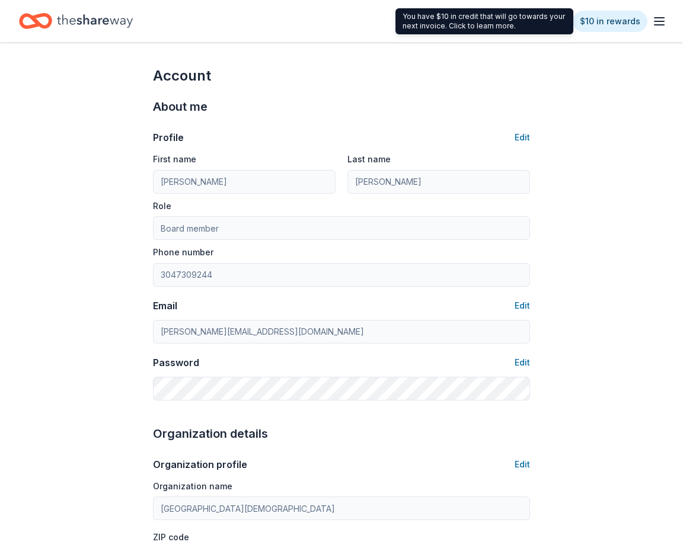
click at [657, 20] on icon "button" at bounding box center [659, 21] width 14 height 14
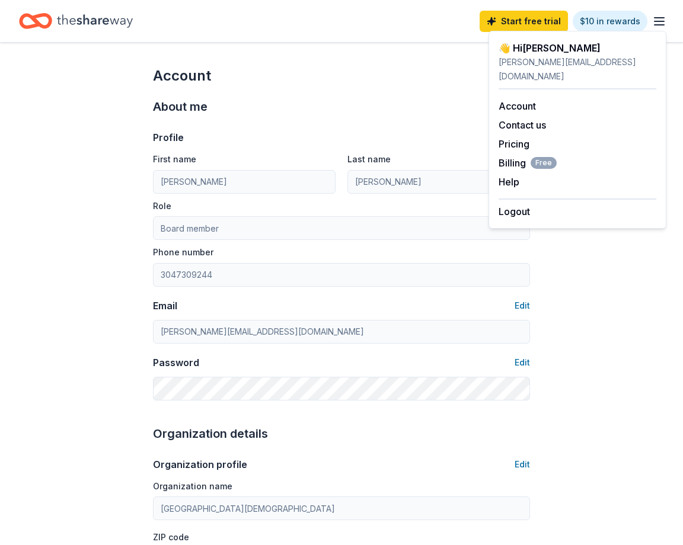
click at [94, 19] on icon "Home" at bounding box center [95, 20] width 76 height 13
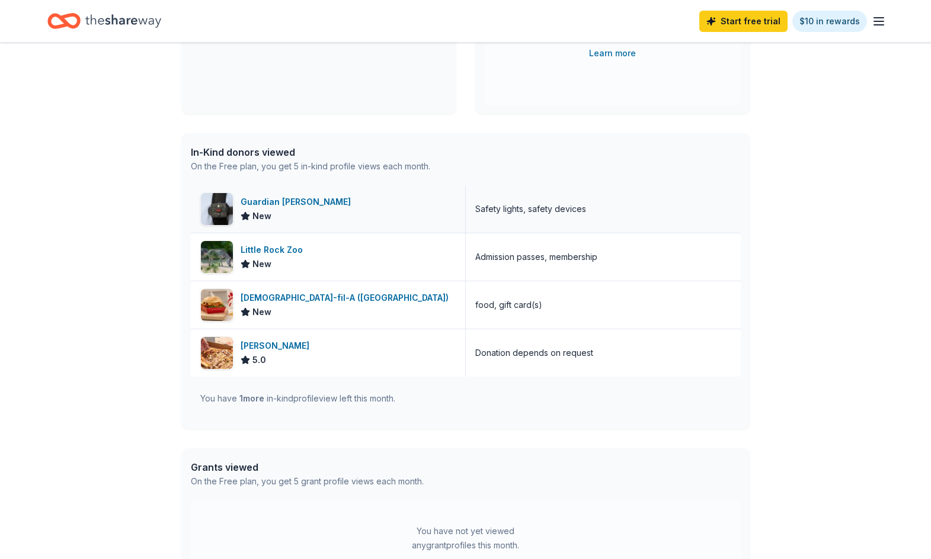
scroll to position [237, 0]
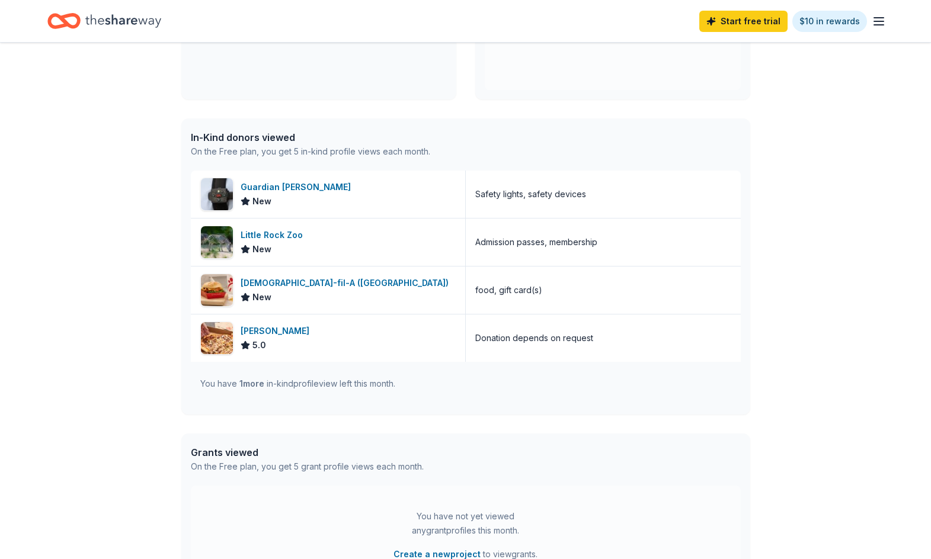
click at [255, 385] on span "1 more" at bounding box center [251, 384] width 25 height 10
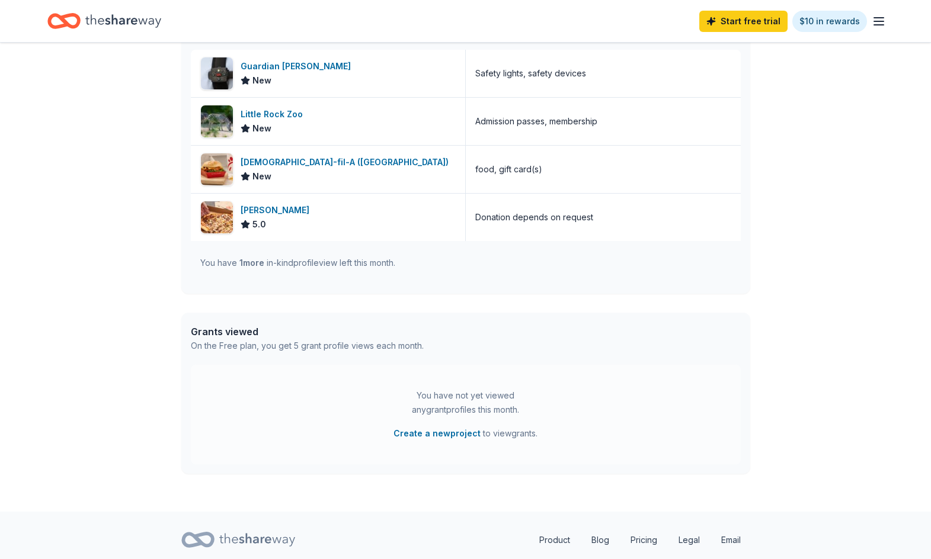
scroll to position [396, 0]
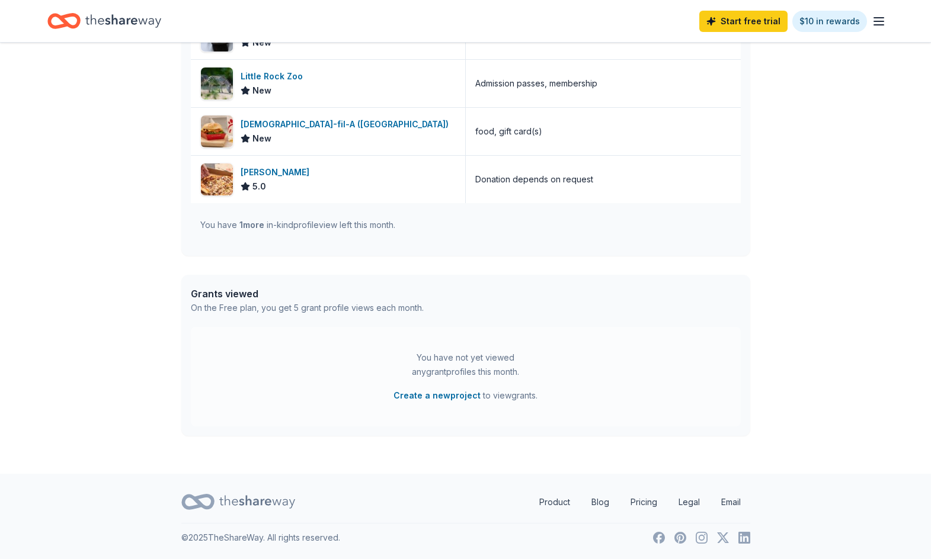
click at [253, 504] on icon at bounding box center [257, 501] width 76 height 13
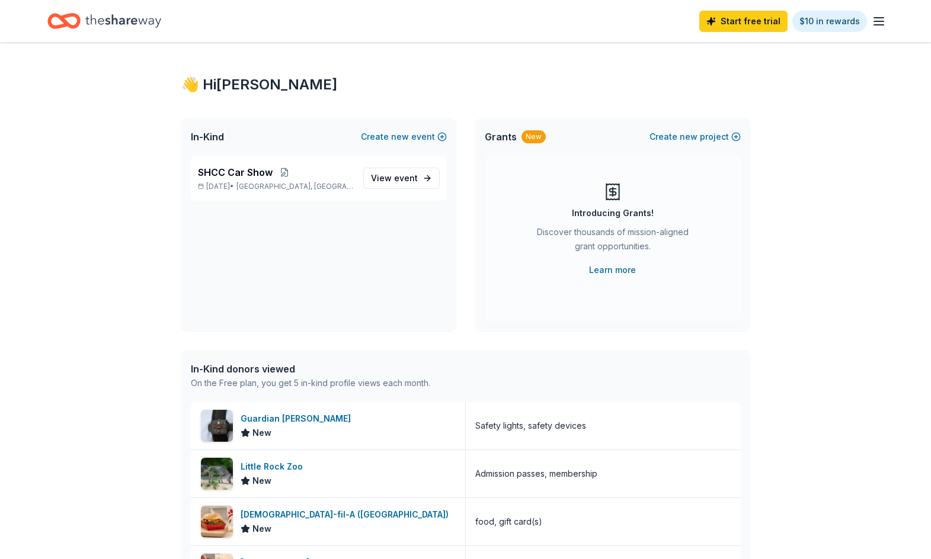
scroll to position [0, 0]
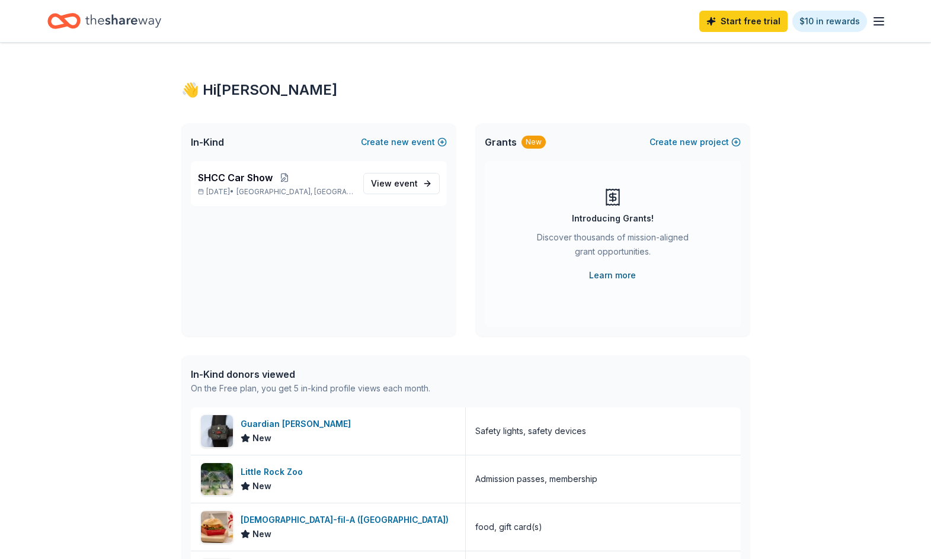
click at [616, 280] on link "Learn more" at bounding box center [612, 275] width 47 height 14
click at [402, 185] on span "event" at bounding box center [406, 183] width 24 height 10
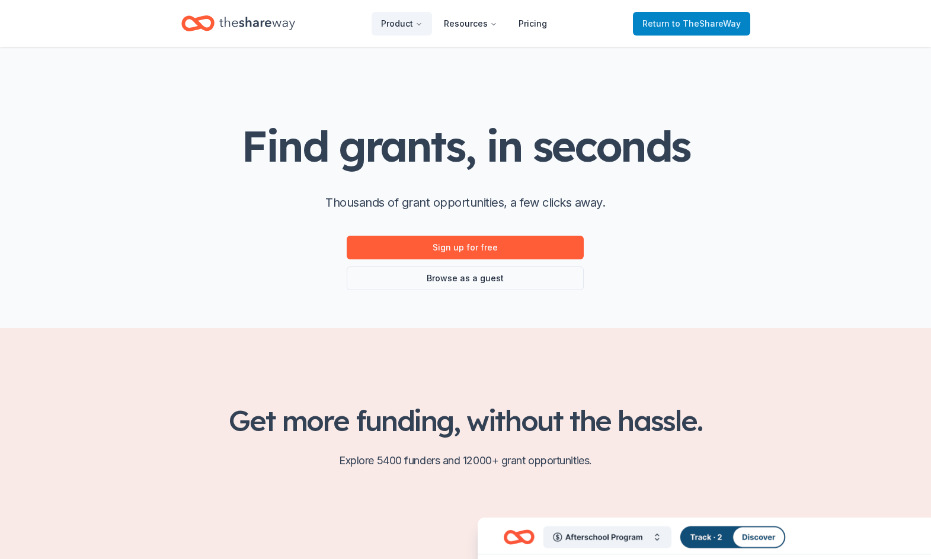
click at [704, 17] on span "Return to TheShareWay" at bounding box center [691, 24] width 98 height 14
click at [699, 26] on span "to TheShareWay" at bounding box center [706, 23] width 69 height 10
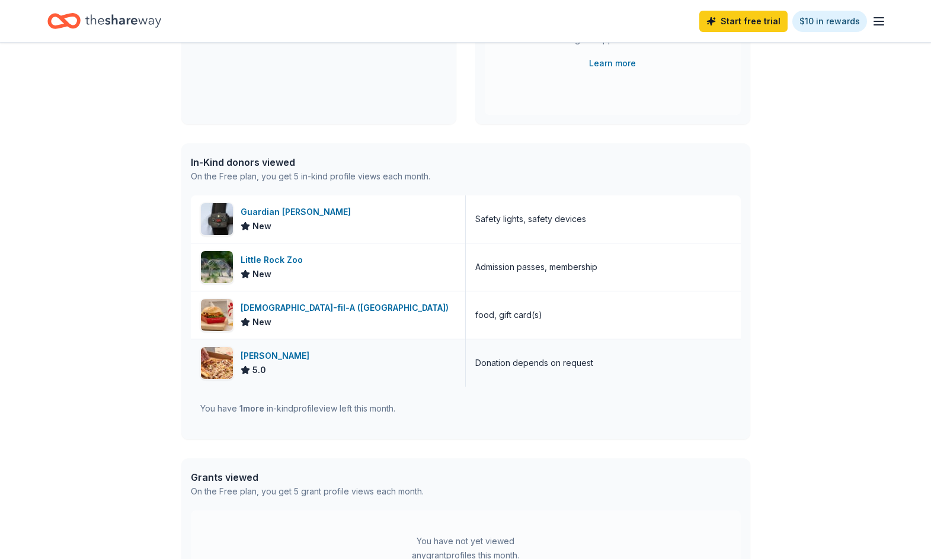
scroll to position [237, 0]
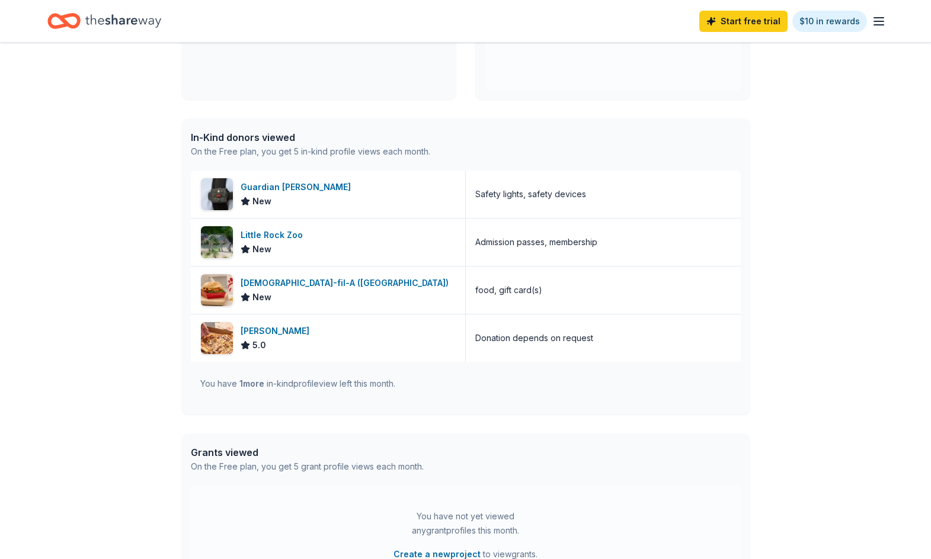
click at [284, 377] on div "You have 1 more in-kind profile view left this month." at bounding box center [297, 384] width 195 height 14
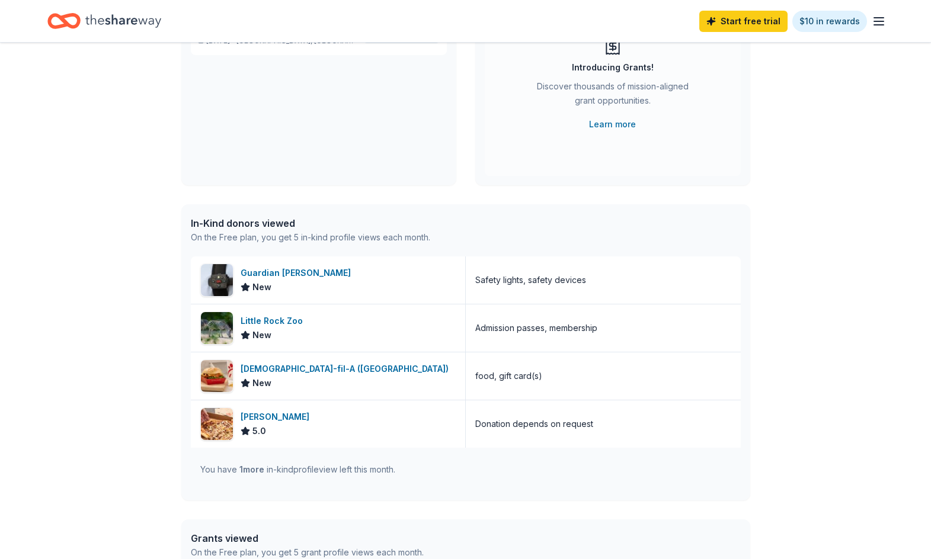
scroll to position [119, 0]
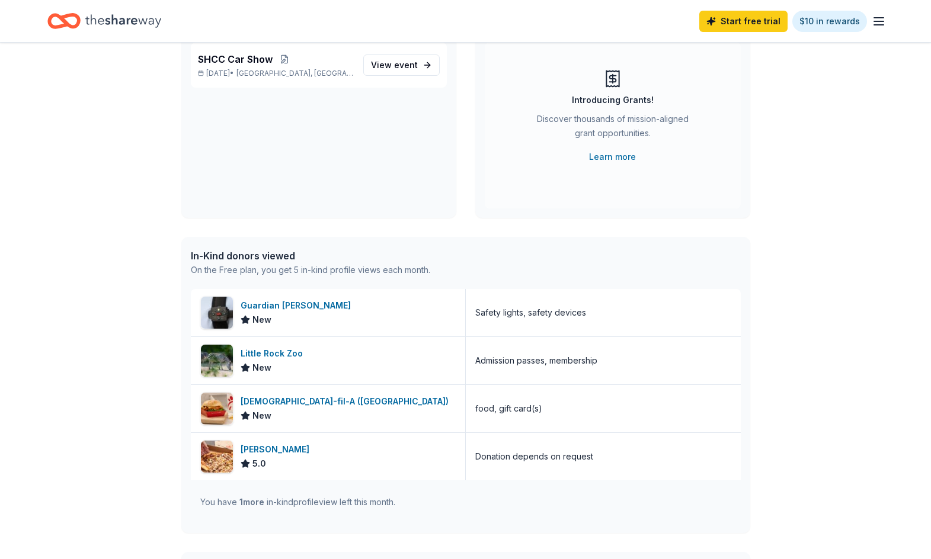
click at [256, 255] on div "In-Kind donors viewed" at bounding box center [310, 256] width 239 height 14
click at [213, 255] on div "In-Kind donors viewed" at bounding box center [310, 256] width 239 height 14
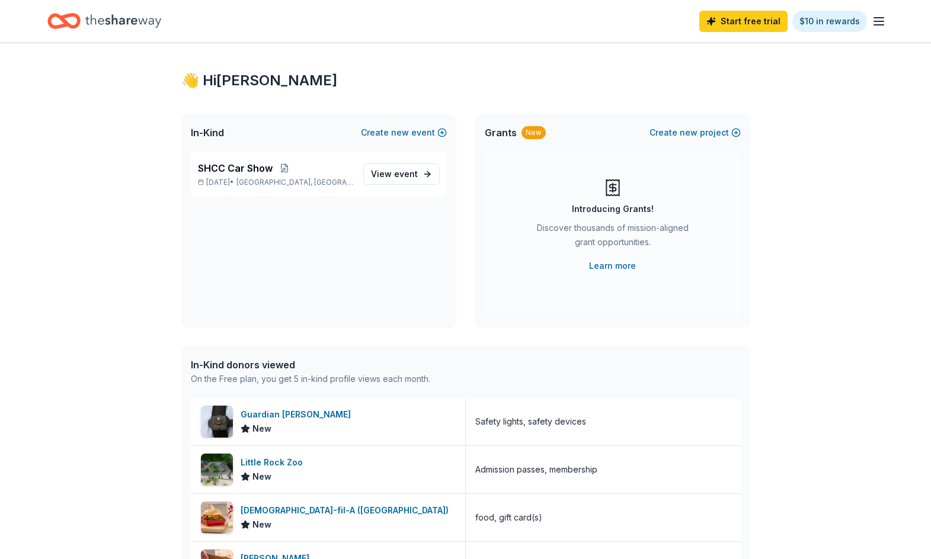
scroll to position [0, 0]
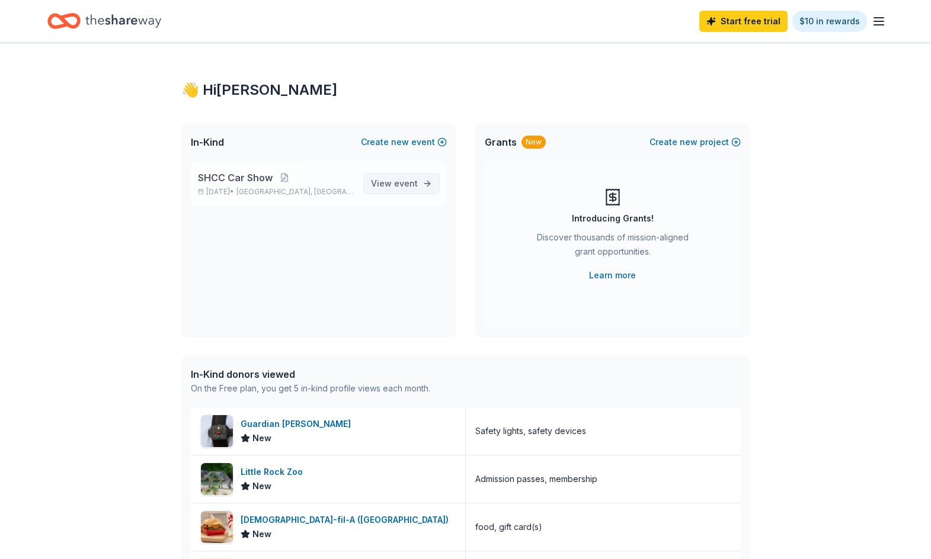
click at [412, 180] on span "event" at bounding box center [406, 183] width 24 height 10
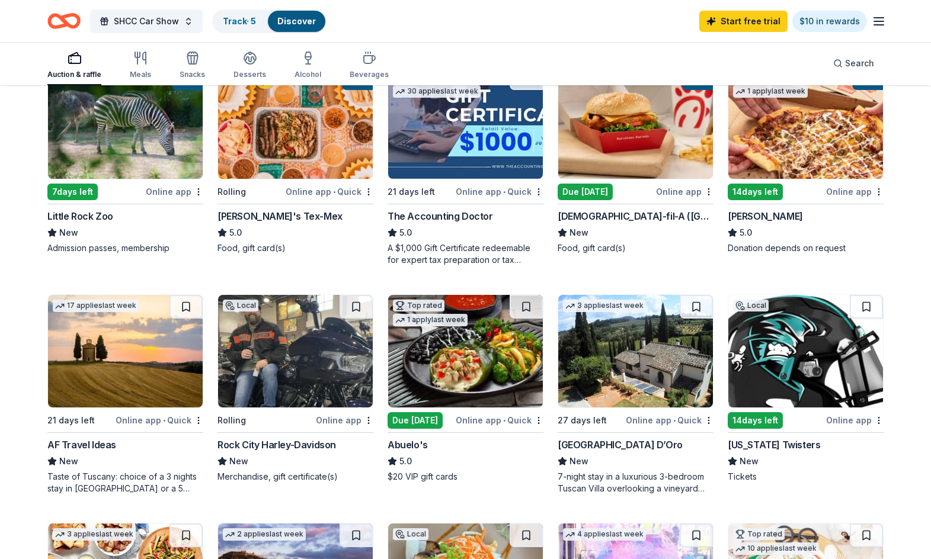
scroll to position [178, 0]
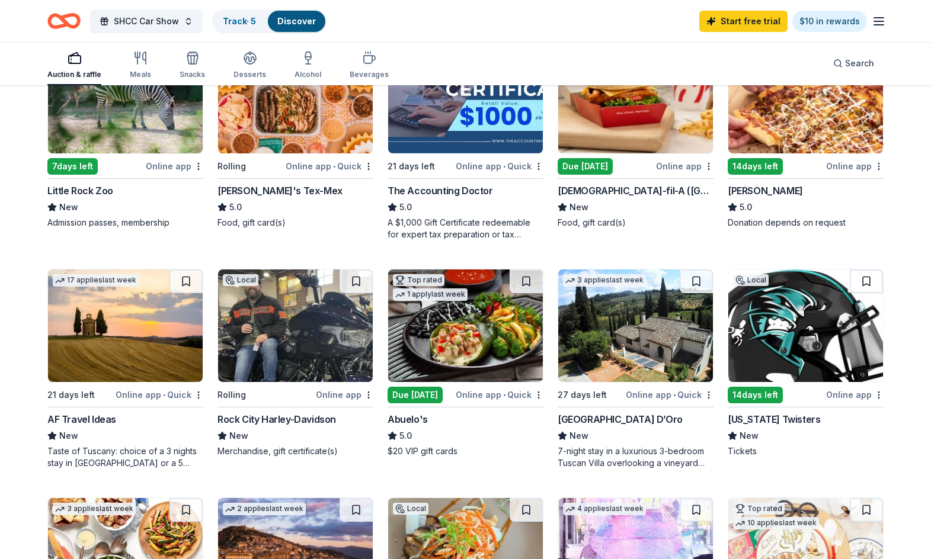
click at [262, 419] on div "Rock City Harley-Davidson" at bounding box center [276, 419] width 119 height 14
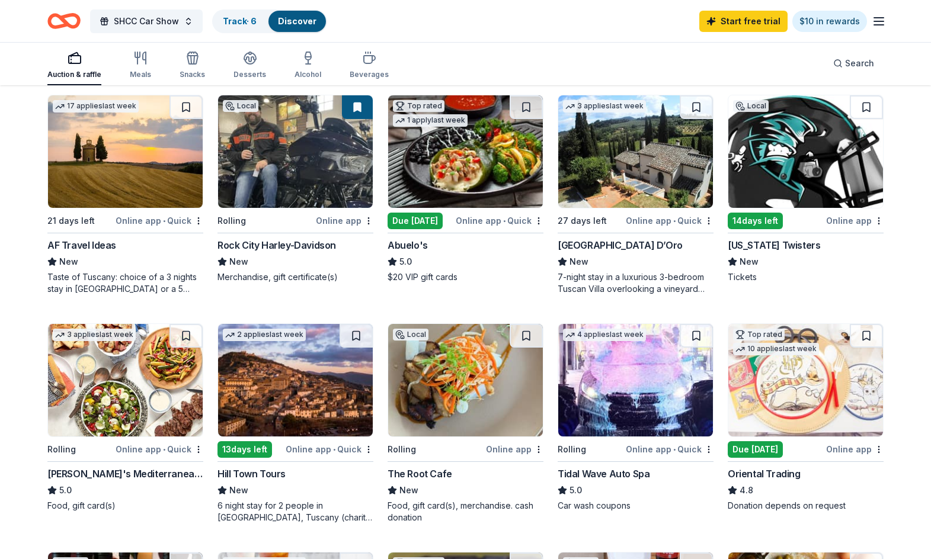
scroll to position [356, 0]
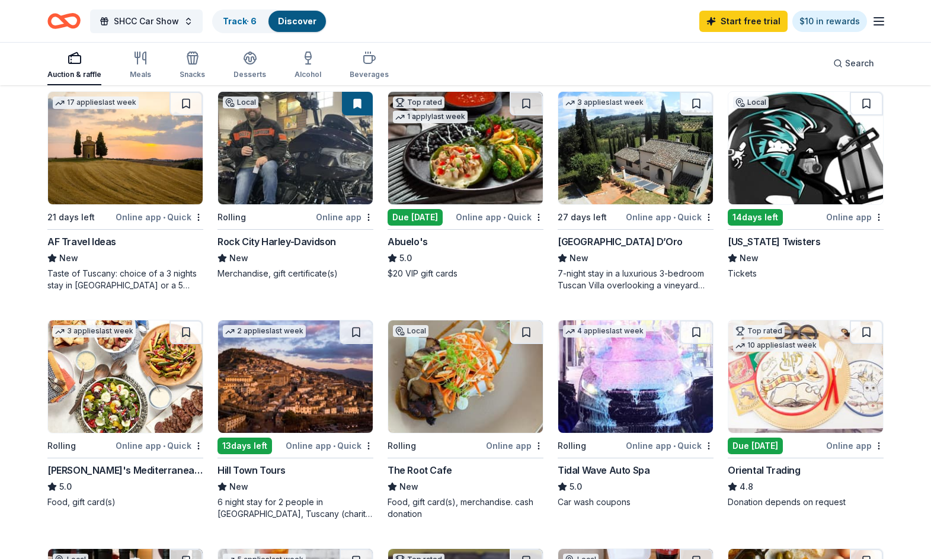
click at [626, 270] on div "7-night stay in a luxurious 3-bedroom Tuscan Villa overlooking a vineyard and t…" at bounding box center [636, 280] width 156 height 24
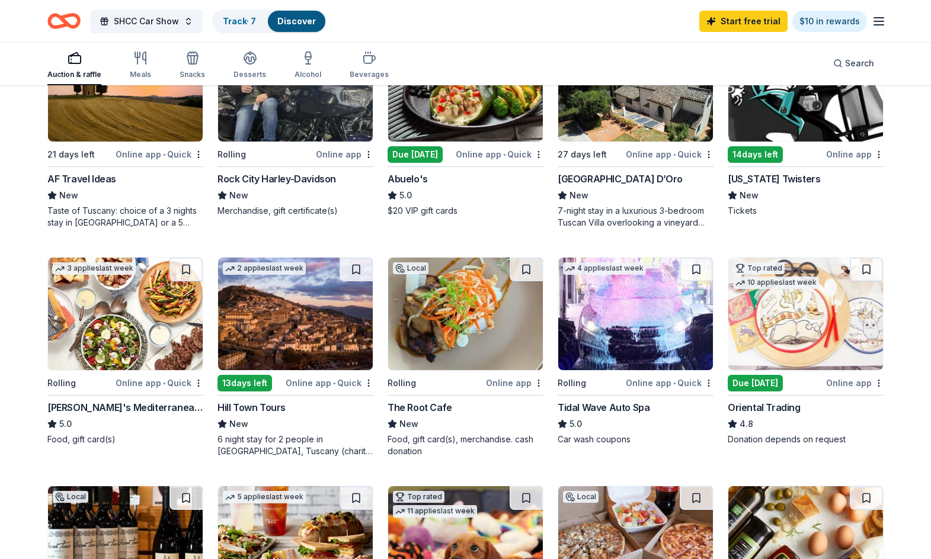
scroll to position [474, 0]
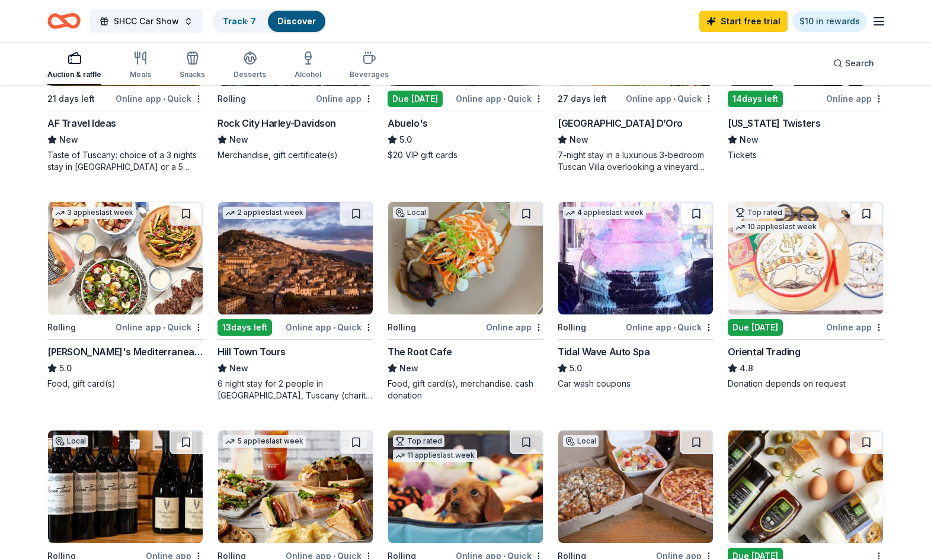
click at [645, 291] on img at bounding box center [635, 258] width 155 height 113
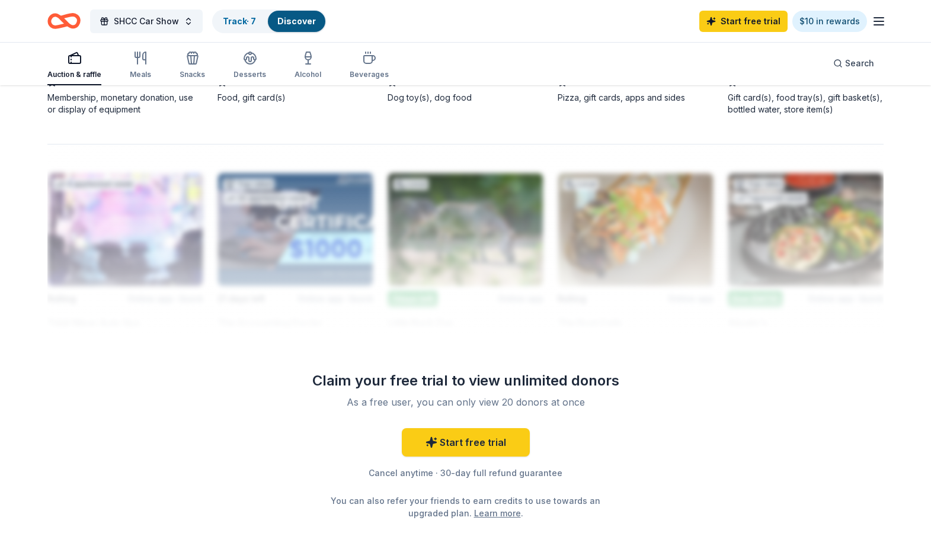
scroll to position [1007, 0]
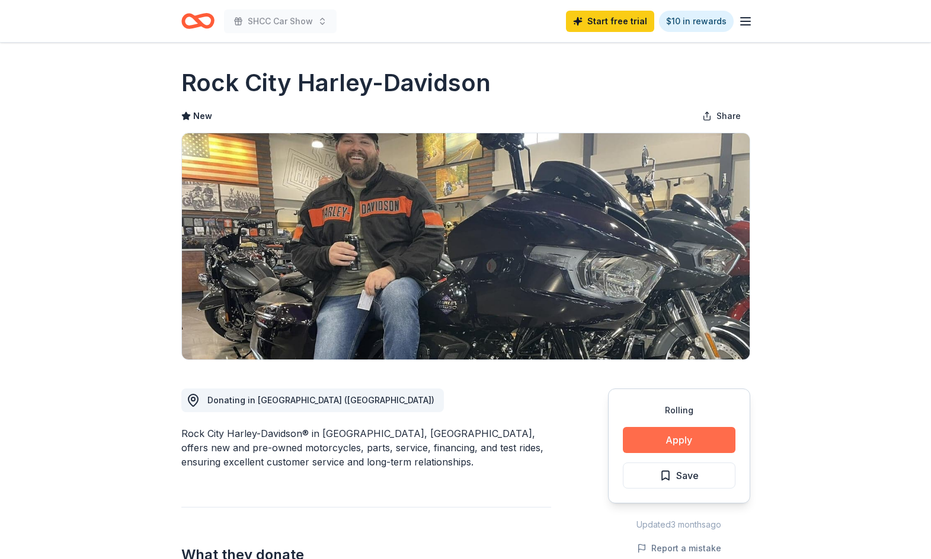
click at [689, 437] on button "Apply" at bounding box center [679, 440] width 113 height 26
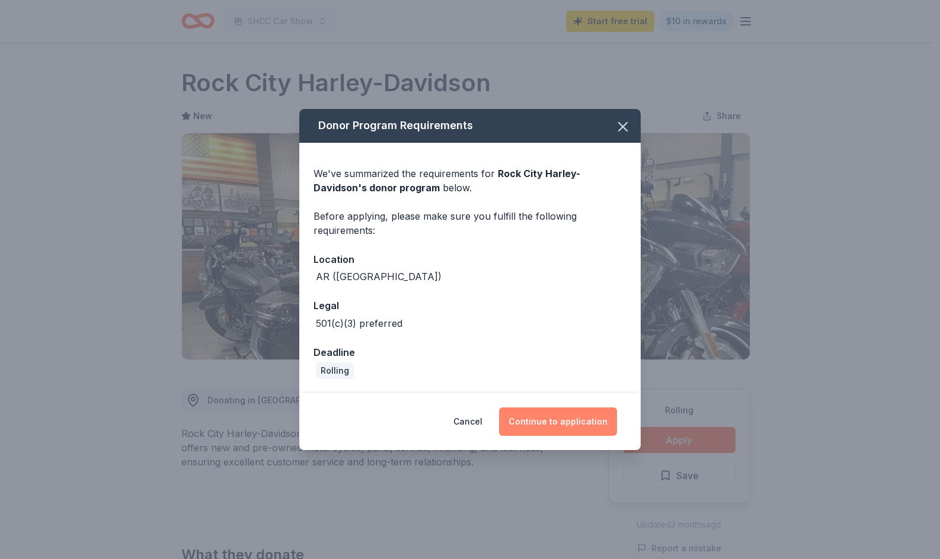
click at [559, 423] on button "Continue to application" at bounding box center [558, 422] width 118 height 28
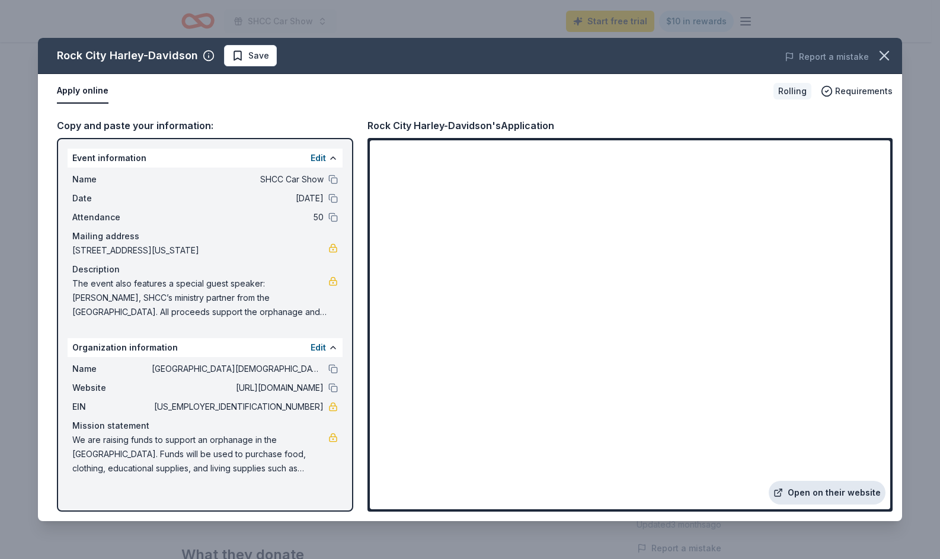
click at [848, 498] on link "Open on their website" at bounding box center [827, 493] width 117 height 24
click at [237, 49] on span "Save" at bounding box center [250, 56] width 37 height 14
click at [237, 49] on html "SHCC Car Show Start free trial $10 in rewards Rolling Share Rock City Harley-Da…" at bounding box center [470, 279] width 940 height 559
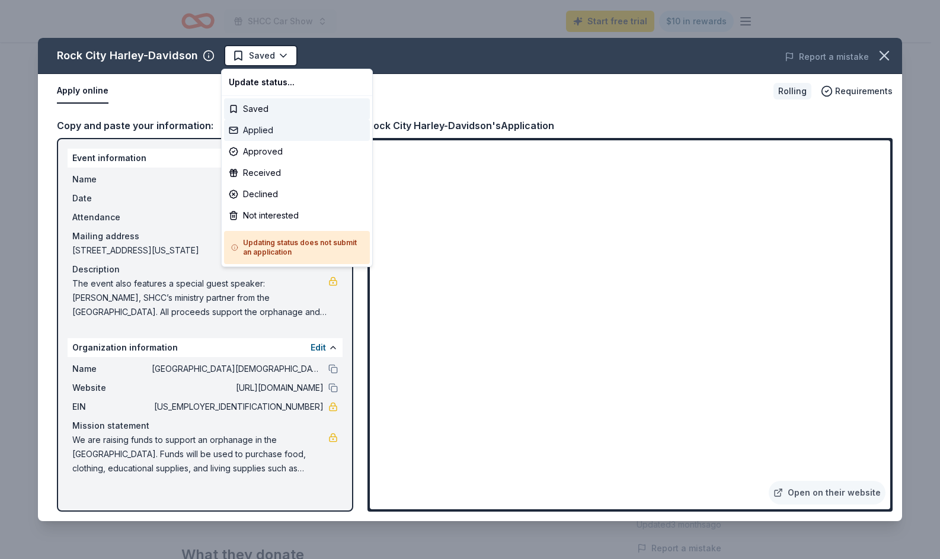
click at [258, 126] on div "Applied" at bounding box center [297, 130] width 146 height 21
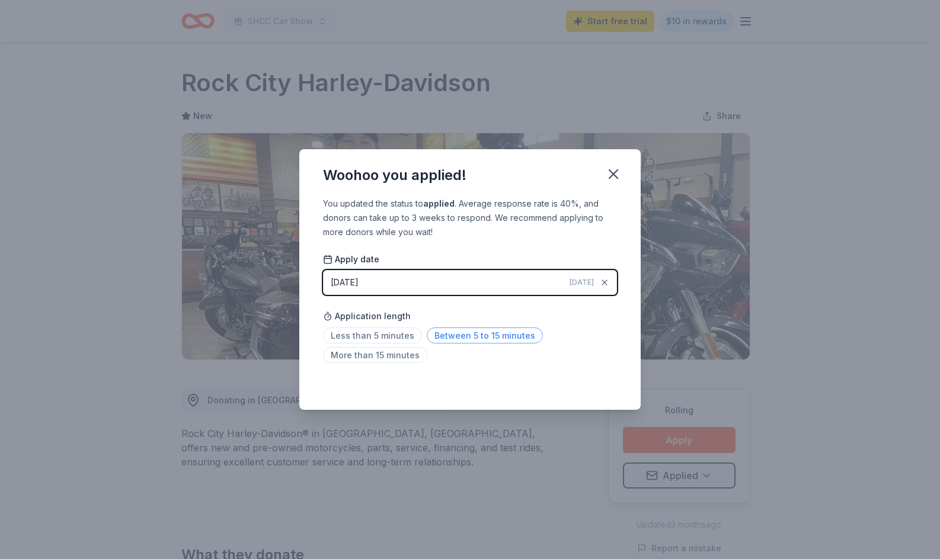
drag, startPoint x: 463, startPoint y: 341, endPoint x: 467, endPoint y: 336, distance: 6.3
click at [467, 336] on span "Between 5 to 15 minutes" at bounding box center [485, 336] width 116 height 16
click at [611, 171] on icon "button" at bounding box center [613, 174] width 17 height 17
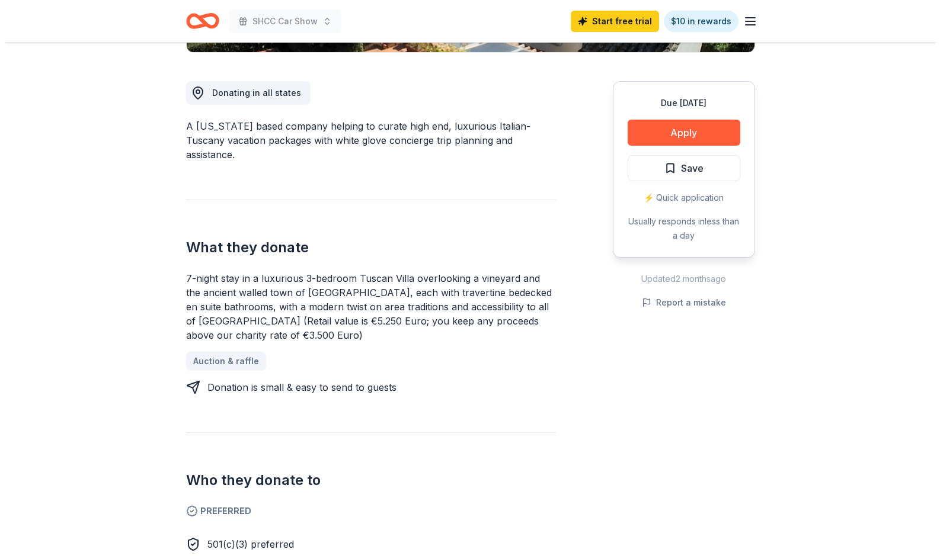
scroll to position [304, 0]
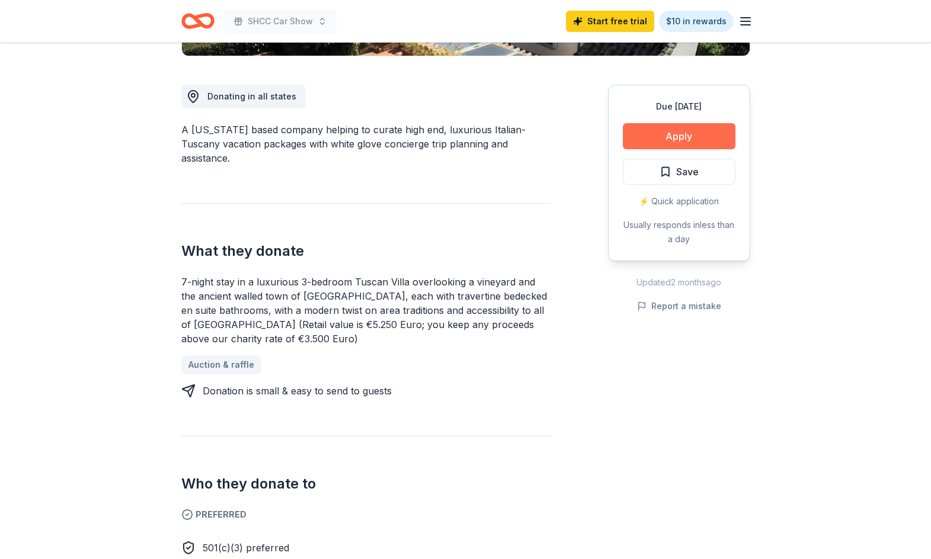
click at [700, 139] on button "Apply" at bounding box center [679, 136] width 113 height 26
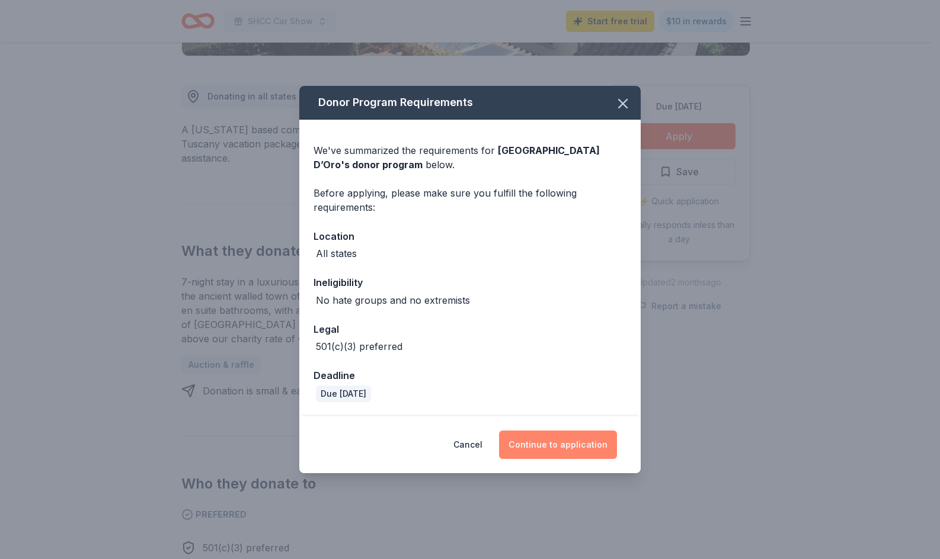
click at [567, 444] on button "Continue to application" at bounding box center [558, 445] width 118 height 28
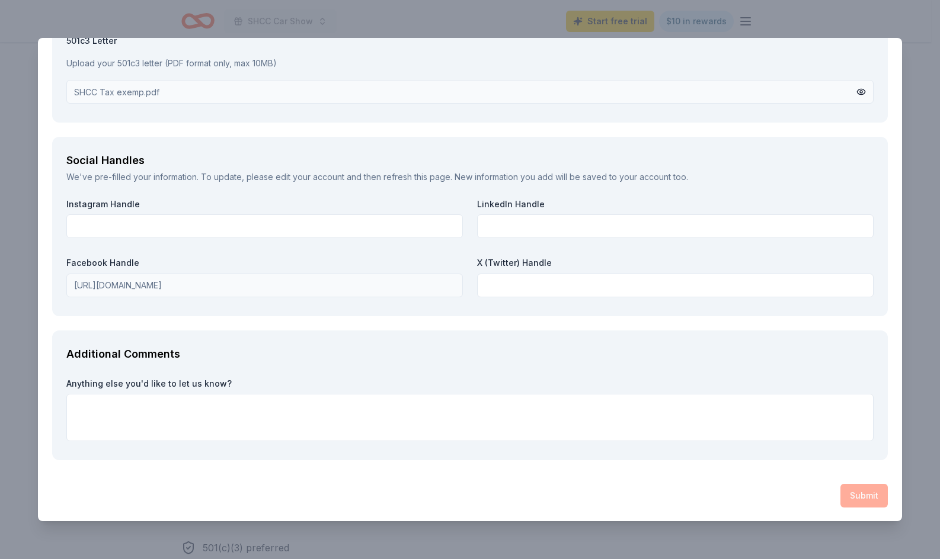
scroll to position [1534, 0]
click at [133, 403] on textarea at bounding box center [469, 416] width 807 height 47
paste textarea "Funds will be used to purchase food, clothing, educational supplies, and living…"
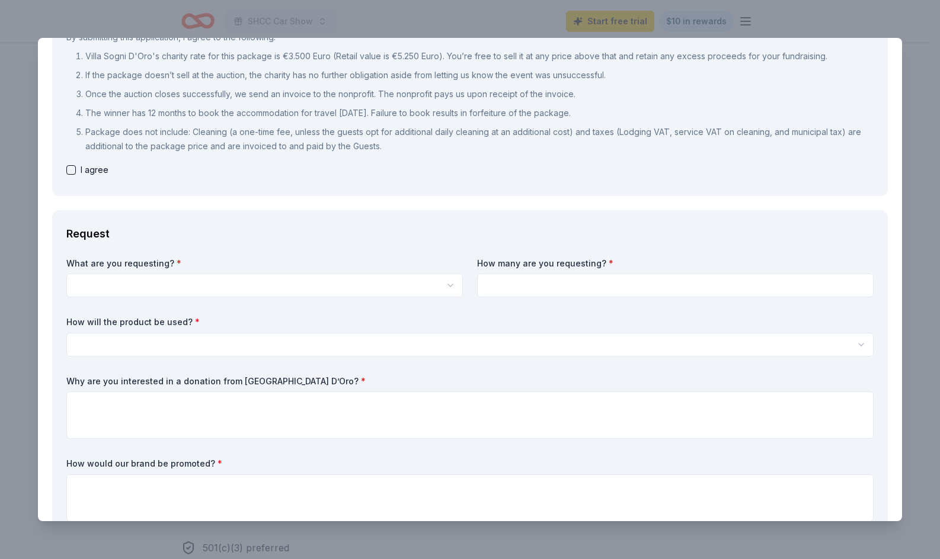
scroll to position [178, 0]
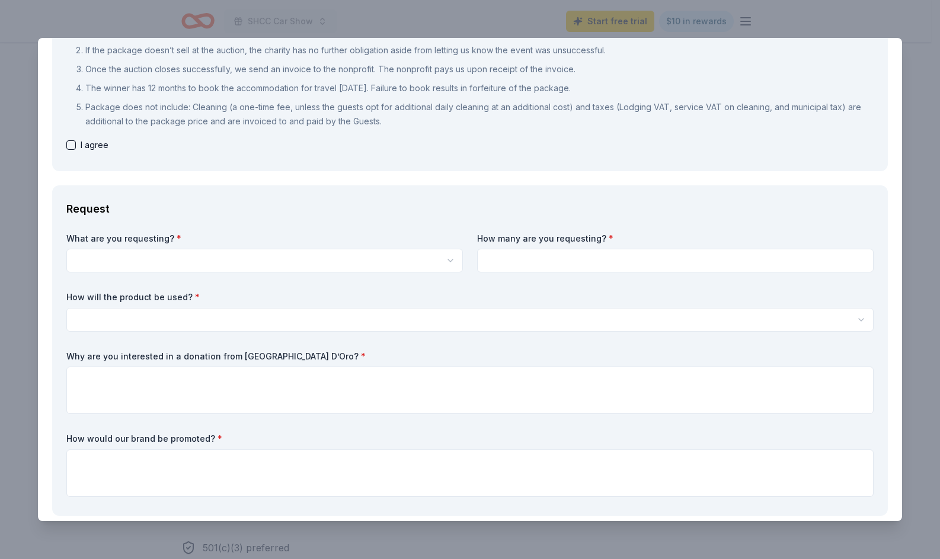
type textarea "Funds will be used to purchase food, clothing, educational supplies, and living…"
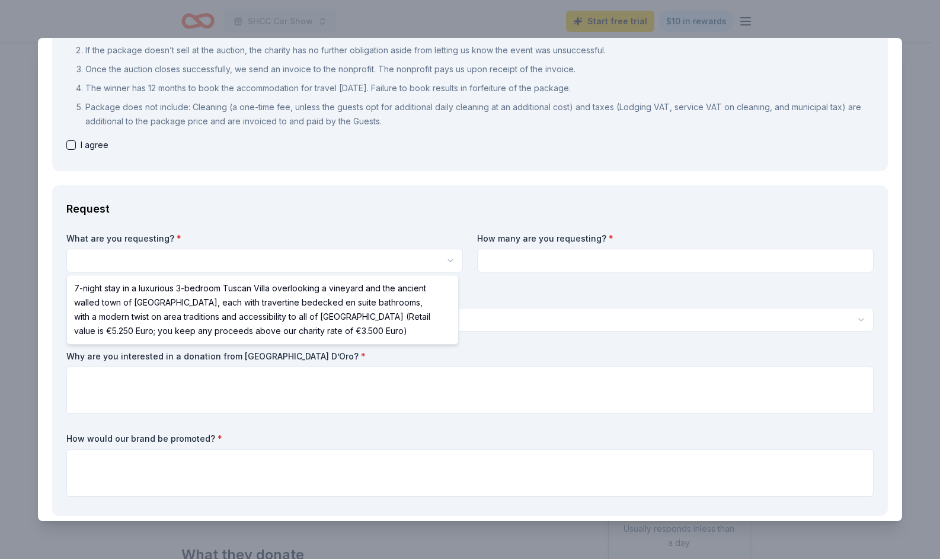
select select "7-night stay in a luxurious 3-bedroom Tuscan Villa overlooking a vineyard and t…"
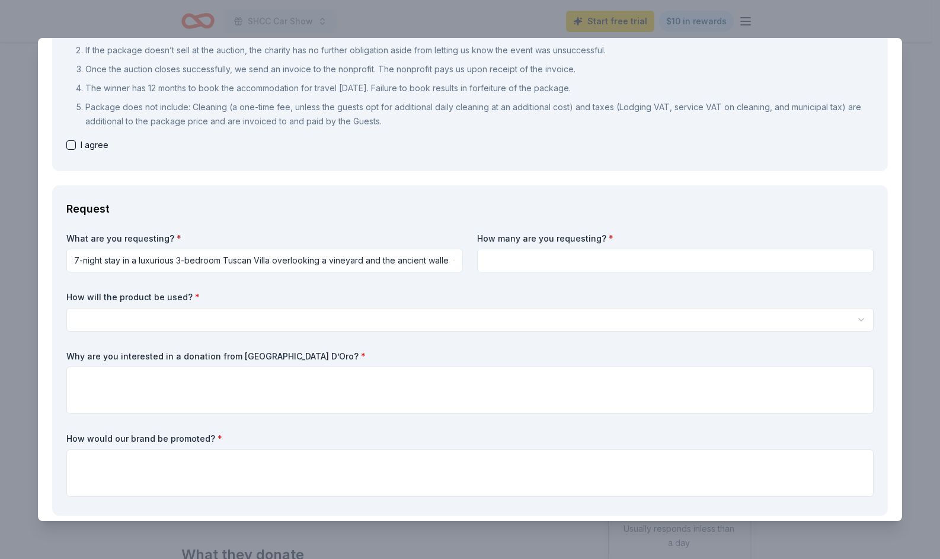
click at [521, 260] on input at bounding box center [675, 261] width 396 height 24
type input "1"
click at [271, 316] on html "SHCC Car Show Start free trial $10 in rewards Due in 27 days Share Villa Sogni …" at bounding box center [470, 279] width 940 height 559
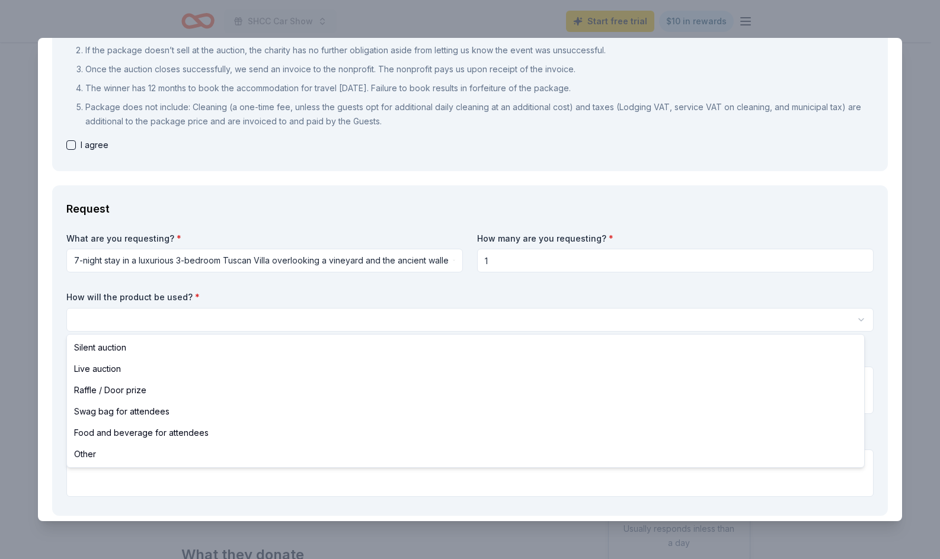
select select "raffleDoorPrize"
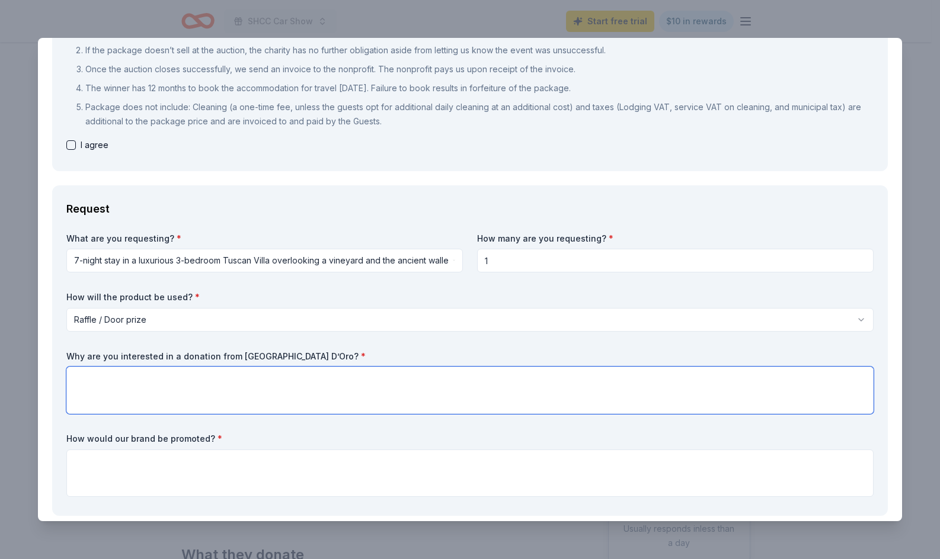
click at [118, 372] on textarea at bounding box center [469, 390] width 807 height 47
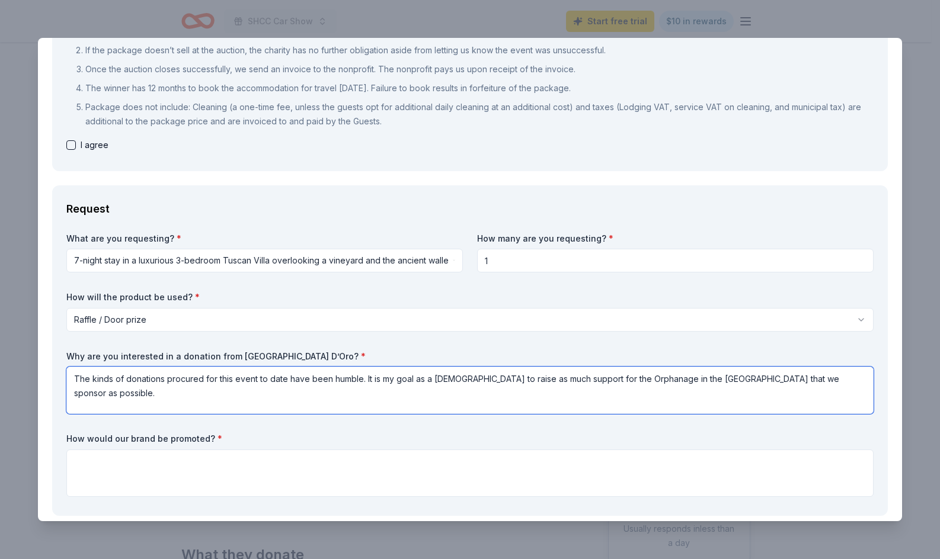
click at [145, 396] on textarea "The kinds of donations procured for this event to date have been humble. It is …" at bounding box center [469, 390] width 807 height 47
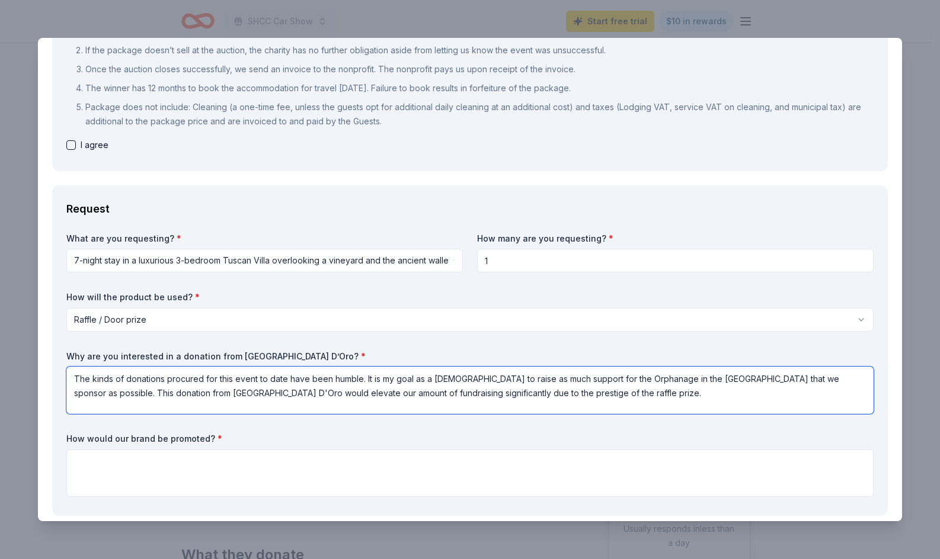
click at [616, 398] on textarea "The kinds of donations procured for this event to date have been humble. It is …" at bounding box center [469, 390] width 807 height 47
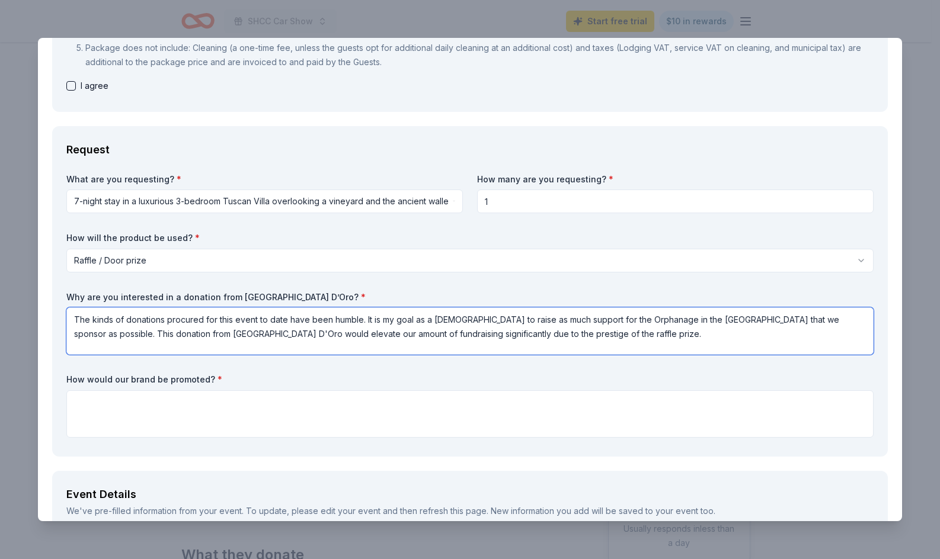
scroll to position [296, 0]
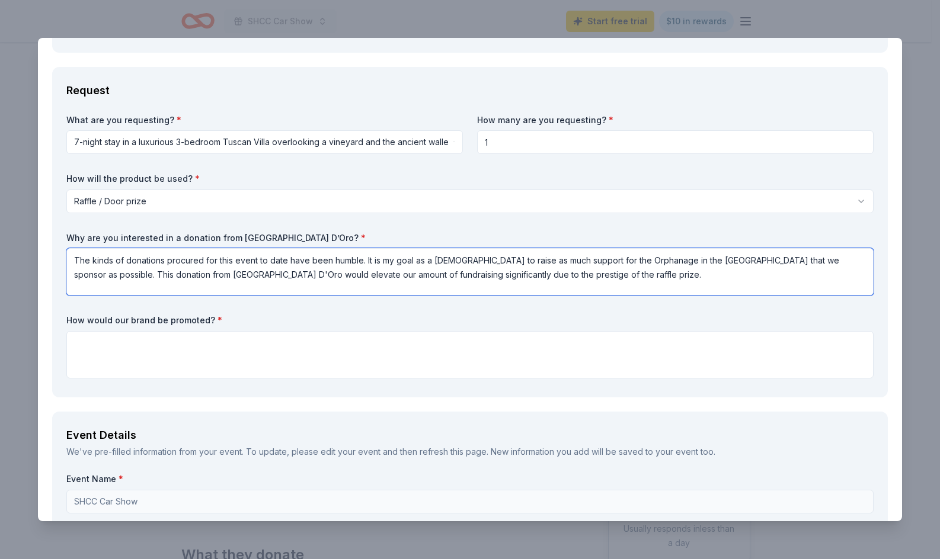
type textarea "The kinds of donations procured for this event to date have been humble. It is …"
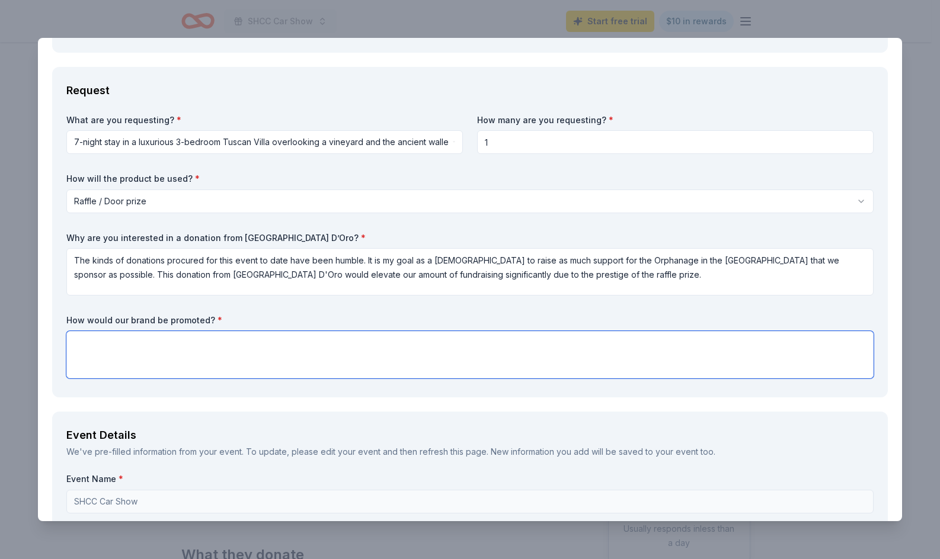
click at [146, 346] on textarea at bounding box center [469, 354] width 807 height 47
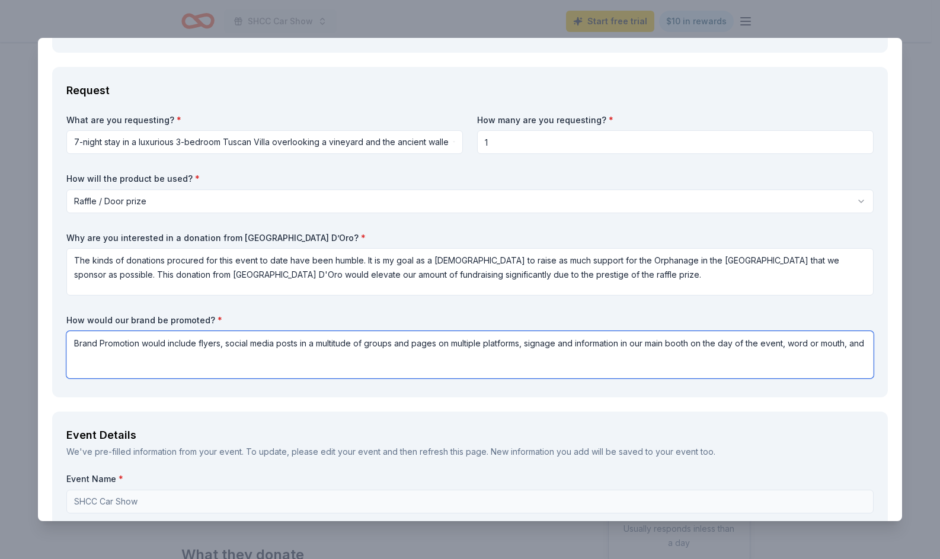
click at [818, 347] on textarea "Brand Promotion would include flyers, social media posts in a multitude of grou…" at bounding box center [469, 354] width 807 height 47
click at [156, 362] on textarea "Brand Promotion would include flyers, social media posts in a multitude of grou…" at bounding box center [469, 354] width 807 height 47
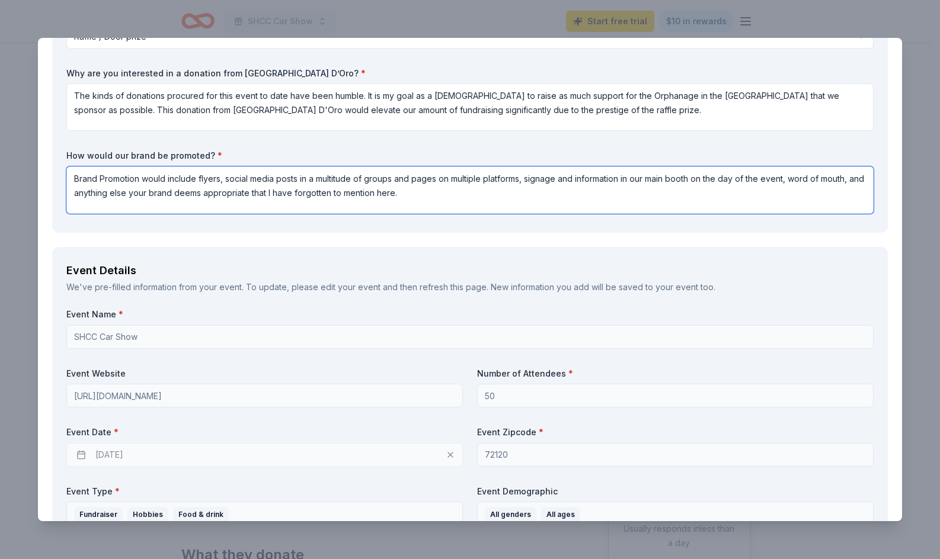
scroll to position [415, 0]
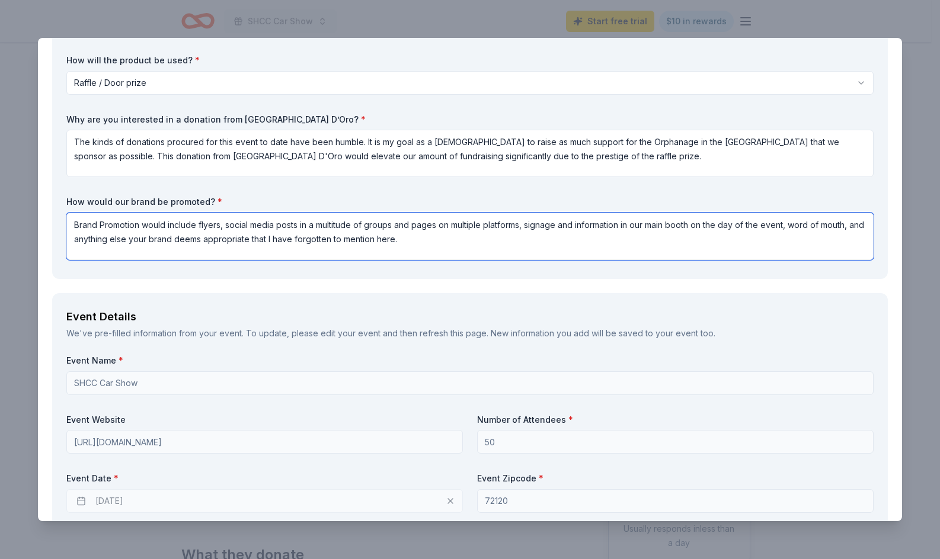
type textarea "Brand Promotion would include flyers, social media posts in a multitude of grou…"
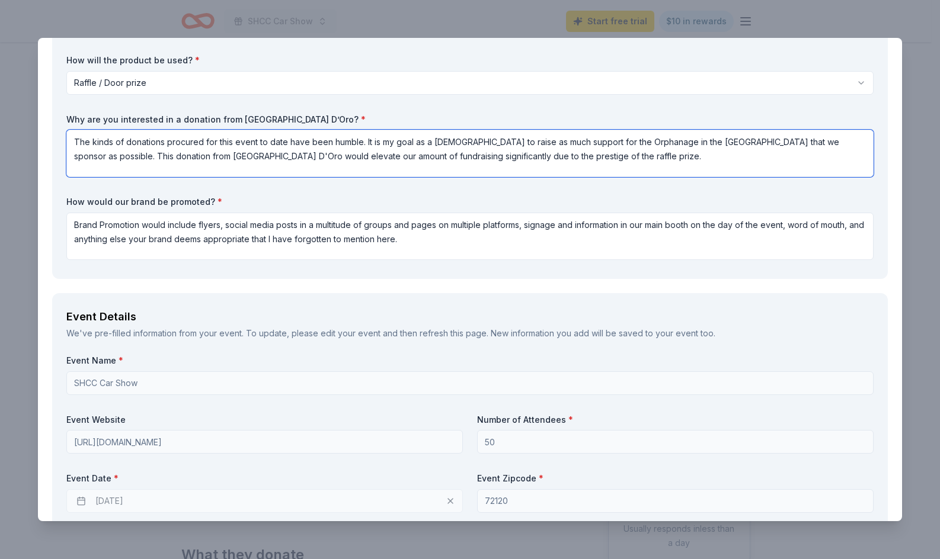
click at [642, 153] on textarea "The kinds of donations procured for this event to date have been humble. It is …" at bounding box center [469, 153] width 807 height 47
click at [640, 157] on textarea "The kinds of donations procured for this event to date have been humble. It is …" at bounding box center [469, 153] width 807 height 47
click at [736, 156] on textarea "The kinds of donations procured for this event to date have been humble. It is …" at bounding box center [469, 153] width 807 height 47
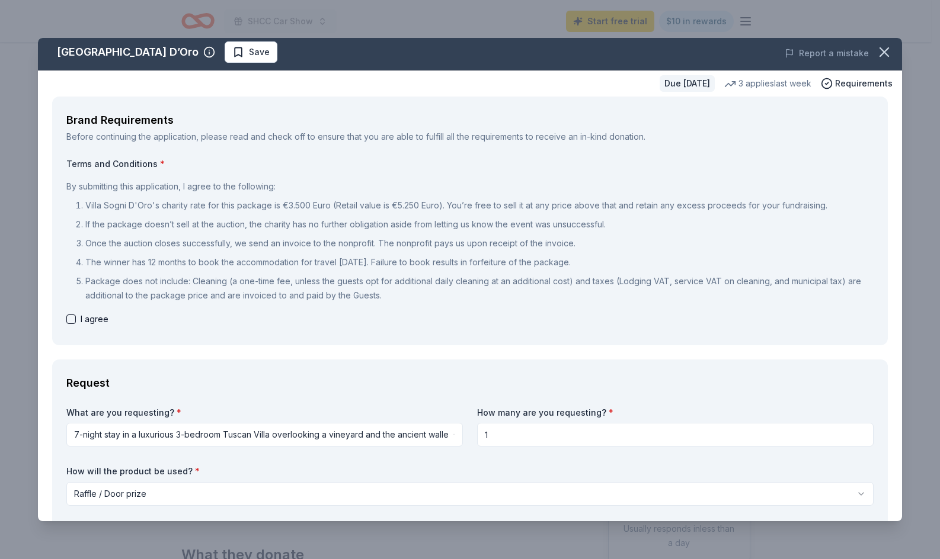
scroll to position [0, 0]
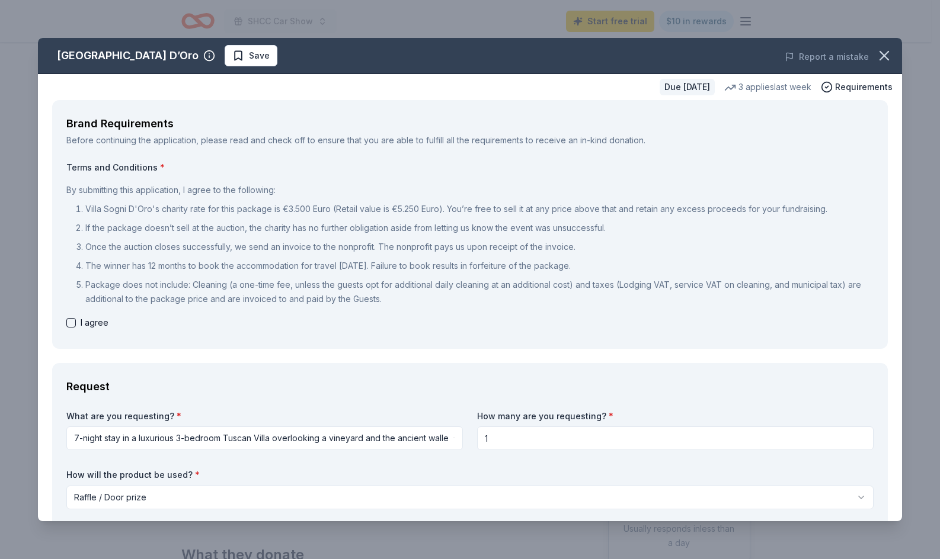
type textarea "The kinds of donations procured for this event to date have been humble. It is …"
click at [72, 322] on button "button" at bounding box center [70, 322] width 9 height 9
checkbox input "true"
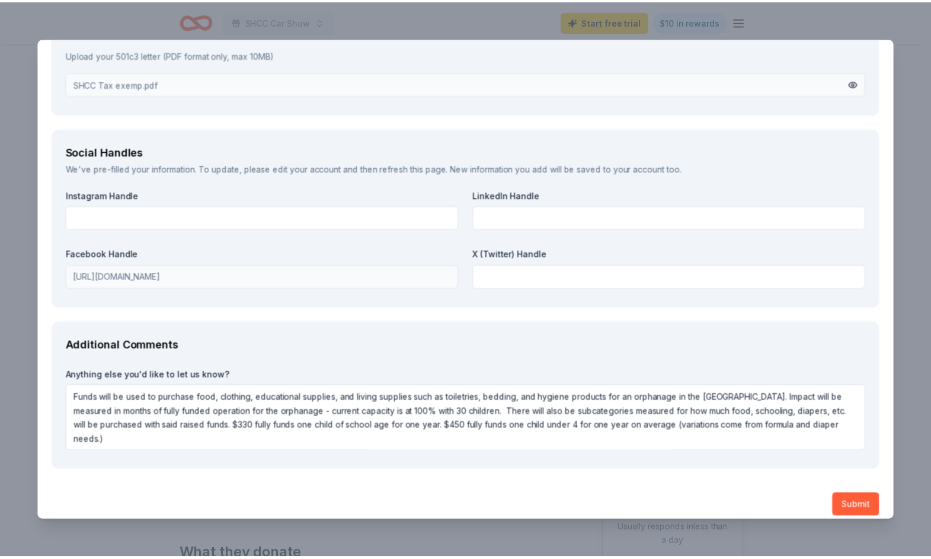
scroll to position [1558, 0]
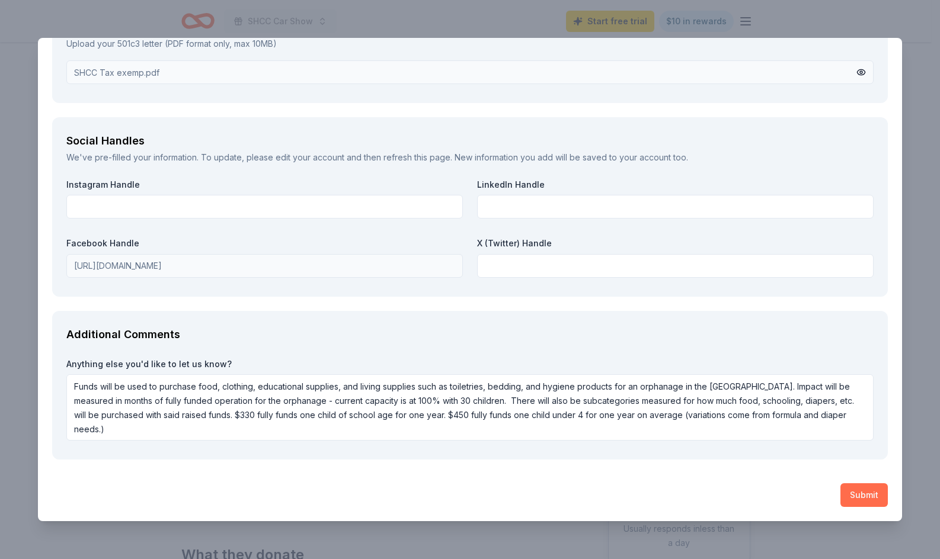
click at [840, 501] on button "Submit" at bounding box center [863, 496] width 47 height 24
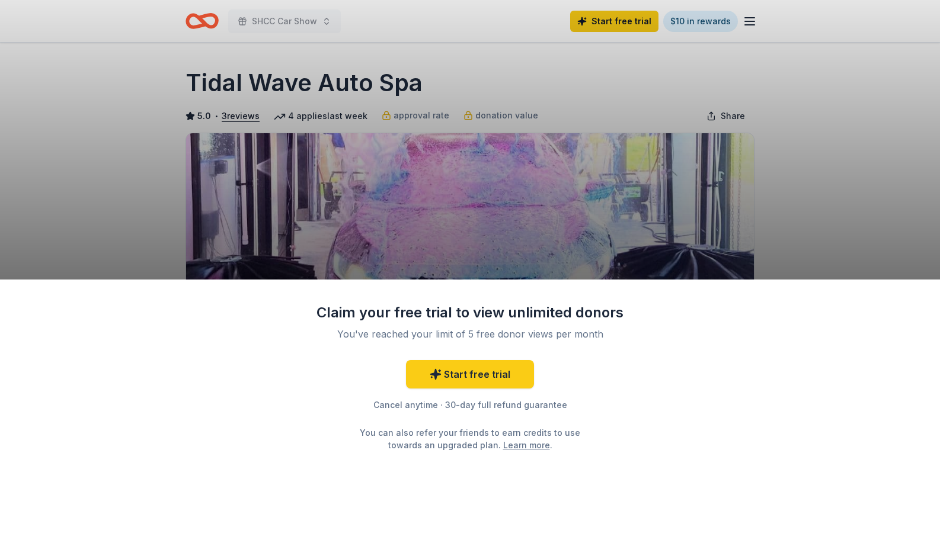
click at [793, 216] on div "Claim your free trial to view unlimited donors You've reached your limit of 5 f…" at bounding box center [470, 279] width 940 height 559
